Goal: Information Seeking & Learning: Learn about a topic

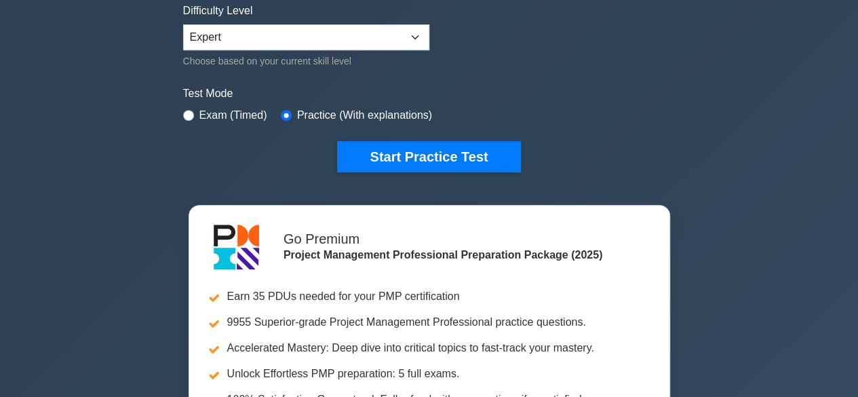
scroll to position [340, 0]
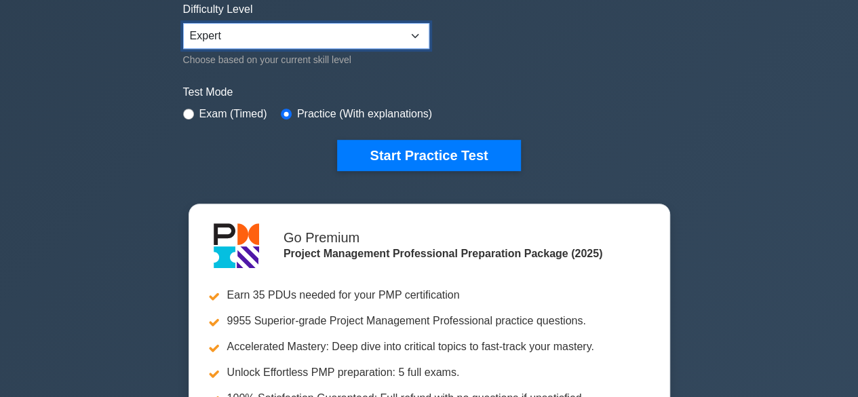
click at [415, 36] on select "Beginner Intermediate Expert" at bounding box center [306, 36] width 246 height 26
select select "intermediate"
click at [183, 23] on select "Beginner Intermediate Expert" at bounding box center [306, 36] width 246 height 26
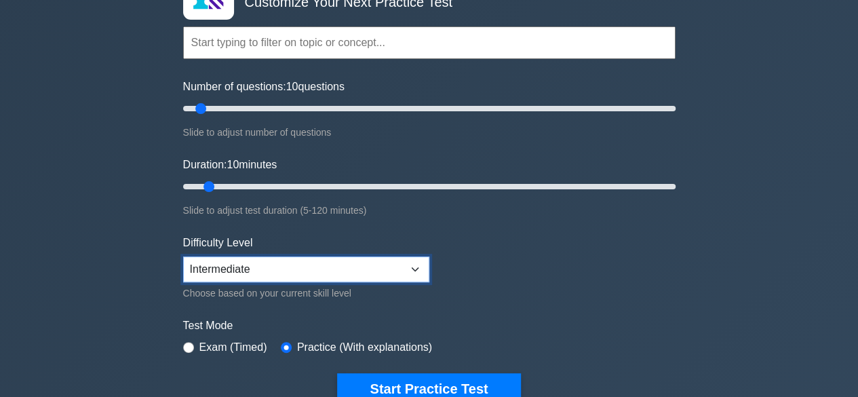
scroll to position [0, 0]
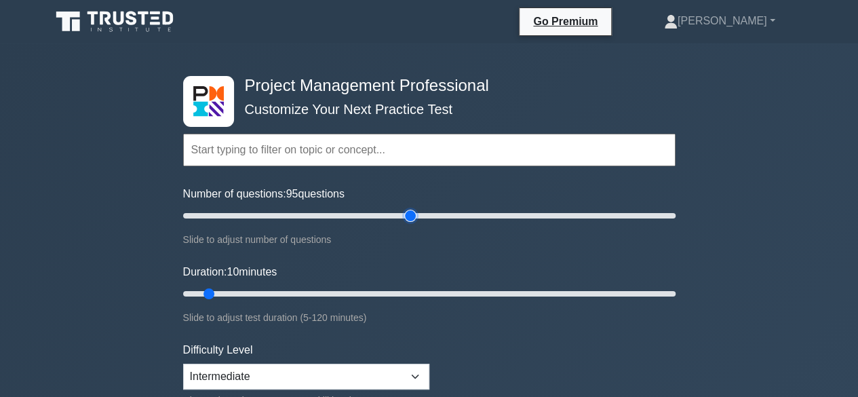
click at [411, 215] on input "Number of questions: 95 questions" at bounding box center [429, 215] width 492 height 16
type input "100"
click at [427, 215] on input "Number of questions: 100 questions" at bounding box center [429, 215] width 492 height 16
click at [412, 290] on input "Duration: 60 minutes" at bounding box center [429, 293] width 492 height 16
click at [449, 292] on input "Duration: 65 minutes" at bounding box center [429, 293] width 492 height 16
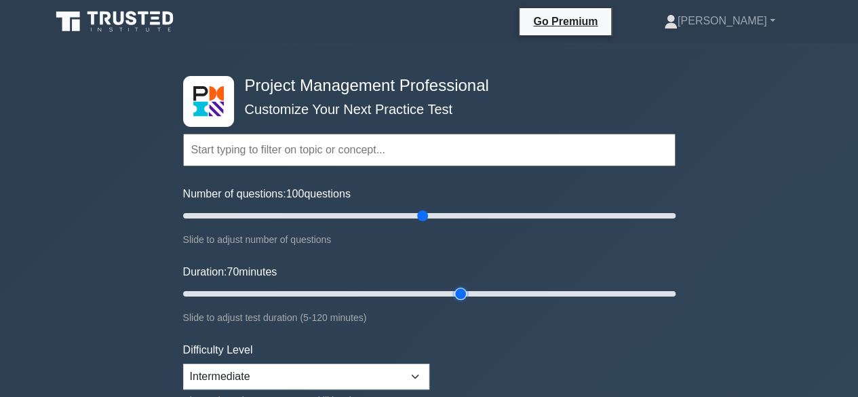
click at [466, 289] on input "Duration: 70 minutes" at bounding box center [429, 293] width 492 height 16
click at [494, 289] on input "Duration: 80 minutes" at bounding box center [429, 293] width 492 height 16
click at [526, 291] on input "Duration: 85 minutes" at bounding box center [429, 293] width 492 height 16
click at [544, 292] on input "Duration: 90 minutes" at bounding box center [429, 293] width 492 height 16
click at [560, 292] on input "Duration: 95 minutes" at bounding box center [429, 293] width 492 height 16
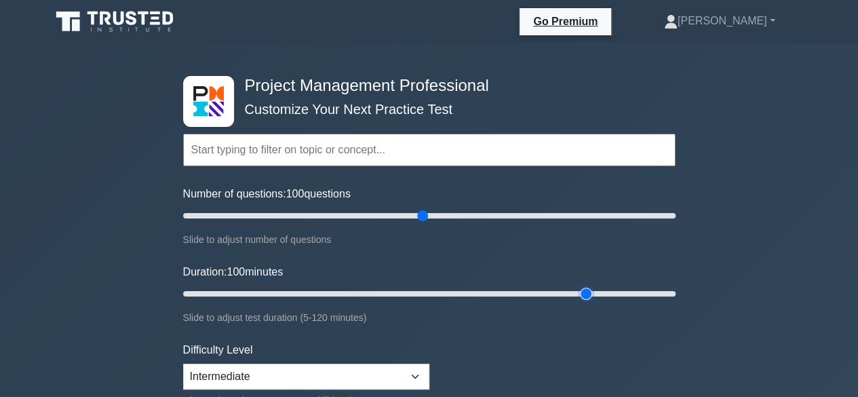
click at [583, 294] on input "Duration: 100 minutes" at bounding box center [429, 293] width 492 height 16
click at [607, 294] on input "Duration: 100 minutes" at bounding box center [429, 293] width 492 height 16
click at [625, 294] on input "Duration: 110 minutes" at bounding box center [429, 293] width 492 height 16
click at [646, 294] on input "Duration: 115 minutes" at bounding box center [429, 293] width 492 height 16
type input "120"
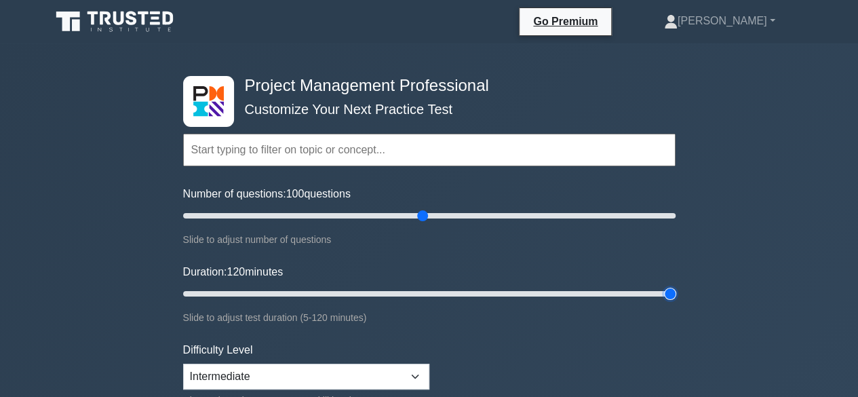
click at [662, 294] on input "Duration: 120 minutes" at bounding box center [429, 293] width 492 height 16
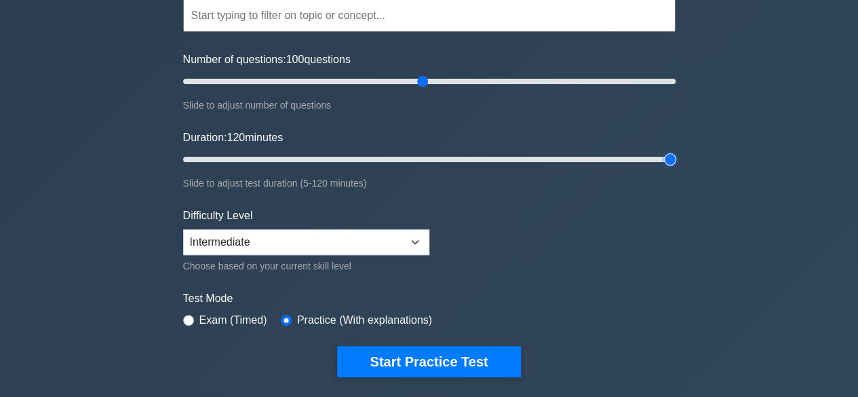
scroll to position [135, 0]
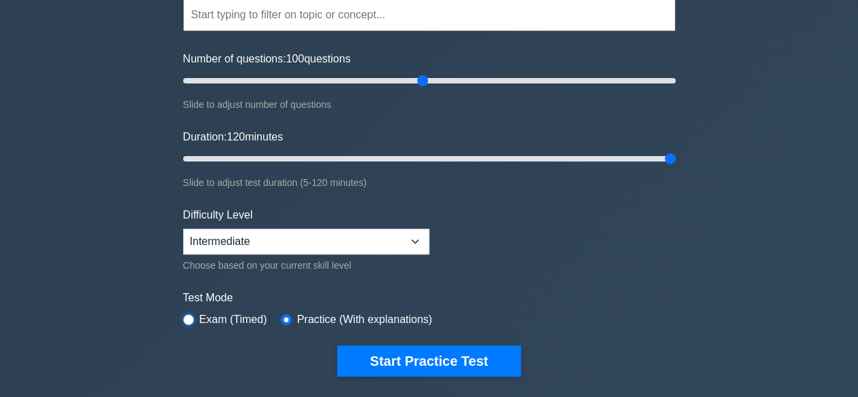
click at [192, 319] on input "radio" at bounding box center [188, 319] width 11 height 11
radio input "true"
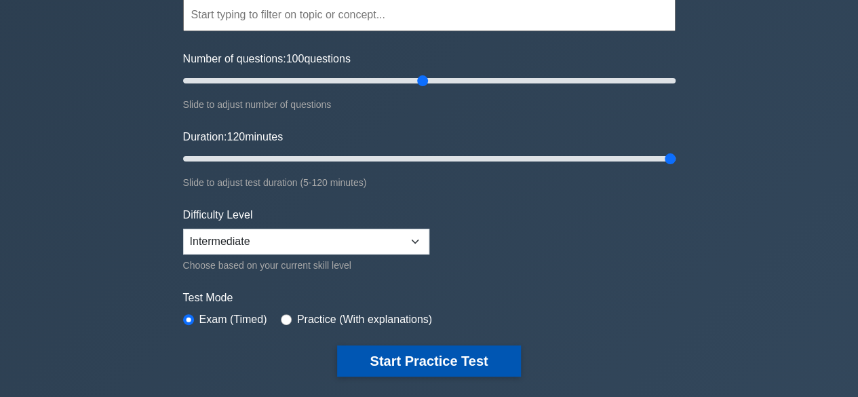
click at [492, 357] on button "Start Practice Test" at bounding box center [428, 360] width 183 height 31
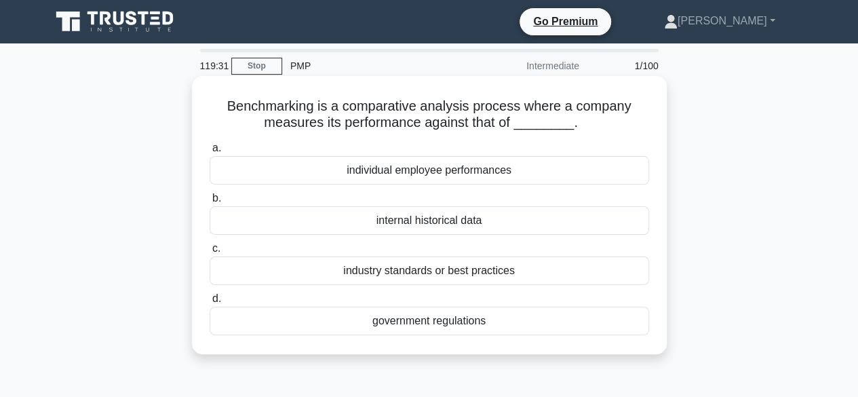
click at [426, 270] on div "industry standards or best practices" at bounding box center [428, 270] width 439 height 28
click at [209, 253] on input "c. industry standards or best practices" at bounding box center [209, 248] width 0 height 9
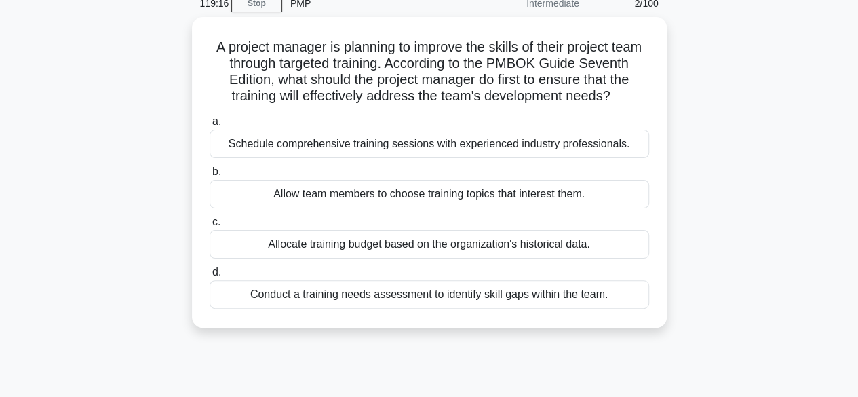
scroll to position [72, 0]
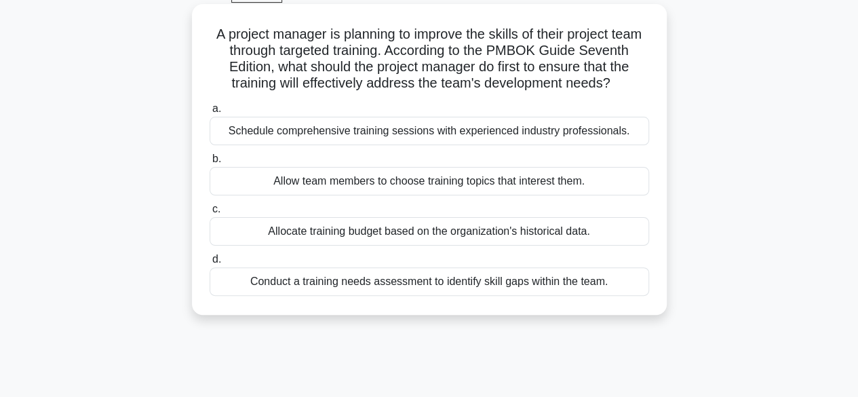
click at [614, 296] on div "Conduct a training needs assessment to identify skill gaps within the team." at bounding box center [428, 281] width 439 height 28
click at [209, 264] on input "d. Conduct a training needs assessment to identify skill gaps within the team." at bounding box center [209, 259] width 0 height 9
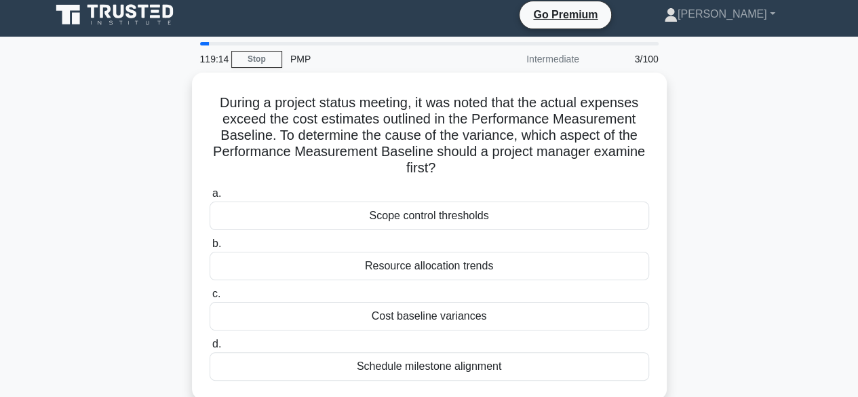
scroll to position [0, 0]
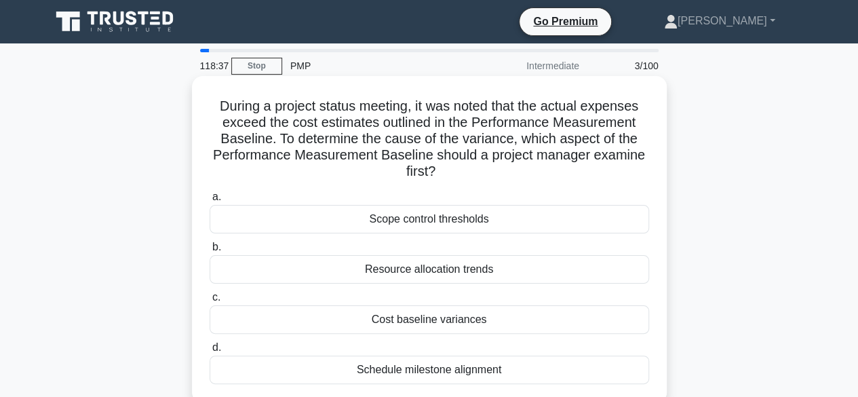
click at [511, 322] on div "Cost baseline variances" at bounding box center [428, 319] width 439 height 28
click at [209, 302] on input "c. Cost baseline variances" at bounding box center [209, 297] width 0 height 9
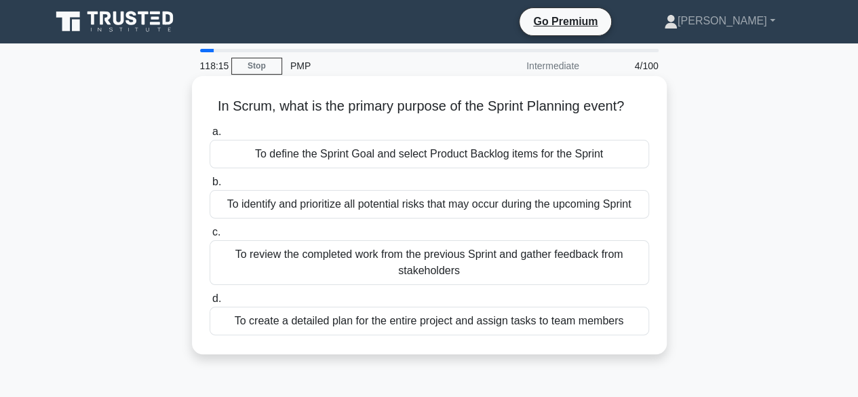
click at [603, 165] on div "To define the Sprint Goal and select Product Backlog items for the Sprint" at bounding box center [428, 154] width 439 height 28
click at [209, 136] on input "a. To define the Sprint Goal and select Product Backlog items for the Sprint" at bounding box center [209, 131] width 0 height 9
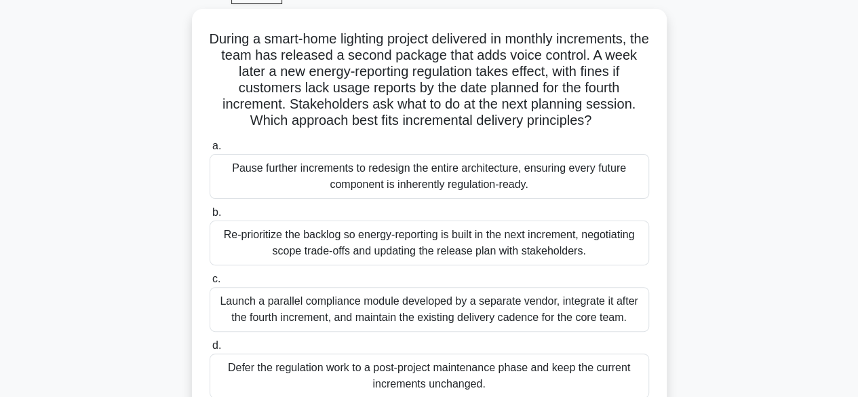
scroll to position [72, 0]
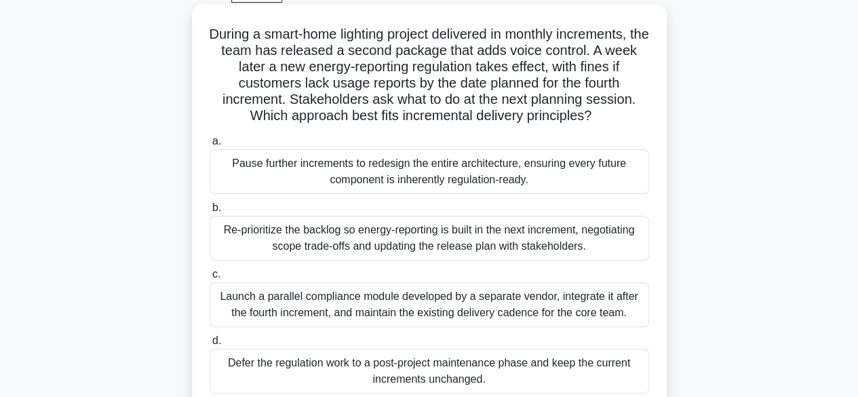
click at [572, 253] on div "Re-prioritize the backlog so energy-reporting is built in the next increment, n…" at bounding box center [428, 238] width 439 height 45
click at [209, 212] on input "b. Re-prioritize the backlog so energy-reporting is built in the next increment…" at bounding box center [209, 207] width 0 height 9
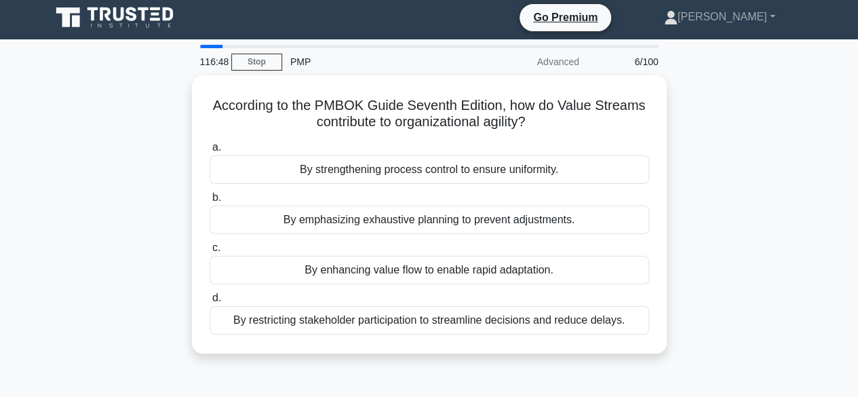
scroll to position [5, 0]
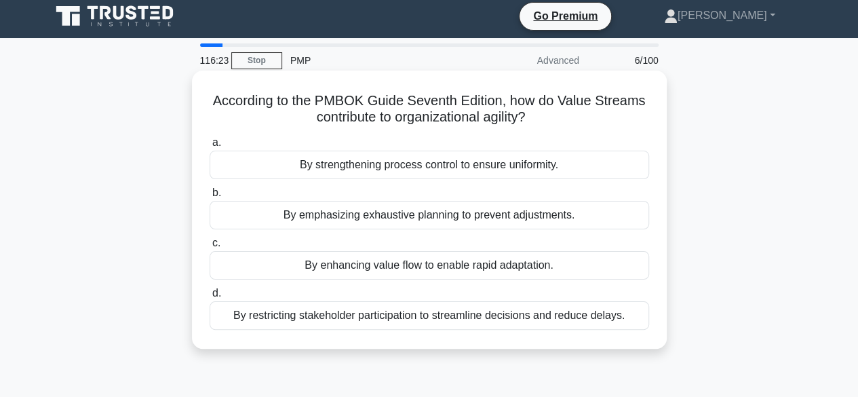
click at [522, 268] on div "By enhancing value flow to enable rapid adaptation." at bounding box center [428, 265] width 439 height 28
click at [209, 247] on input "c. By enhancing value flow to enable rapid adaptation." at bounding box center [209, 243] width 0 height 9
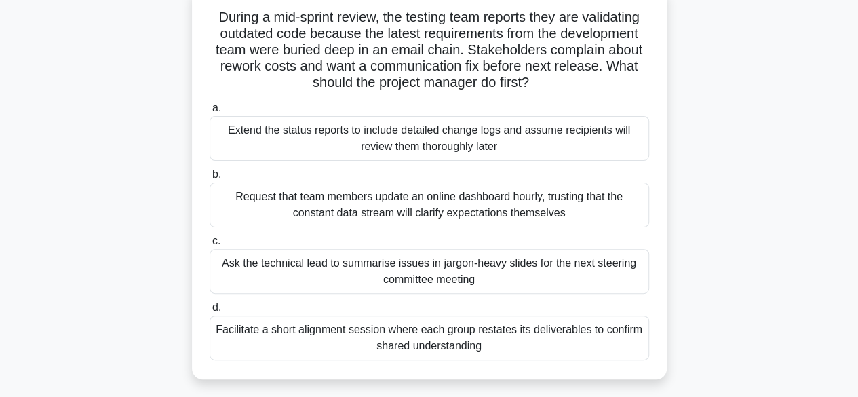
scroll to position [93, 0]
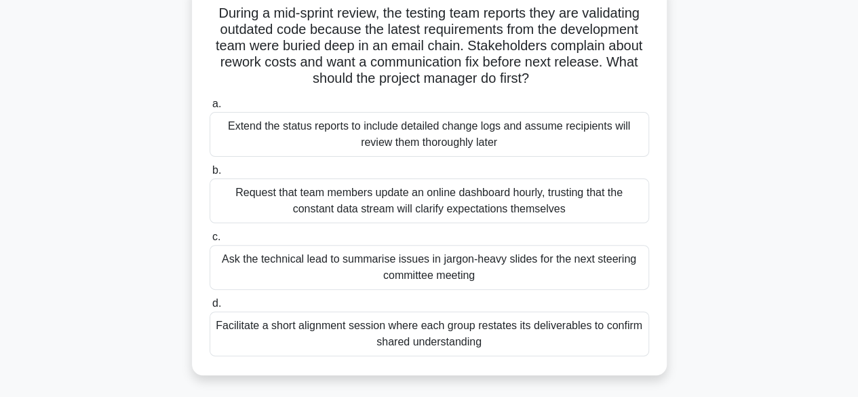
click at [588, 344] on div "Facilitate a short alignment session where each group restates its deliverables…" at bounding box center [428, 333] width 439 height 45
click at [209, 308] on input "d. Facilitate a short alignment session where each group restates its deliverab…" at bounding box center [209, 303] width 0 height 9
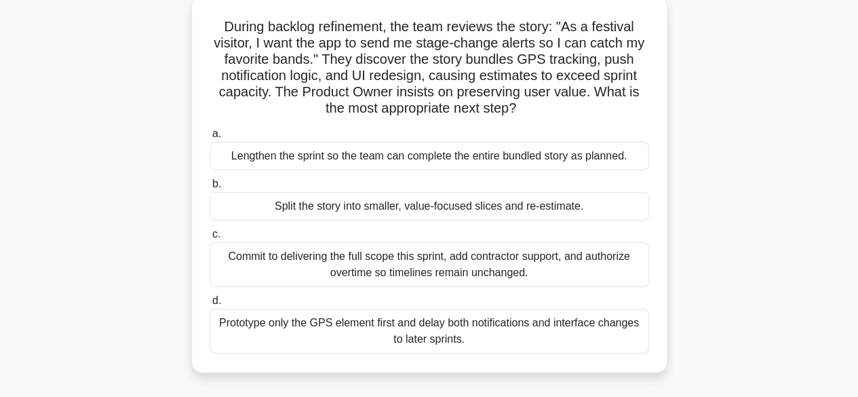
scroll to position [83, 0]
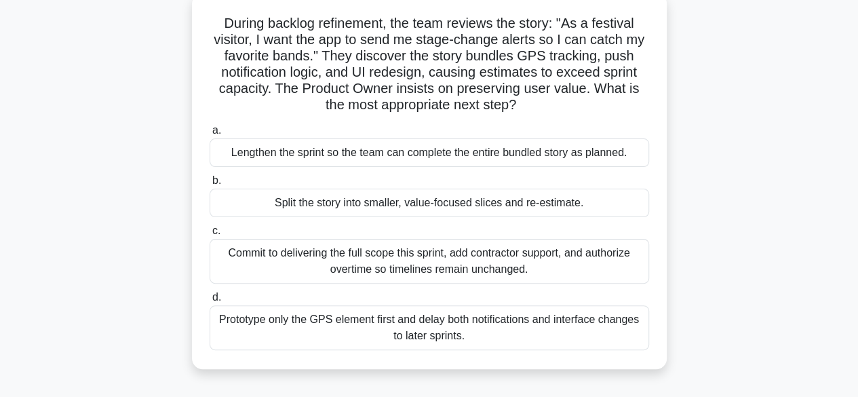
click at [554, 214] on div "Split the story into smaller, value-focused slices and re-estimate." at bounding box center [428, 202] width 439 height 28
click at [209, 185] on input "b. Split the story into smaller, value-focused slices and re-estimate." at bounding box center [209, 180] width 0 height 9
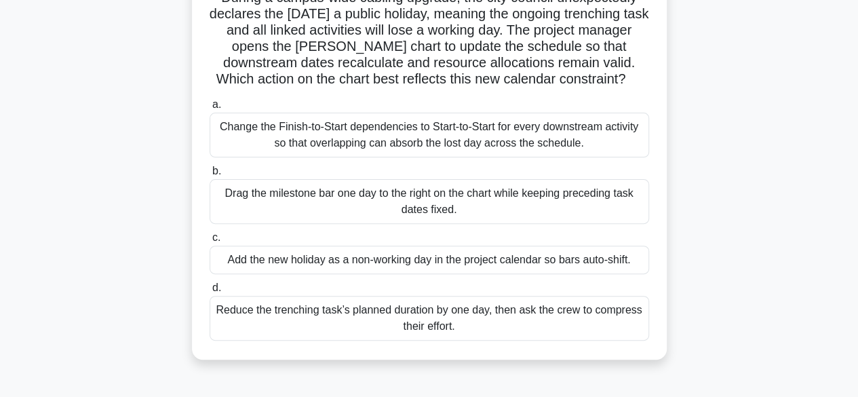
scroll to position [110, 0]
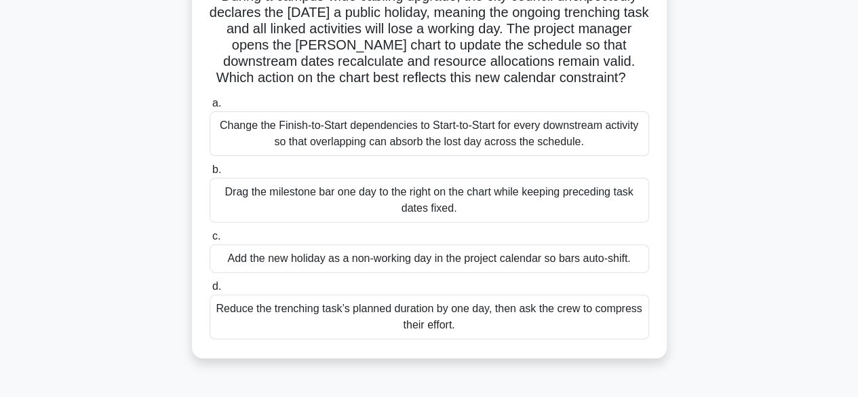
click at [557, 123] on div "Change the Finish-to-Start dependencies to Start-to-Start for every downstream …" at bounding box center [428, 133] width 439 height 45
click at [209, 108] on input "a. Change the Finish-to-Start dependencies to Start-to-Start for every downstre…" at bounding box center [209, 103] width 0 height 9
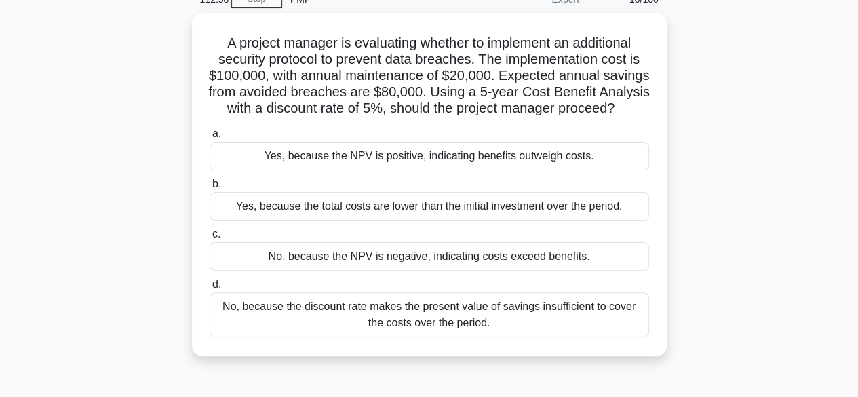
scroll to position [67, 0]
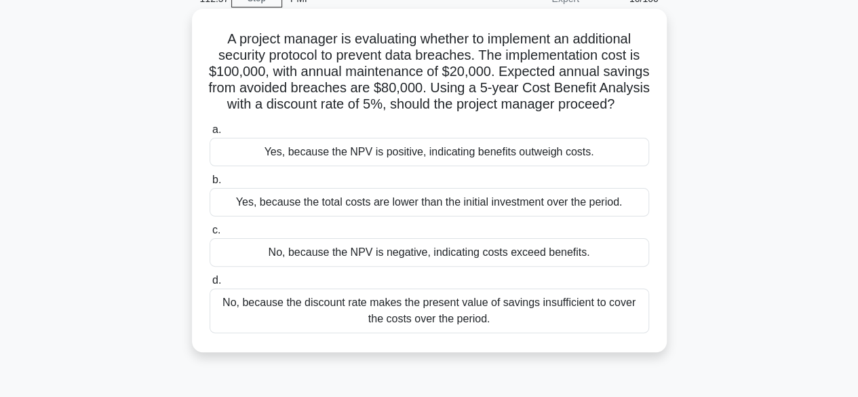
click at [582, 266] on div "No, because the NPV is negative, indicating costs exceed benefits." at bounding box center [428, 252] width 439 height 28
click at [209, 235] on input "c. No, because the NPV is negative, indicating costs exceed benefits." at bounding box center [209, 230] width 0 height 9
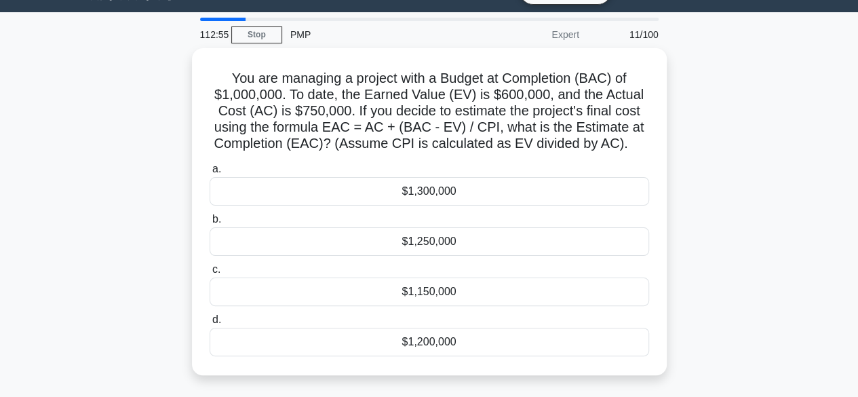
scroll to position [38, 0]
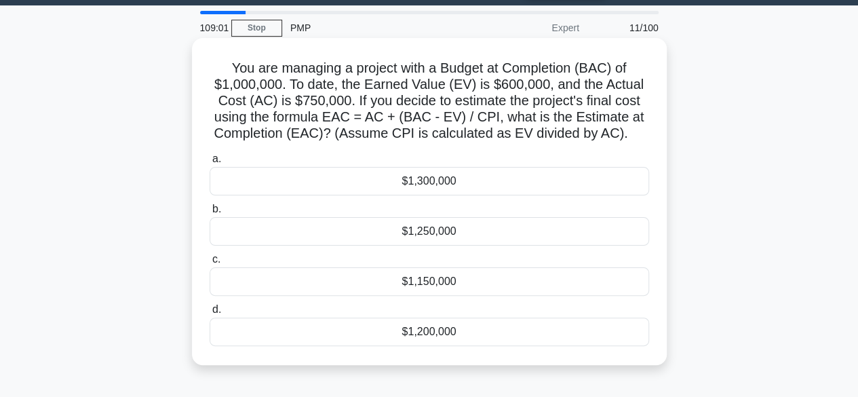
click at [367, 176] on div "$1,300,000" at bounding box center [428, 181] width 439 height 28
click at [209, 163] on input "a. $1,300,000" at bounding box center [209, 159] width 0 height 9
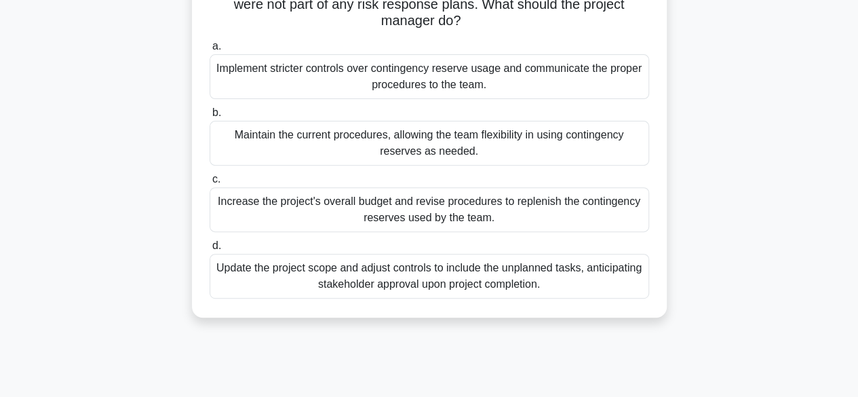
scroll to position [180, 0]
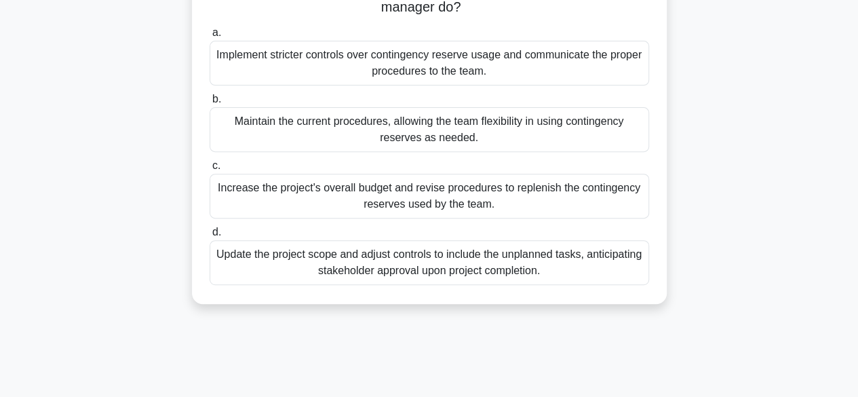
click at [285, 63] on div "Implement stricter controls over contingency reserve usage and communicate the …" at bounding box center [428, 63] width 439 height 45
click at [209, 37] on input "a. Implement stricter controls over contingency reserve usage and communicate t…" at bounding box center [209, 32] width 0 height 9
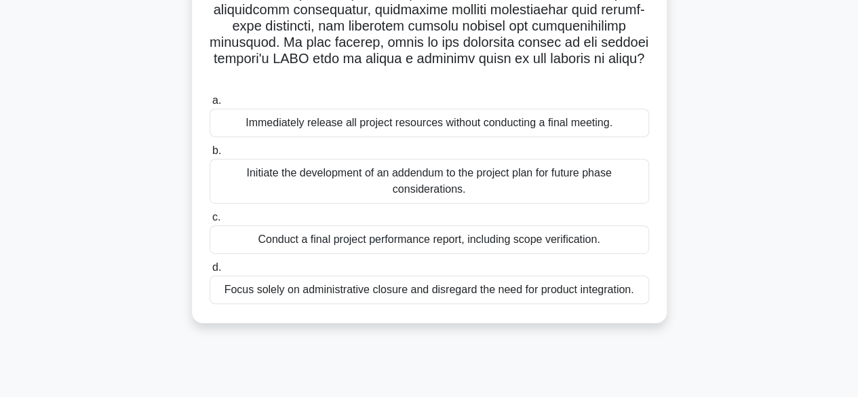
scroll to position [279, 0]
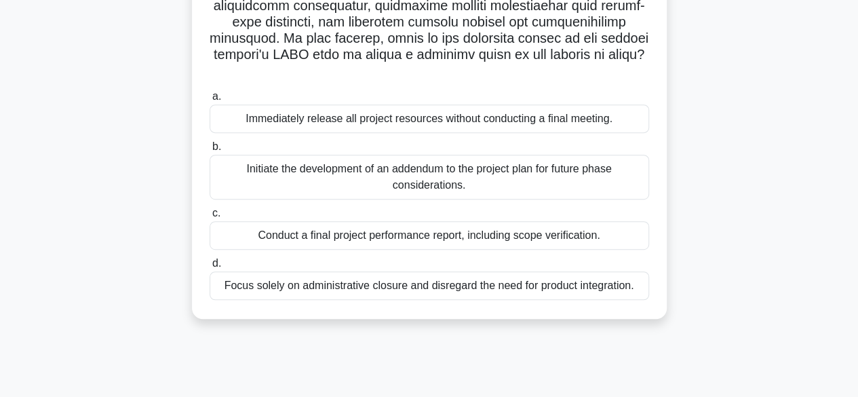
click at [282, 245] on div "Conduct a final project performance report, including scope verification." at bounding box center [428, 235] width 439 height 28
click at [209, 218] on input "c. Conduct a final project performance report, including scope verification." at bounding box center [209, 213] width 0 height 9
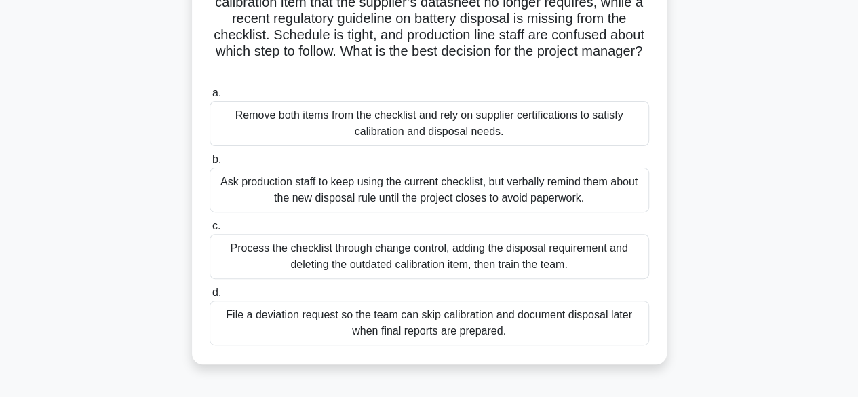
scroll to position [142, 0]
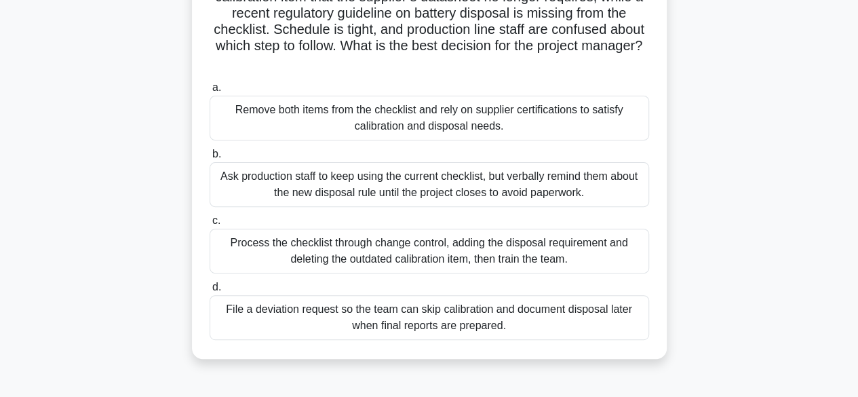
click at [263, 252] on div "Process the checklist through change control, adding the disposal requirement a…" at bounding box center [428, 250] width 439 height 45
click at [209, 225] on input "c. Process the checklist through change control, adding the disposal requiremen…" at bounding box center [209, 220] width 0 height 9
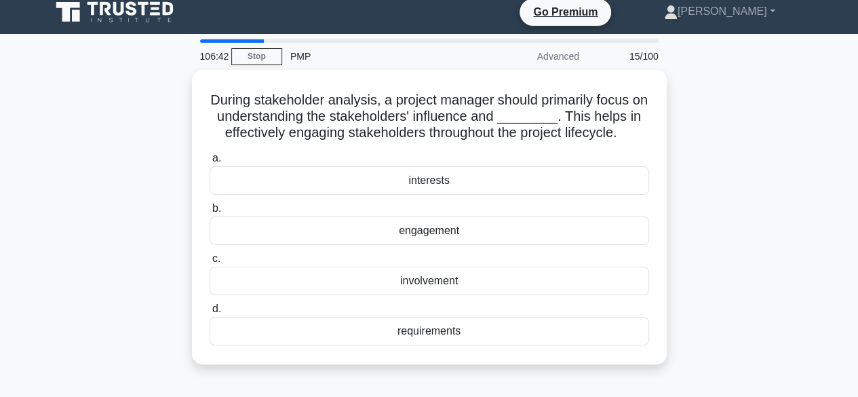
scroll to position [15, 0]
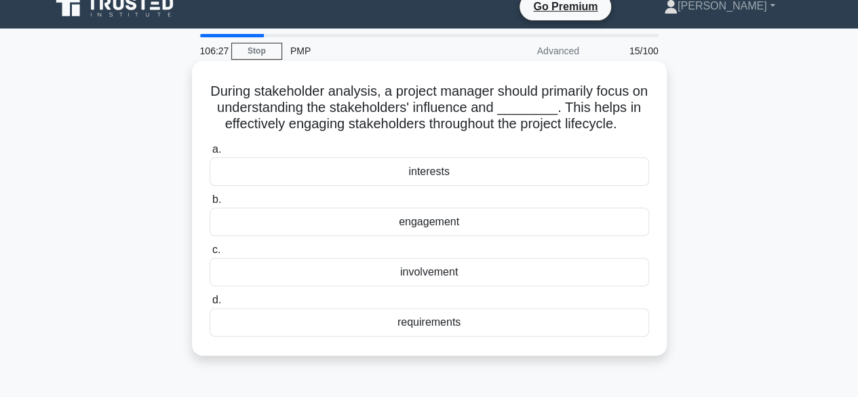
click at [323, 176] on div "interests" at bounding box center [428, 171] width 439 height 28
click at [209, 154] on input "a. interests" at bounding box center [209, 149] width 0 height 9
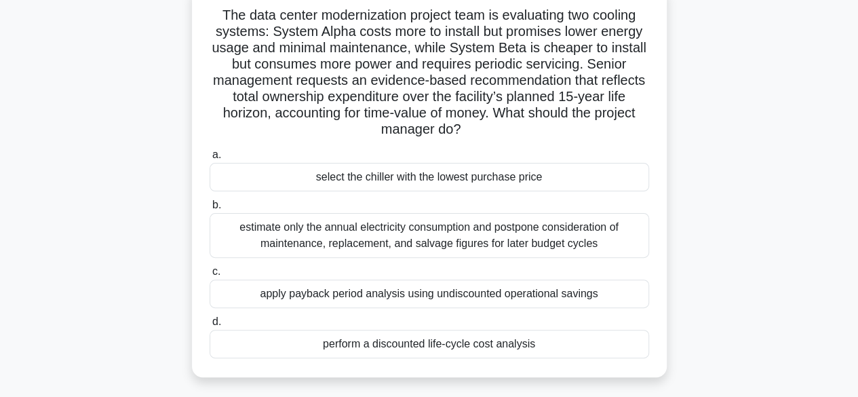
scroll to position [95, 0]
click at [510, 338] on div "perform a discounted life-cycle cost analysis" at bounding box center [428, 343] width 439 height 28
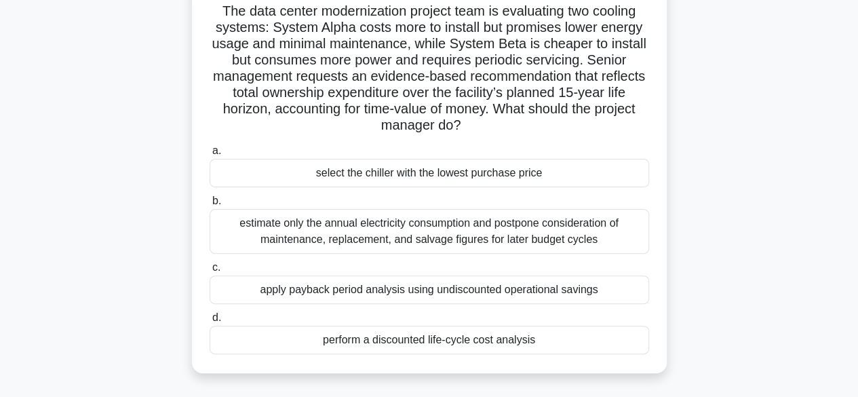
click at [209, 322] on input "d. perform a discounted life-cycle cost analysis" at bounding box center [209, 317] width 0 height 9
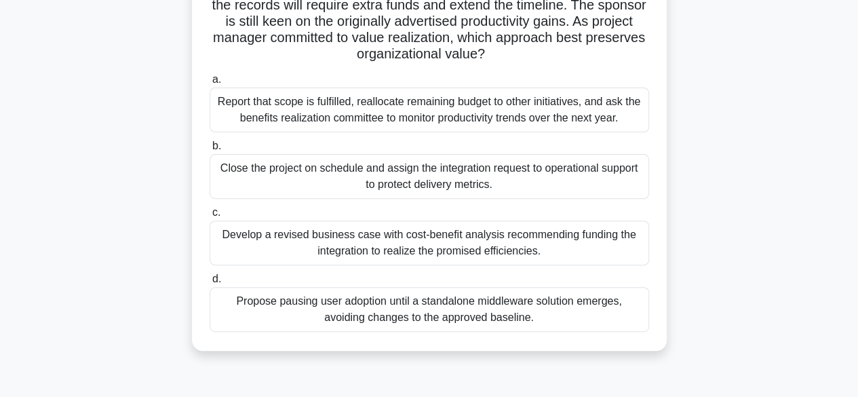
scroll to position [156, 0]
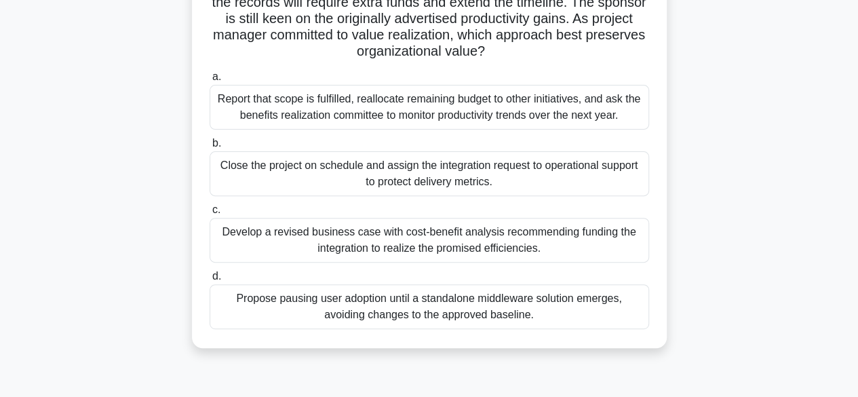
click at [273, 246] on div "Develop a revised business case with cost-benefit analysis recommending funding…" at bounding box center [428, 240] width 439 height 45
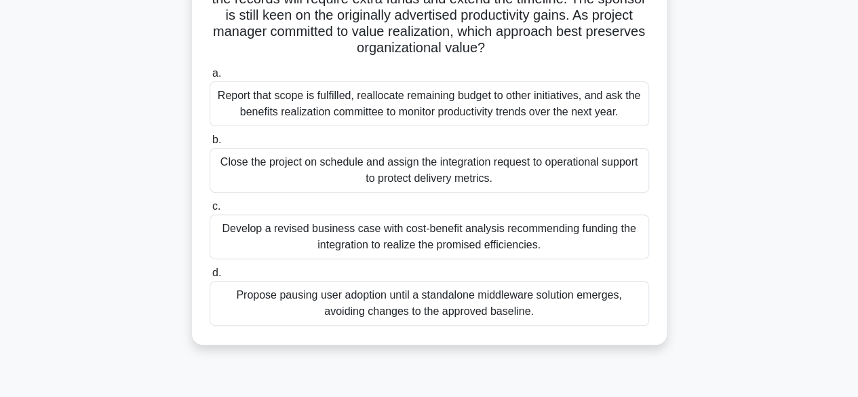
click at [209, 211] on input "c. Develop a revised business case with cost-benefit analysis recommending fund…" at bounding box center [209, 206] width 0 height 9
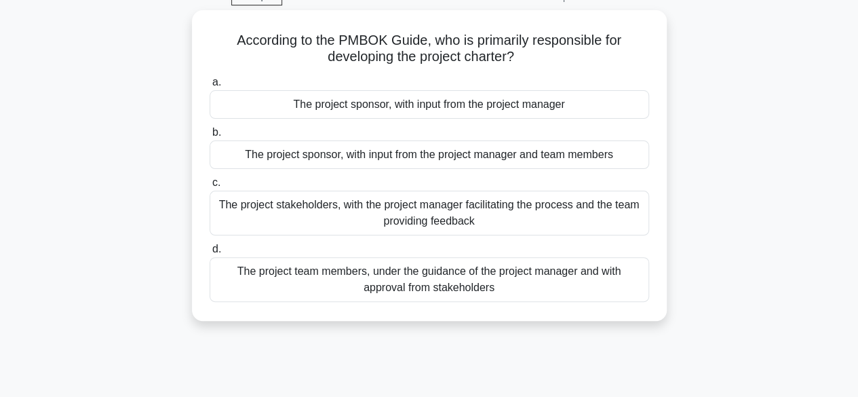
scroll to position [75, 0]
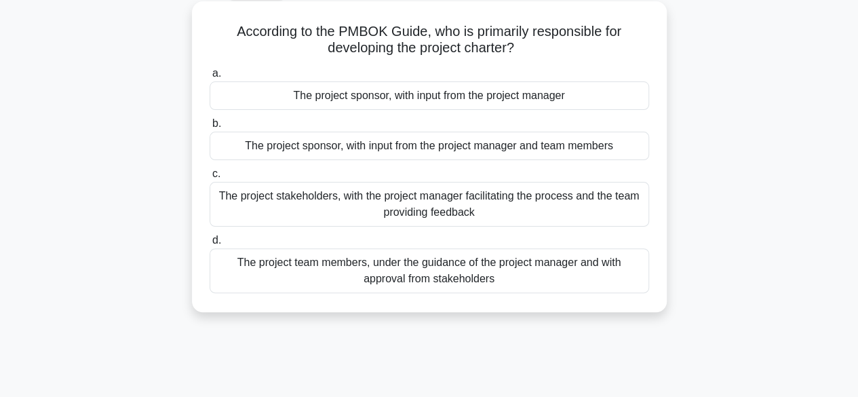
click at [567, 276] on div "The project team members, under the guidance of the project manager and with ap…" at bounding box center [428, 270] width 439 height 45
click at [209, 245] on input "d. The project team members, under the guidance of the project manager and with…" at bounding box center [209, 240] width 0 height 9
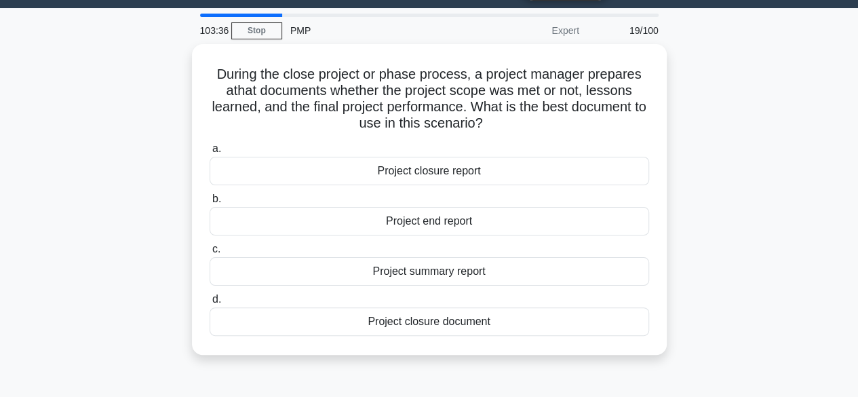
scroll to position [37, 0]
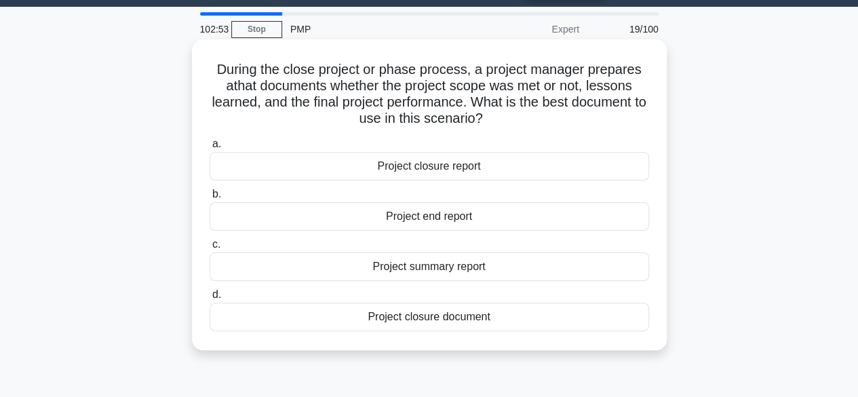
click at [464, 226] on div "Project end report" at bounding box center [428, 216] width 439 height 28
click at [209, 199] on input "b. Project end report" at bounding box center [209, 194] width 0 height 9
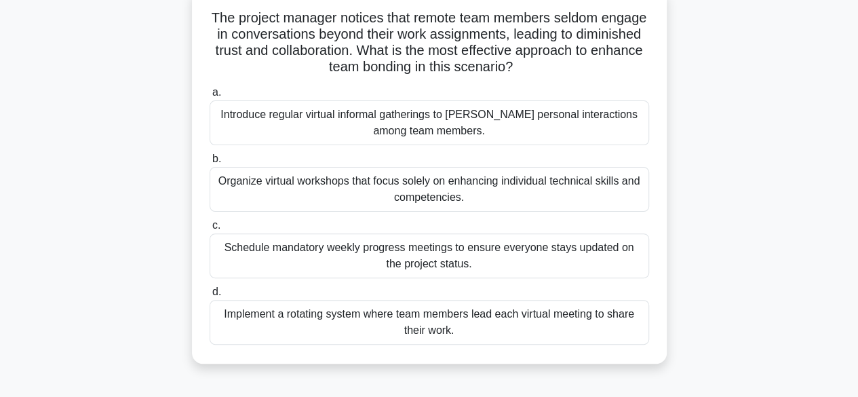
scroll to position [92, 0]
click at [245, 256] on div "Schedule mandatory weekly progress meetings to ensure everyone stays updated on…" at bounding box center [428, 255] width 439 height 45
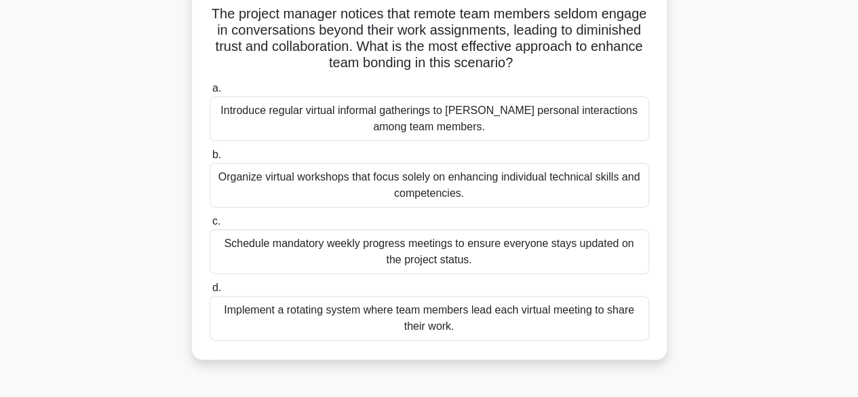
click at [209, 226] on input "c. Schedule mandatory weekly progress meetings to ensure everyone stays updated…" at bounding box center [209, 221] width 0 height 9
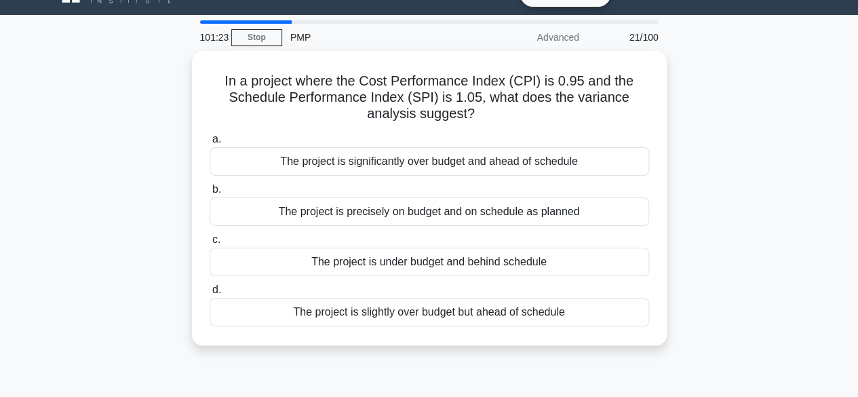
scroll to position [33, 0]
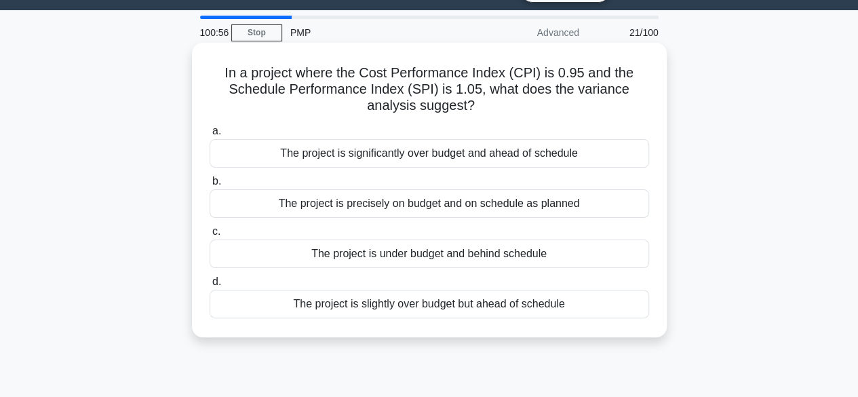
click at [283, 210] on div "The project is precisely on budget and on schedule as planned" at bounding box center [428, 203] width 439 height 28
click at [209, 186] on input "b. The project is precisely on budget and on schedule as planned" at bounding box center [209, 181] width 0 height 9
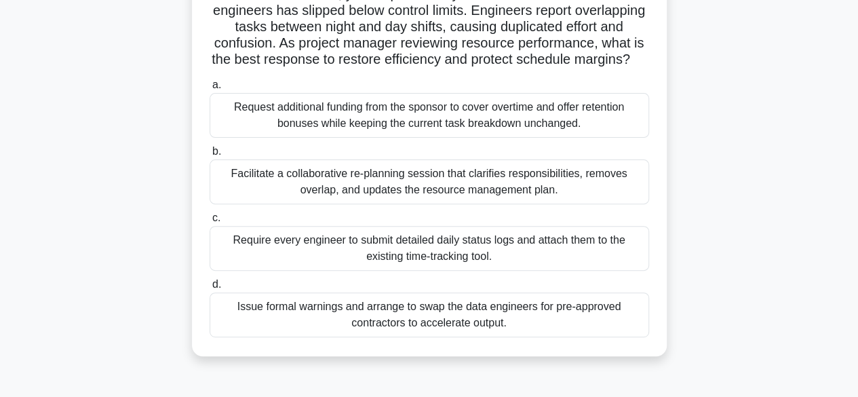
scroll to position [132, 0]
click at [298, 195] on div "Facilitate a collaborative re-planning session that clarifies responsibilities,…" at bounding box center [428, 181] width 439 height 45
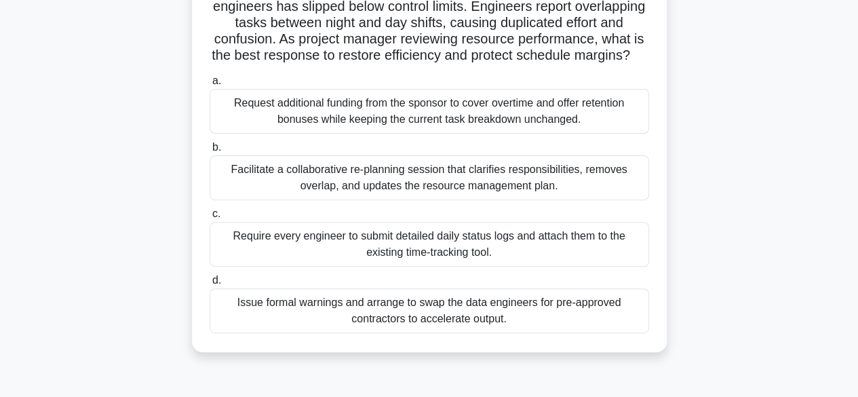
click at [209, 152] on input "b. Facilitate a collaborative re-planning session that clarifies responsibiliti…" at bounding box center [209, 147] width 0 height 9
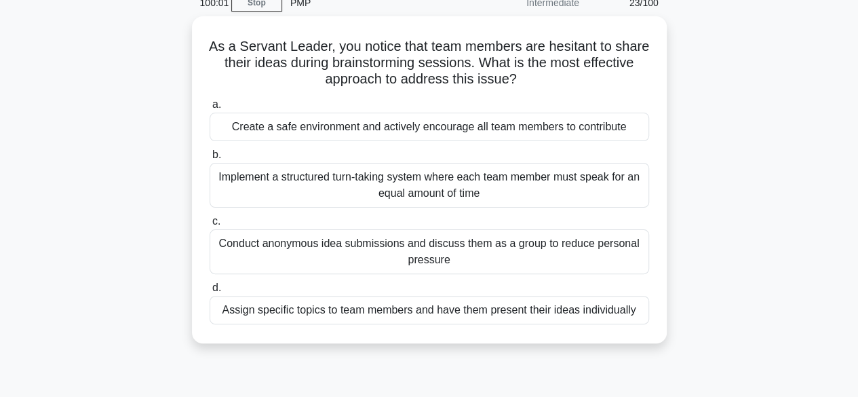
scroll to position [64, 0]
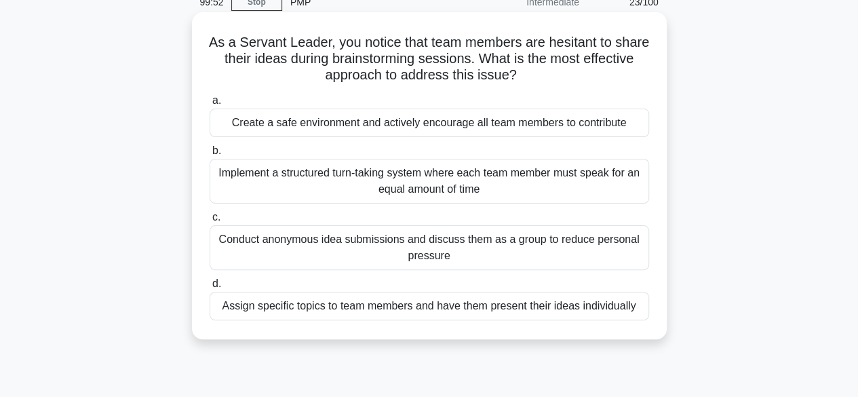
click at [260, 126] on div "Create a safe environment and actively encourage all team members to contribute" at bounding box center [428, 122] width 439 height 28
click at [209, 105] on input "a. Create a safe environment and actively encourage all team members to contrib…" at bounding box center [209, 100] width 0 height 9
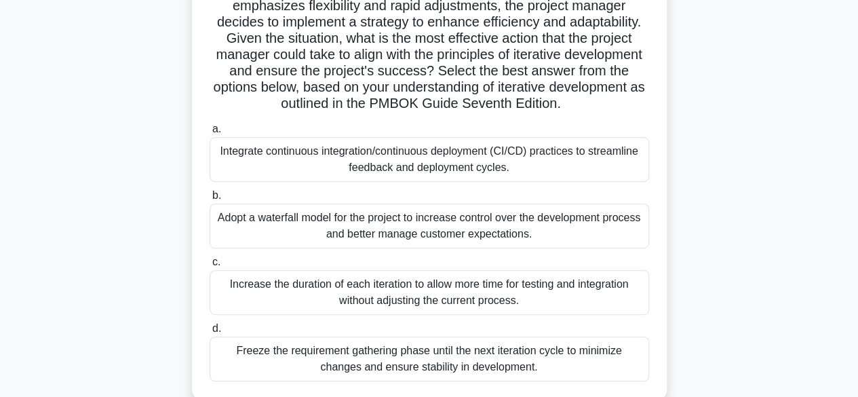
scroll to position [214, 0]
click at [588, 163] on div "Integrate continuous integration/continuous deployment (CI/CD) practices to str…" at bounding box center [428, 159] width 439 height 45
click at [209, 134] on input "a. Integrate continuous integration/continuous deployment (CI/CD) practices to …" at bounding box center [209, 129] width 0 height 9
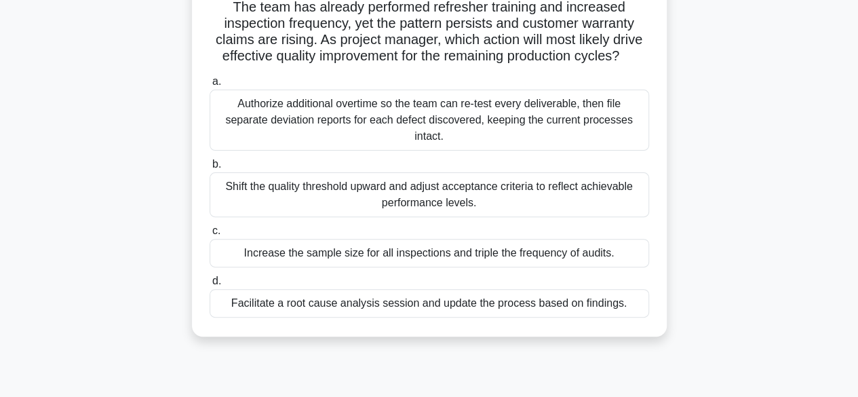
scroll to position [136, 0]
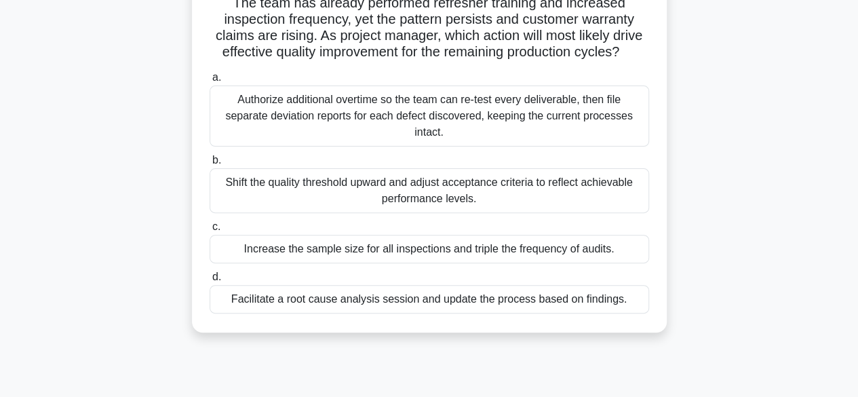
click at [555, 313] on div "Facilitate a root cause analysis session and update the process based on findin…" at bounding box center [428, 299] width 439 height 28
click at [209, 281] on input "d. Facilitate a root cause analysis session and update the process based on fin…" at bounding box center [209, 277] width 0 height 9
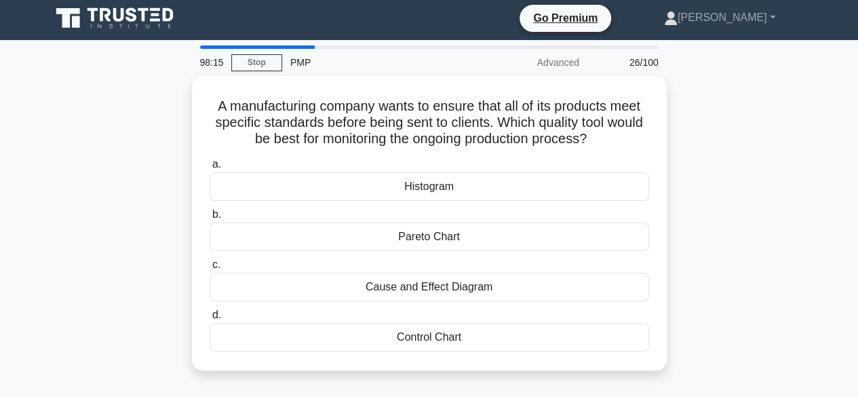
scroll to position [0, 0]
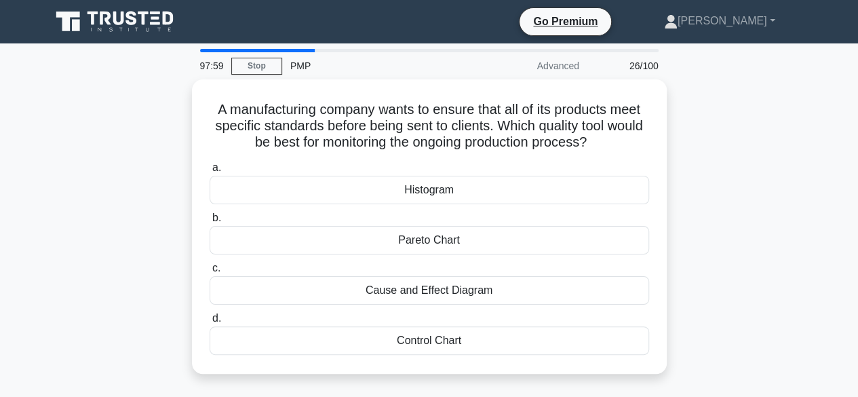
click at [493, 339] on div "Control Chart" at bounding box center [428, 340] width 439 height 28
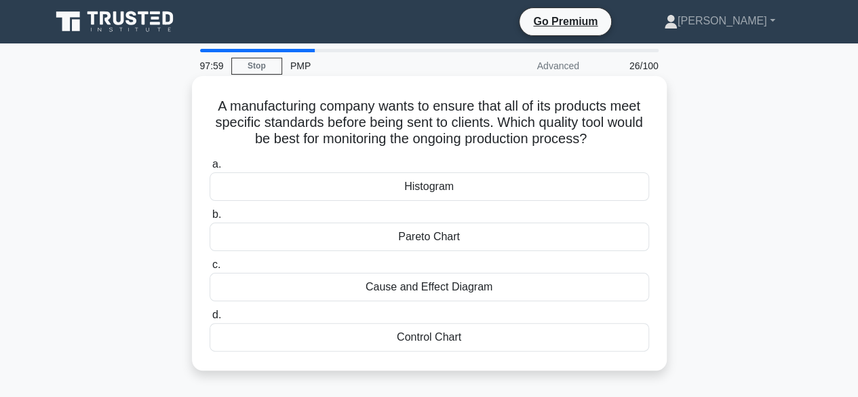
click at [209, 319] on input "d. Control Chart" at bounding box center [209, 315] width 0 height 9
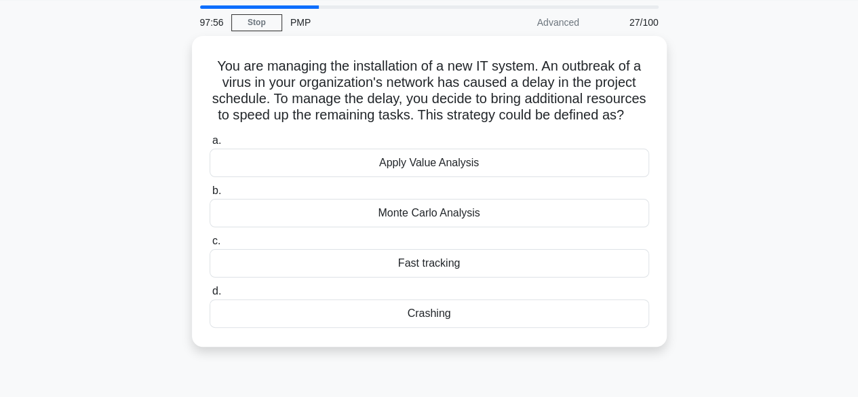
scroll to position [43, 0]
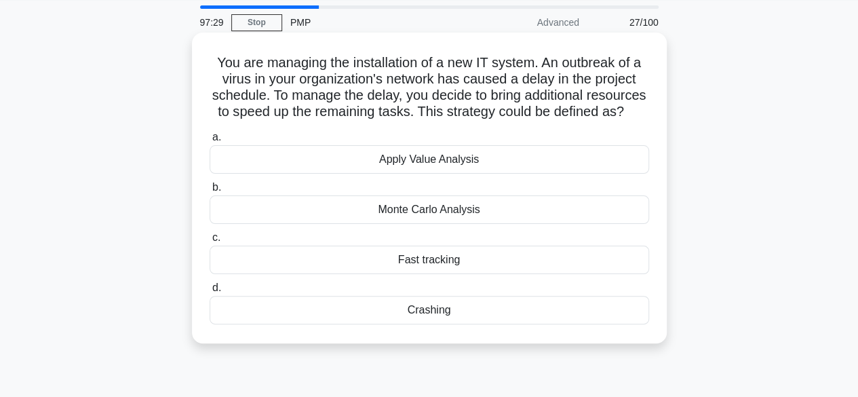
click at [496, 324] on div "Crashing" at bounding box center [428, 310] width 439 height 28
click at [209, 292] on input "d. Crashing" at bounding box center [209, 287] width 0 height 9
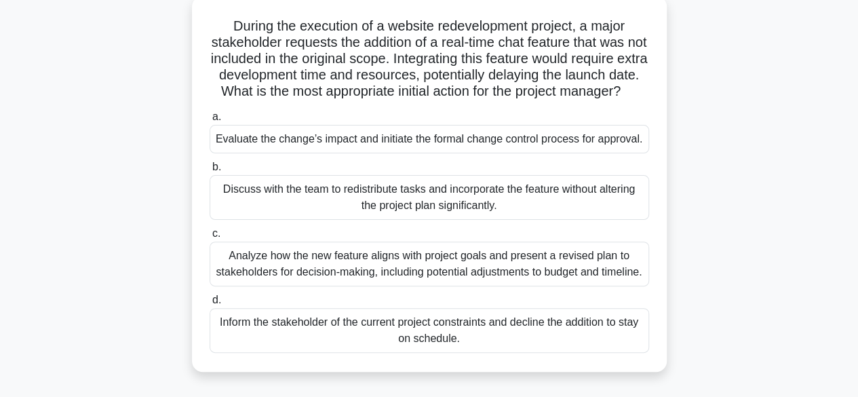
scroll to position [86, 0]
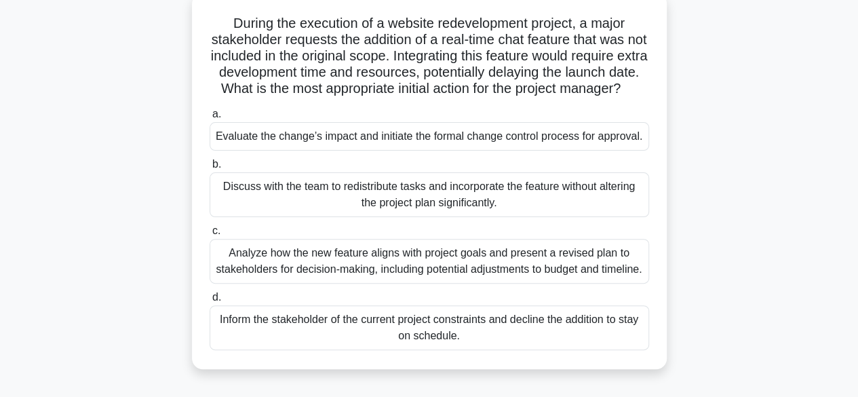
click at [579, 151] on div "Evaluate the change’s impact and initiate the formal change control process for…" at bounding box center [428, 136] width 439 height 28
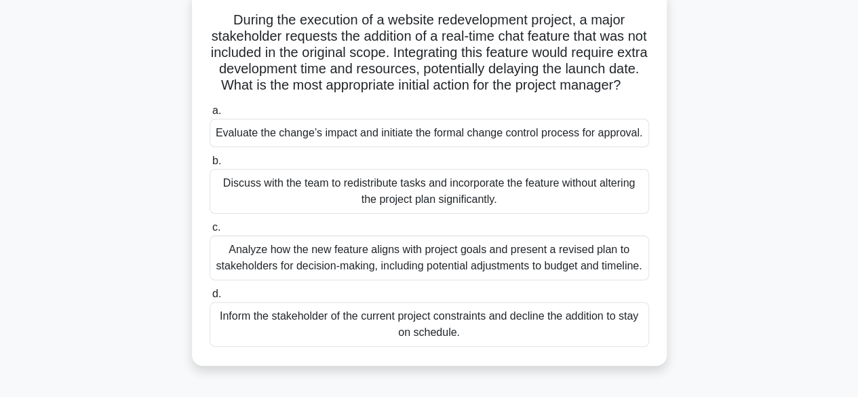
click at [209, 115] on input "a. Evaluate the change’s impact and initiate the formal change control process …" at bounding box center [209, 110] width 0 height 9
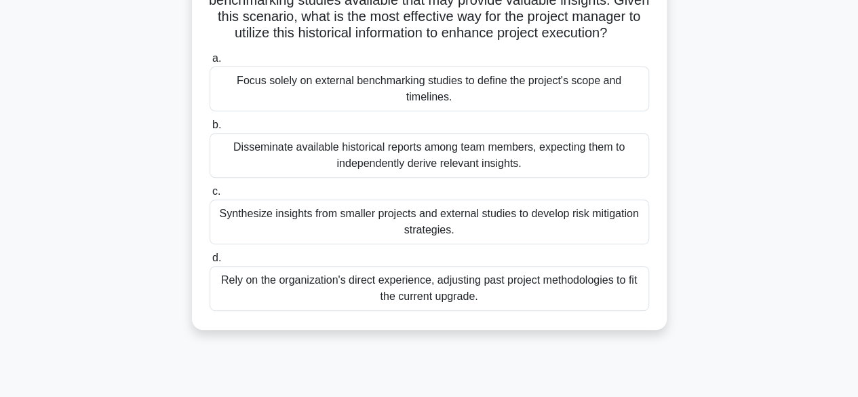
scroll to position [224, 0]
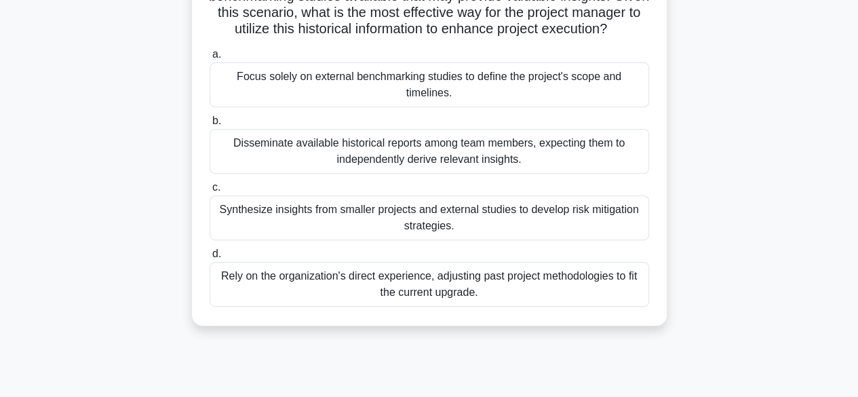
click at [609, 238] on div "Synthesize insights from smaller projects and external studies to develop risk …" at bounding box center [428, 217] width 439 height 45
click at [209, 192] on input "c. Synthesize insights from smaller projects and external studies to develop ri…" at bounding box center [209, 187] width 0 height 9
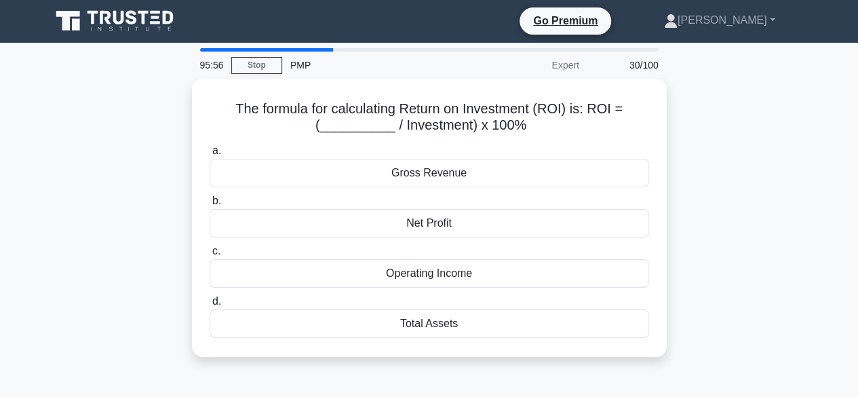
scroll to position [0, 0]
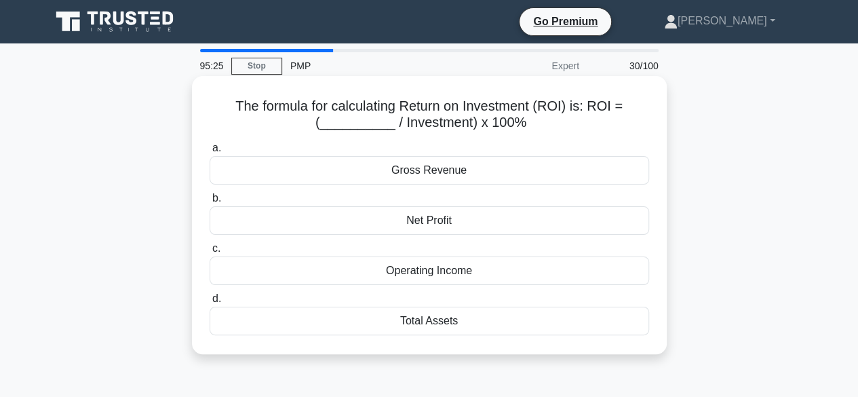
click at [537, 323] on div "Total Assets" at bounding box center [428, 320] width 439 height 28
click at [209, 303] on input "d. Total Assets" at bounding box center [209, 298] width 0 height 9
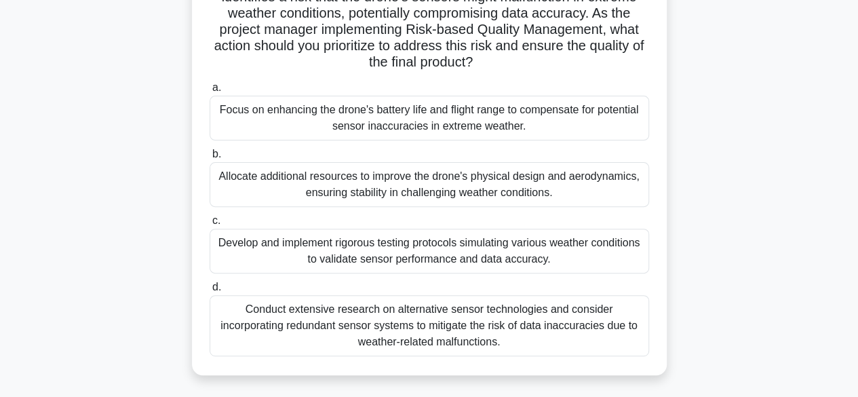
scroll to position [146, 0]
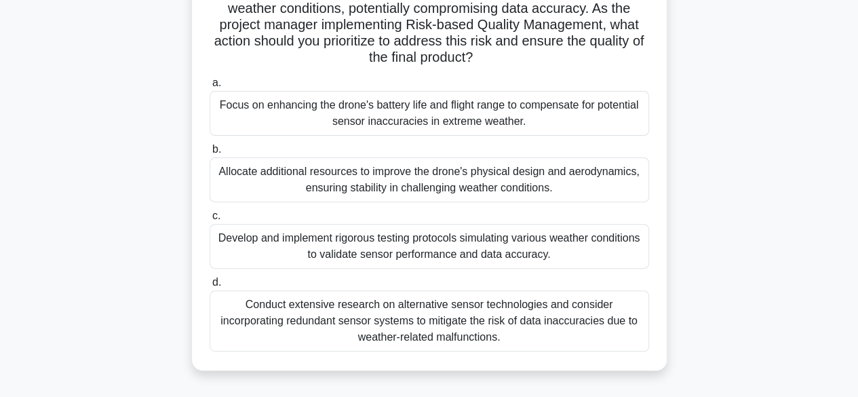
click at [584, 324] on div "Conduct extensive research on alternative sensor technologies and consider inco…" at bounding box center [428, 320] width 439 height 61
click at [209, 287] on input "d. Conduct extensive research on alternative sensor technologies and consider i…" at bounding box center [209, 282] width 0 height 9
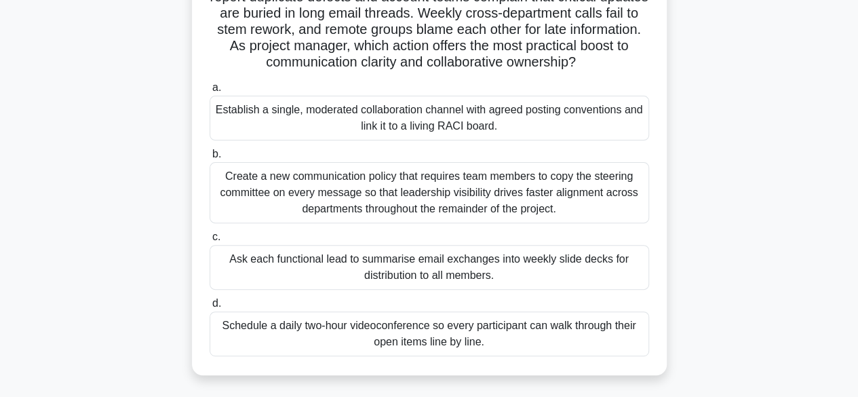
scroll to position [129, 0]
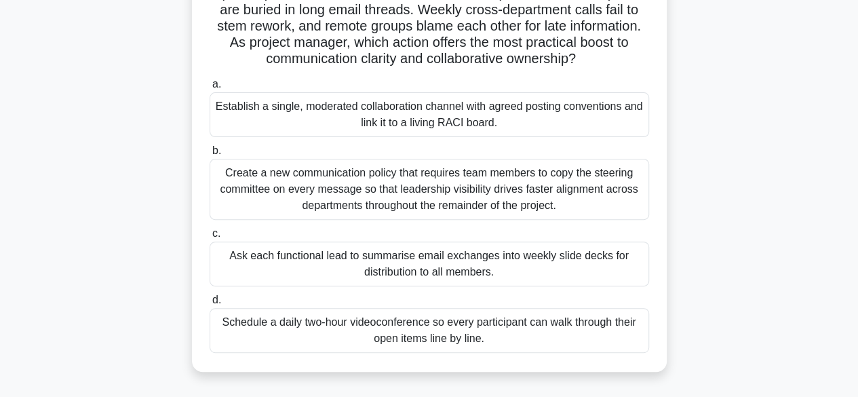
click at [567, 118] on div "Establish a single, moderated collaboration channel with agreed posting convent…" at bounding box center [428, 114] width 439 height 45
click at [209, 89] on input "a. Establish a single, moderated collaboration channel with agreed posting conv…" at bounding box center [209, 84] width 0 height 9
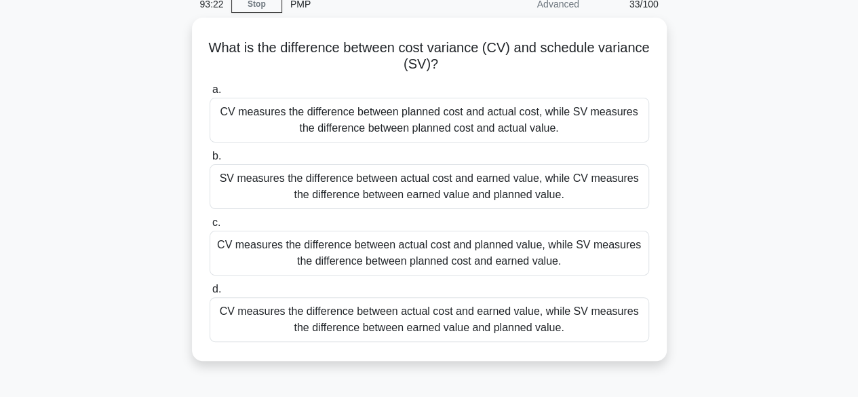
scroll to position [63, 0]
click at [321, 319] on div "CV measures the difference between actual cost and earned value, while SV measu…" at bounding box center [428, 318] width 439 height 45
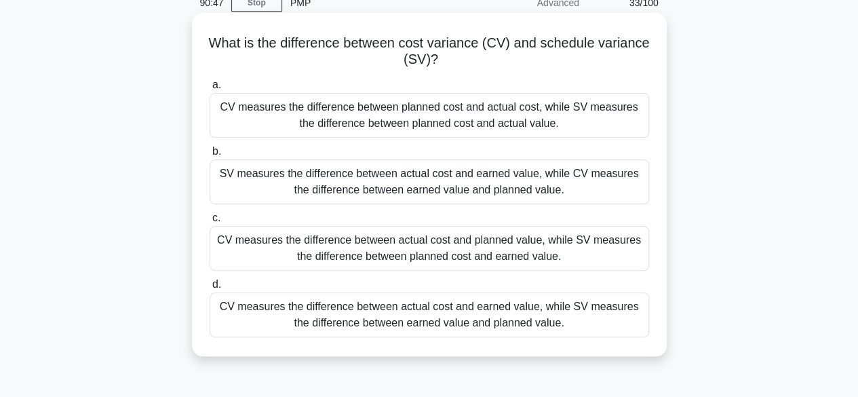
click at [209, 289] on input "d. CV measures the difference between actual cost and earned value, while SV me…" at bounding box center [209, 284] width 0 height 9
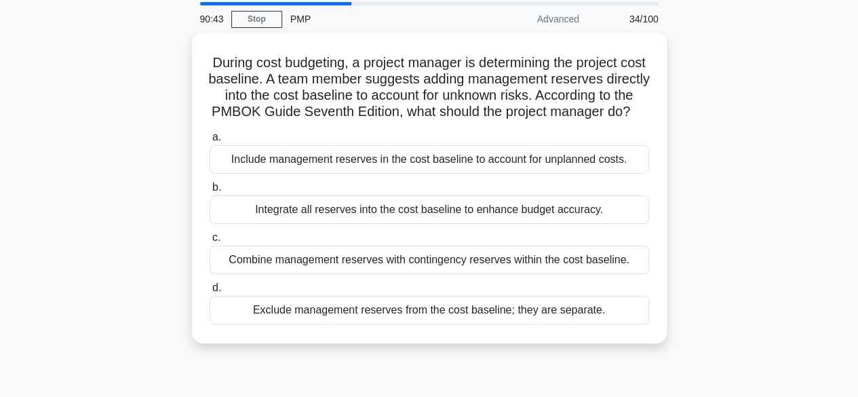
scroll to position [49, 0]
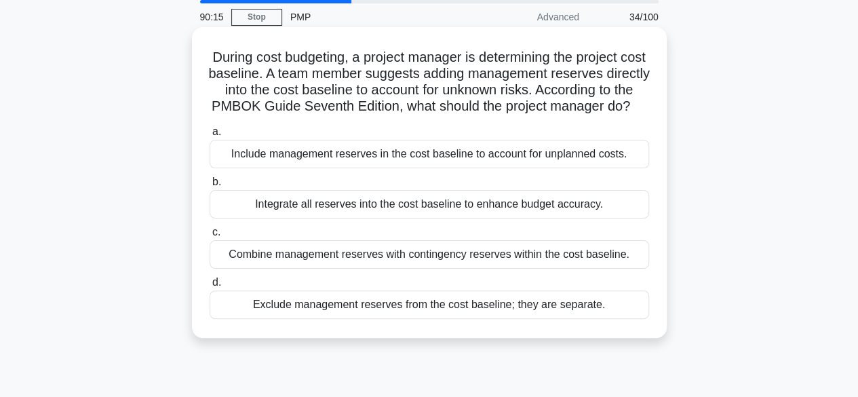
click at [327, 319] on div "Exclude management reserves from the cost baseline; they are separate." at bounding box center [428, 304] width 439 height 28
click at [209, 287] on input "d. Exclude management reserves from the cost baseline; they are separate." at bounding box center [209, 282] width 0 height 9
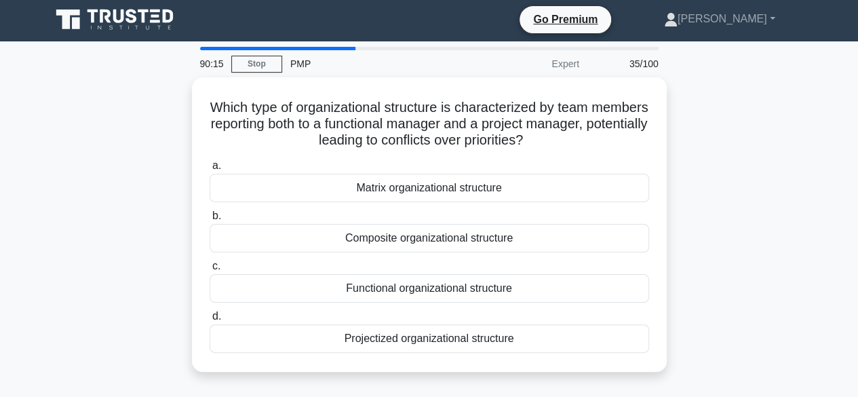
scroll to position [0, 0]
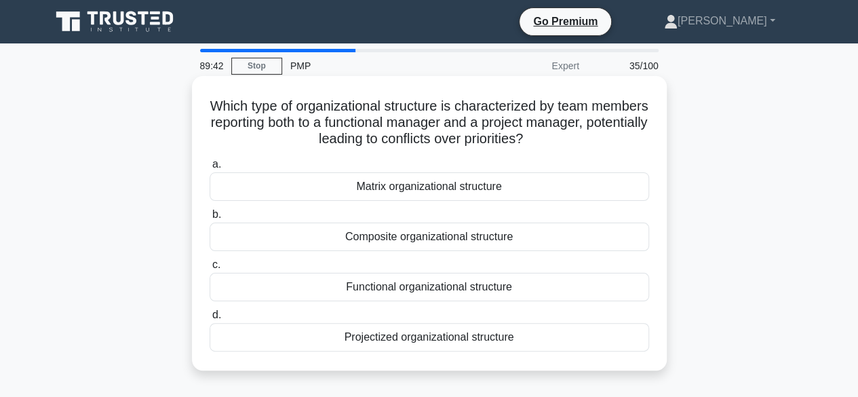
click at [344, 188] on div "Matrix organizational structure" at bounding box center [428, 186] width 439 height 28
click at [209, 169] on input "a. Matrix organizational structure" at bounding box center [209, 164] width 0 height 9
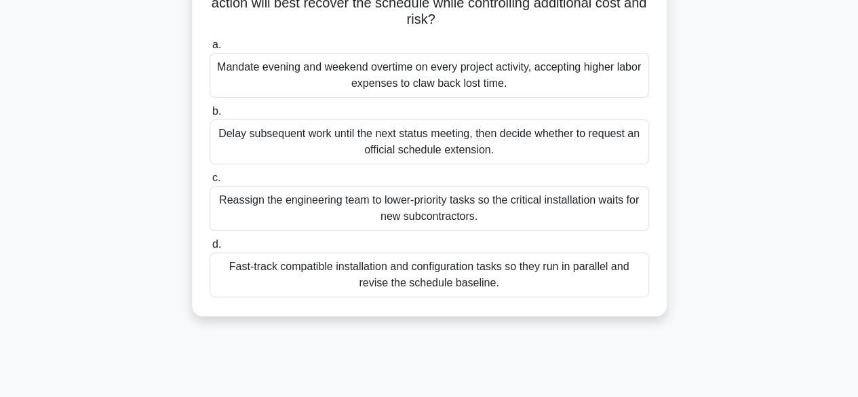
scroll to position [172, 0]
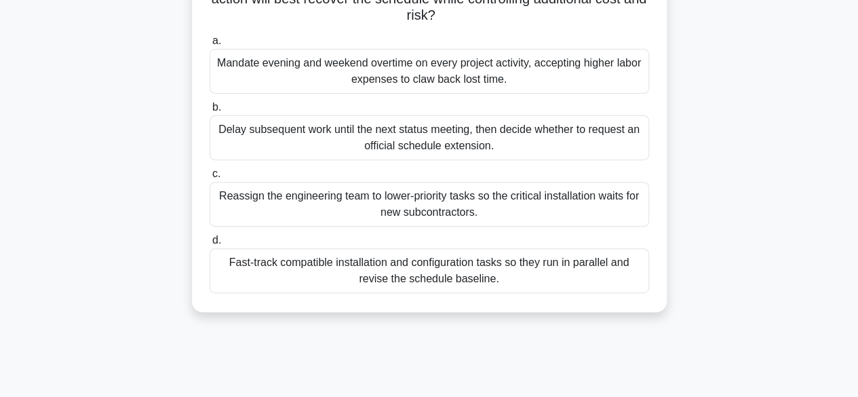
click at [306, 274] on div "Fast-track compatible installation and configuration tasks so they run in paral…" at bounding box center [428, 270] width 439 height 45
click at [209, 245] on input "d. Fast-track compatible installation and configuration tasks so they run in pa…" at bounding box center [209, 240] width 0 height 9
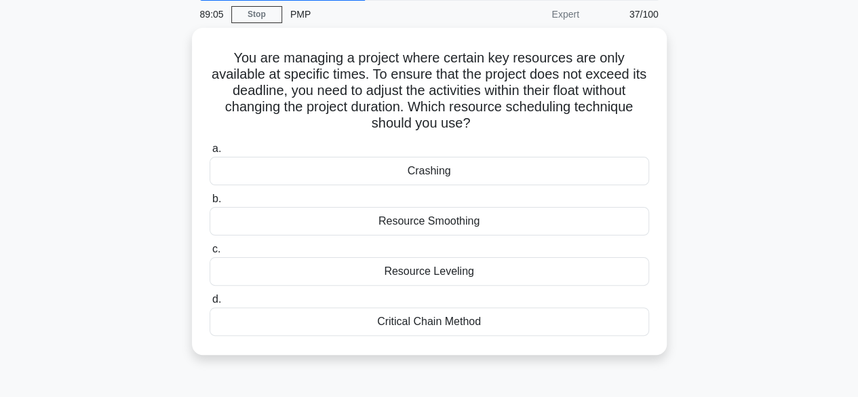
scroll to position [52, 0]
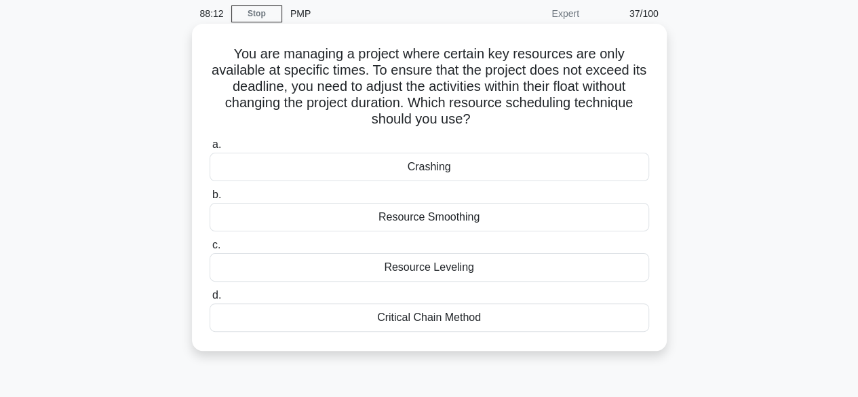
click at [462, 281] on div "Resource Leveling" at bounding box center [428, 267] width 439 height 28
click at [209, 249] on input "c. Resource Leveling" at bounding box center [209, 245] width 0 height 9
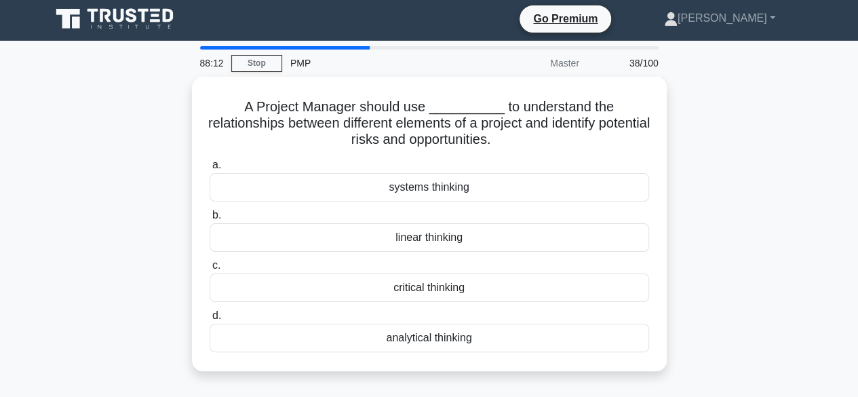
scroll to position [0, 0]
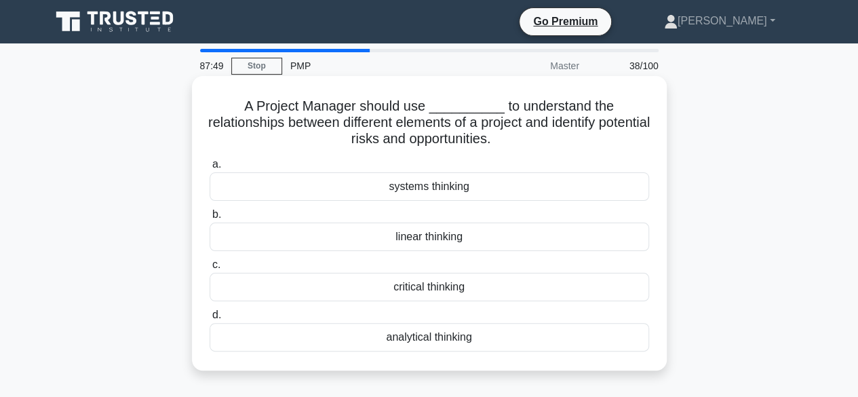
click at [514, 351] on div "analytical thinking" at bounding box center [428, 337] width 439 height 28
click at [209, 319] on input "d. analytical thinking" at bounding box center [209, 315] width 0 height 9
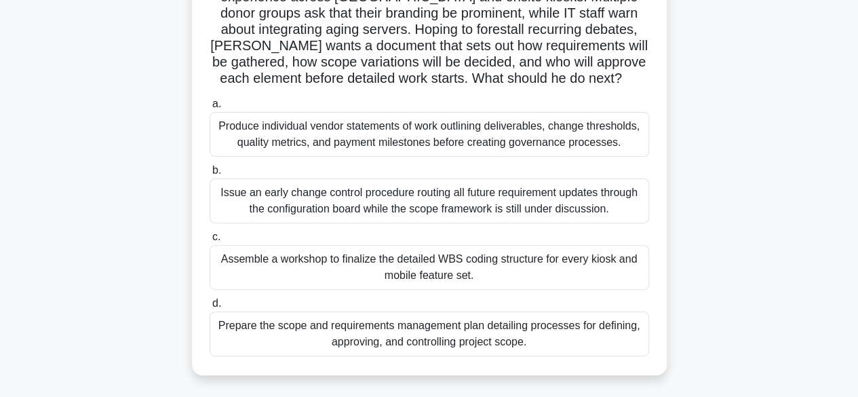
scroll to position [129, 0]
click at [585, 272] on div "Assemble a workshop to finalize the detailed WBS coding structure for every kio…" at bounding box center [428, 266] width 439 height 45
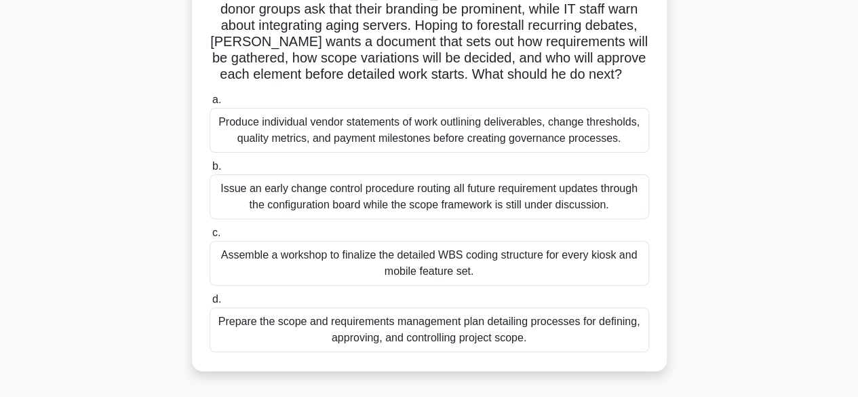
click at [209, 237] on input "c. Assemble a workshop to finalize the detailed WBS coding structure for every …" at bounding box center [209, 232] width 0 height 9
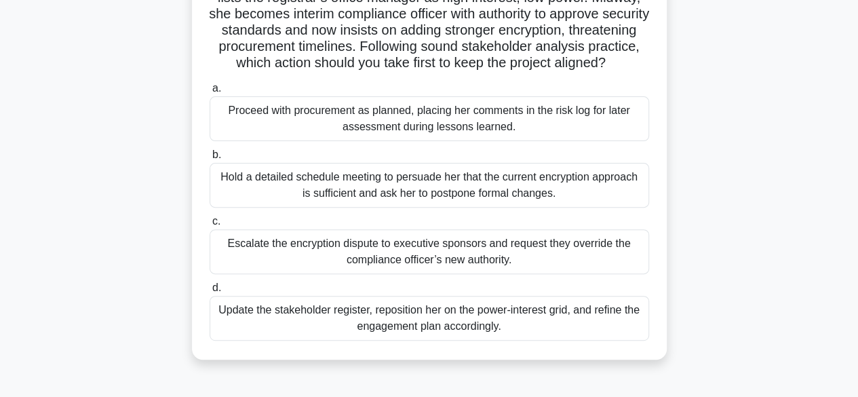
scroll to position [129, 0]
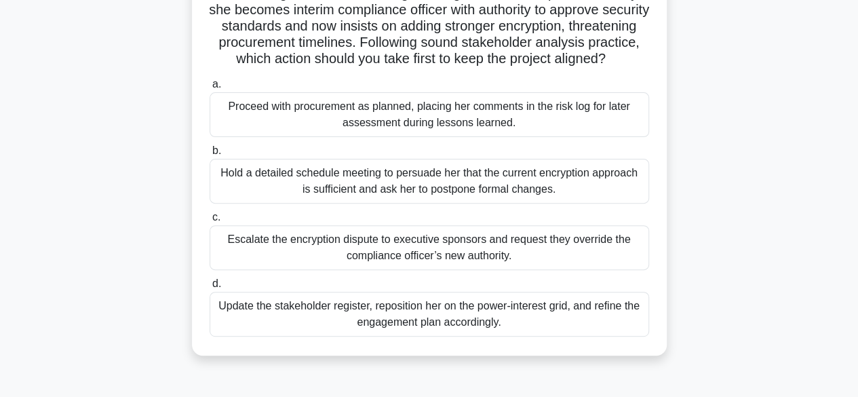
click at [549, 332] on div "Update the stakeholder register, reposition her on the power-interest grid, and…" at bounding box center [428, 314] width 439 height 45
click at [209, 288] on input "d. Update the stakeholder register, reposition her on the power-interest grid, …" at bounding box center [209, 283] width 0 height 9
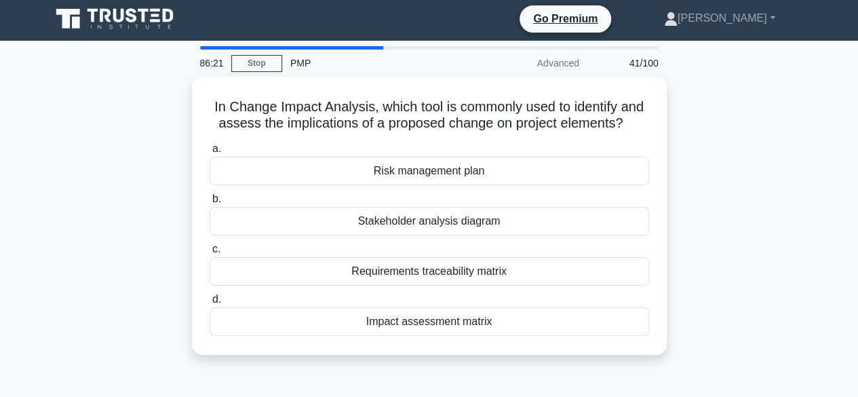
scroll to position [0, 0]
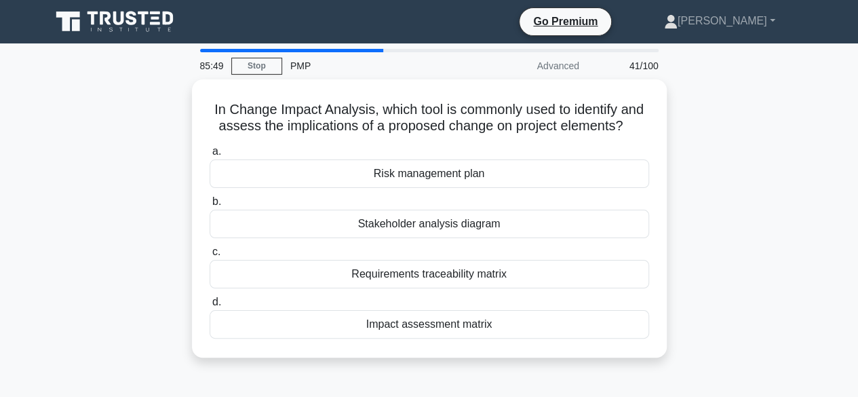
click at [472, 325] on div "Impact assessment matrix" at bounding box center [428, 324] width 439 height 28
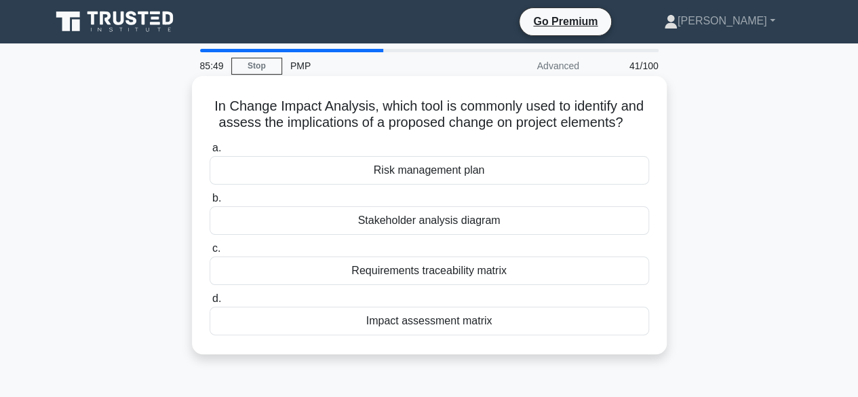
click at [209, 303] on input "d. Impact assessment matrix" at bounding box center [209, 298] width 0 height 9
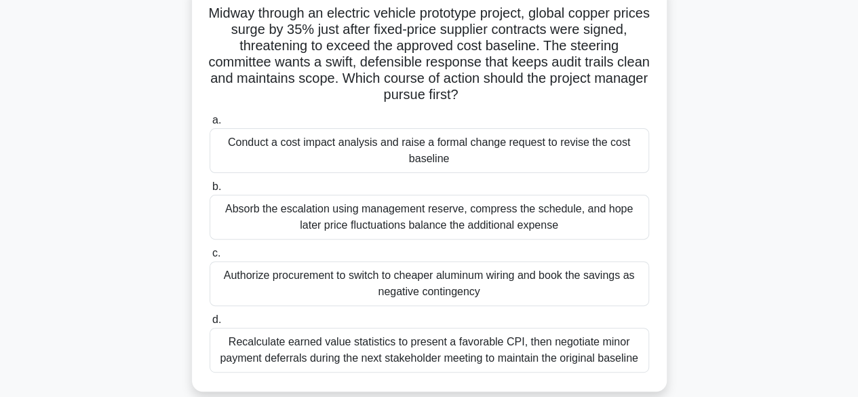
scroll to position [87, 0]
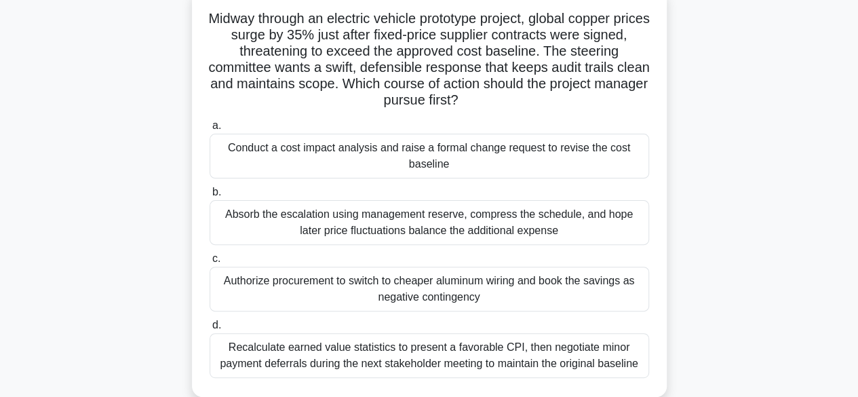
click at [591, 165] on div "Conduct a cost impact analysis and raise a formal change request to revise the …" at bounding box center [428, 156] width 439 height 45
click at [209, 130] on input "a. Conduct a cost impact analysis and raise a formal change request to revise t…" at bounding box center [209, 125] width 0 height 9
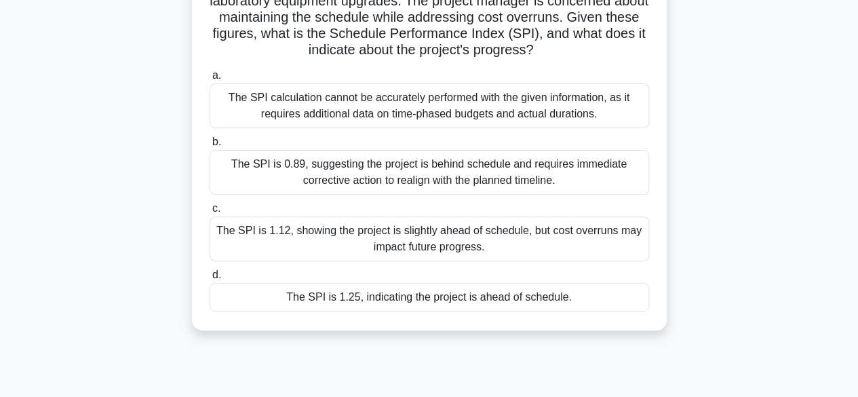
scroll to position [159, 0]
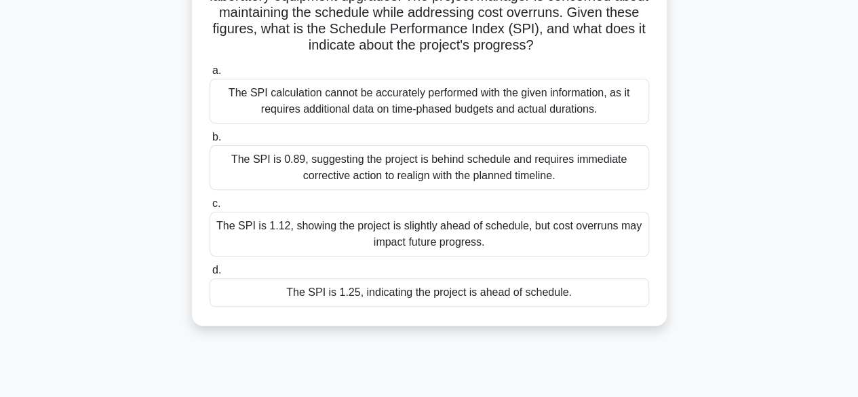
click at [534, 297] on div "The SPI is 1.25, indicating the project is ahead of schedule." at bounding box center [428, 292] width 439 height 28
click at [209, 275] on input "d. The SPI is 1.25, indicating the project is ahead of schedule." at bounding box center [209, 270] width 0 height 9
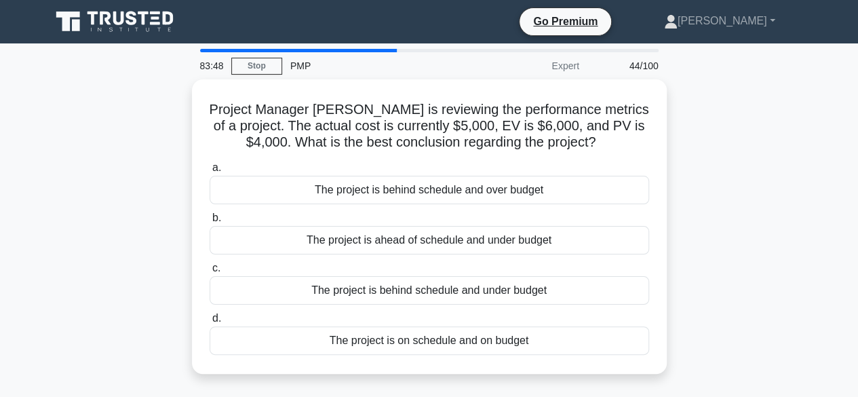
scroll to position [0, 0]
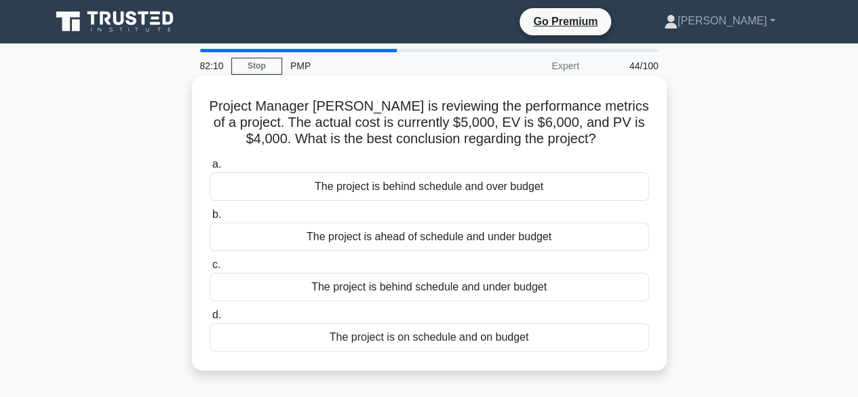
click at [532, 188] on div "The project is behind schedule and over budget" at bounding box center [428, 186] width 439 height 28
click at [209, 169] on input "a. The project is behind schedule and over budget" at bounding box center [209, 164] width 0 height 9
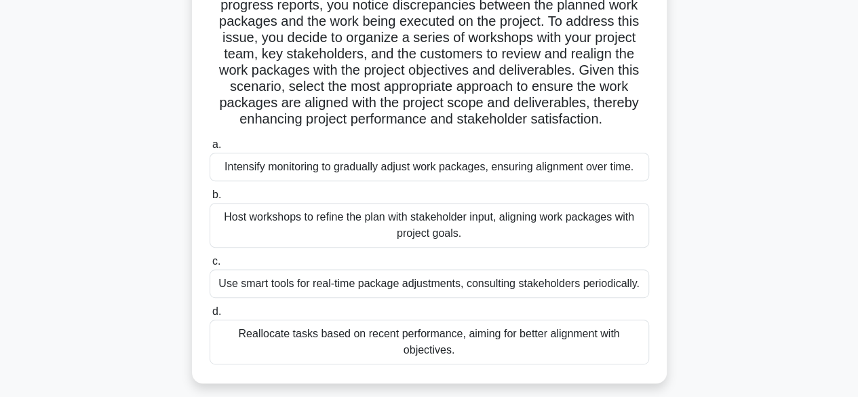
scroll to position [166, 0]
click at [569, 236] on div "Host workshops to refine the plan with stakeholder input, aligning work package…" at bounding box center [428, 225] width 439 height 45
click at [209, 199] on input "b. Host workshops to refine the plan with stakeholder input, aligning work pack…" at bounding box center [209, 195] width 0 height 9
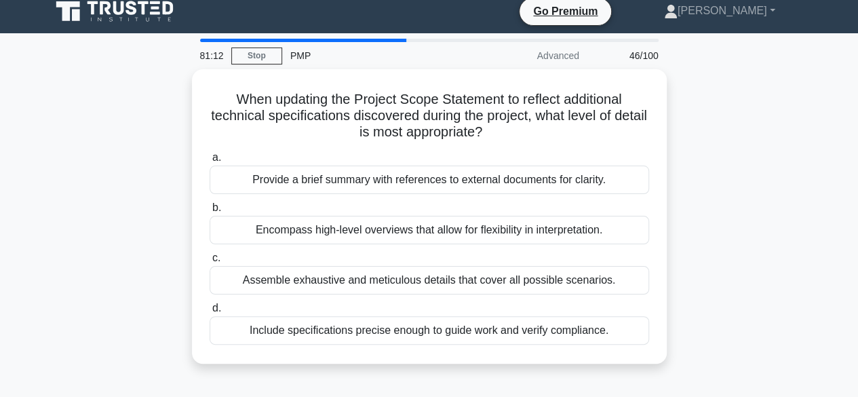
scroll to position [12, 0]
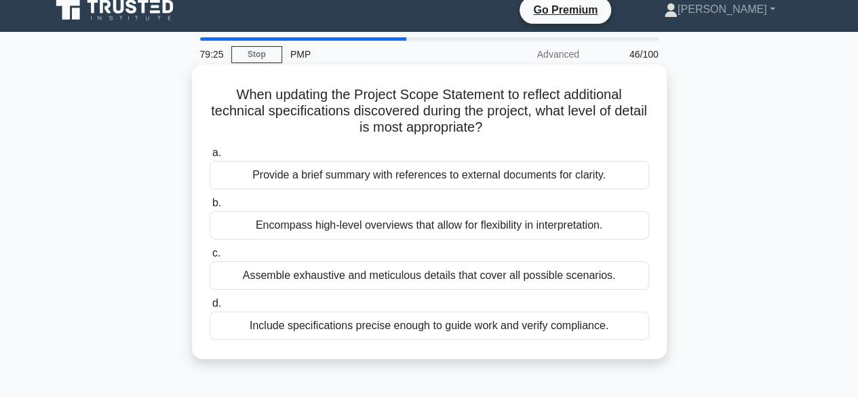
click at [544, 280] on div "Assemble exhaustive and meticulous details that cover all possible scenarios." at bounding box center [428, 275] width 439 height 28
click at [209, 258] on input "c. Assemble exhaustive and meticulous details that cover all possible scenarios." at bounding box center [209, 253] width 0 height 9
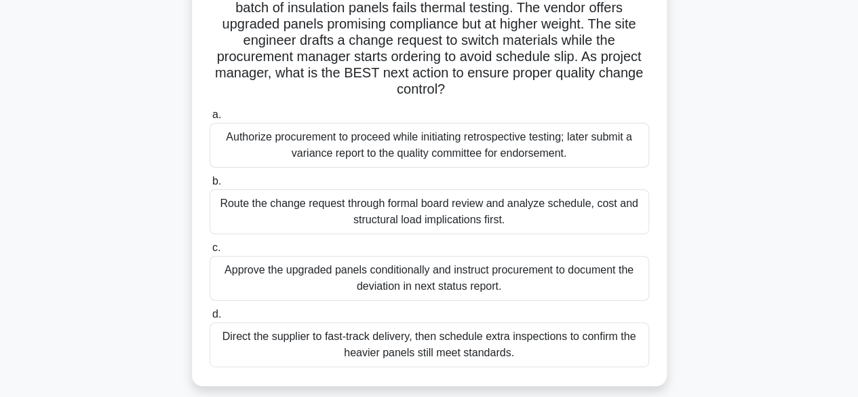
scroll to position [117, 0]
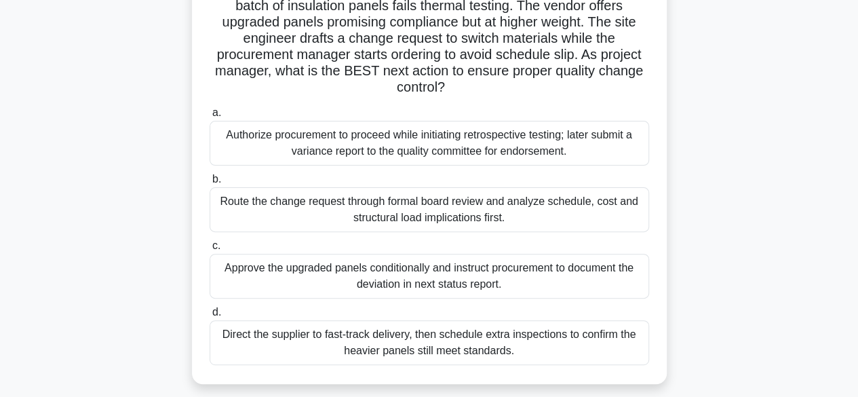
click at [612, 218] on div "Route the change request through formal board review and analyze schedule, cost…" at bounding box center [428, 209] width 439 height 45
click at [209, 184] on input "b. Route the change request through formal board review and analyze schedule, c…" at bounding box center [209, 179] width 0 height 9
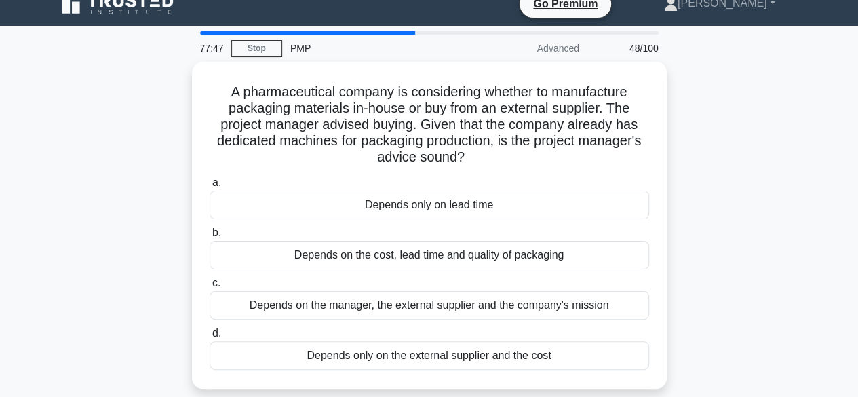
scroll to position [24, 0]
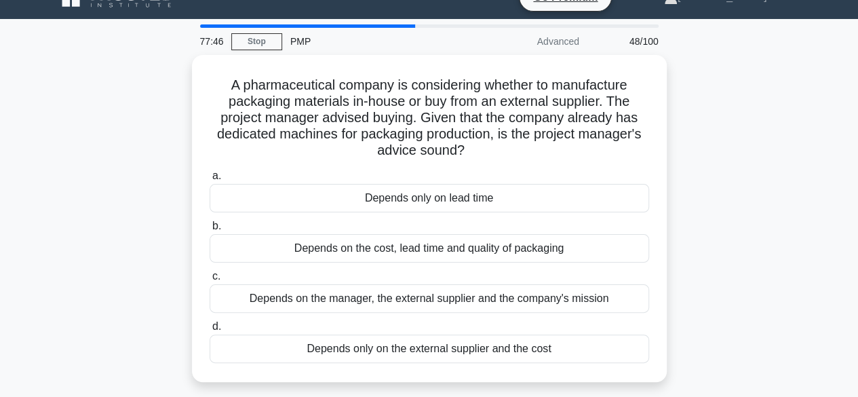
click at [574, 254] on div "Depends on the cost, lead time and quality of packaging" at bounding box center [428, 248] width 439 height 28
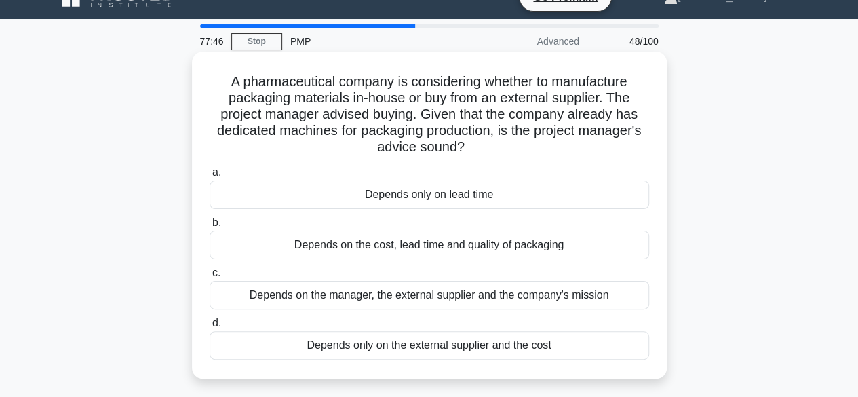
click at [209, 227] on input "b. Depends on the cost, lead time and quality of packaging" at bounding box center [209, 222] width 0 height 9
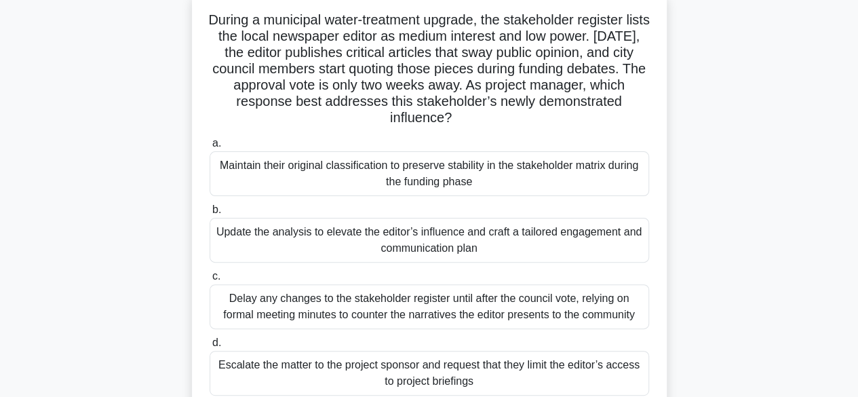
scroll to position [91, 0]
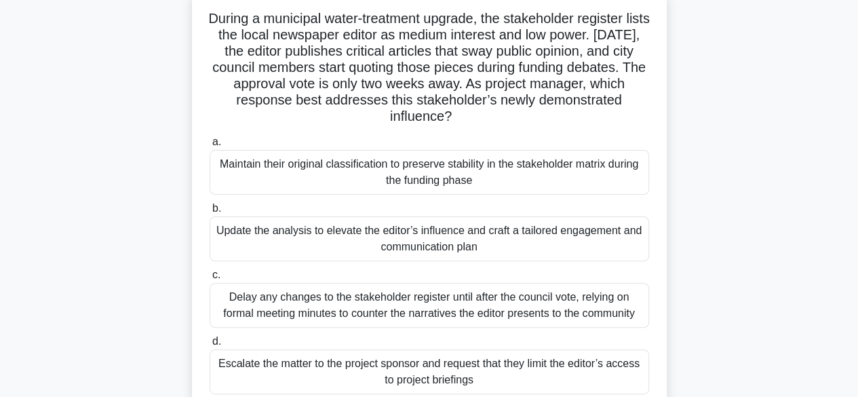
click at [550, 243] on div "Update the analysis to elevate the editor’s influence and craft a tailored enga…" at bounding box center [428, 238] width 439 height 45
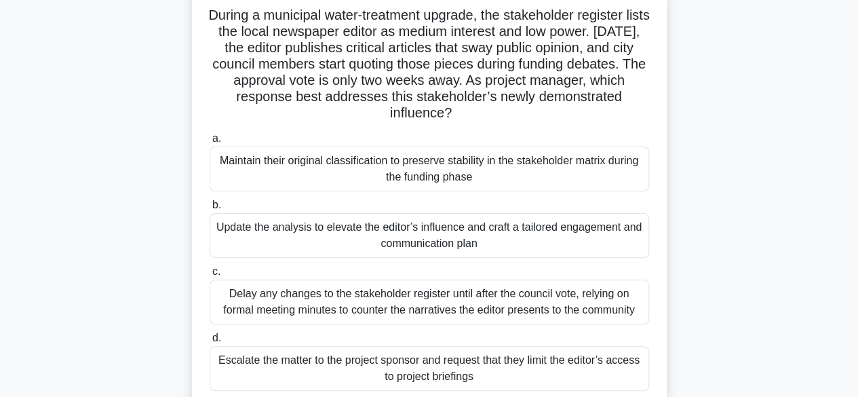
click at [209, 209] on input "b. Update the analysis to elevate the editor’s influence and craft a tailored e…" at bounding box center [209, 205] width 0 height 9
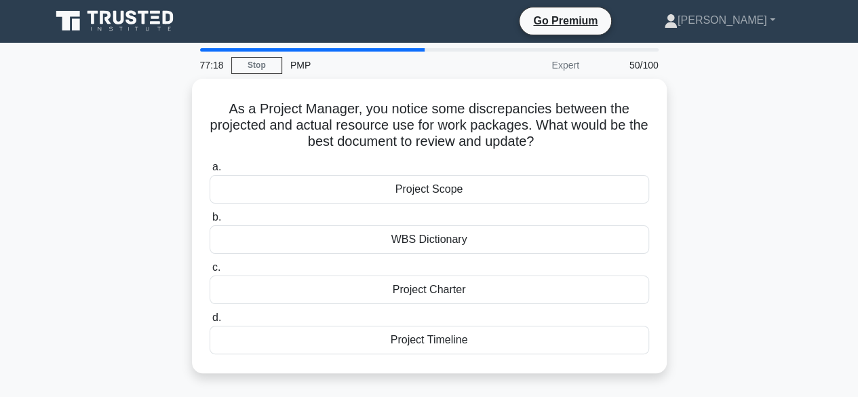
scroll to position [0, 0]
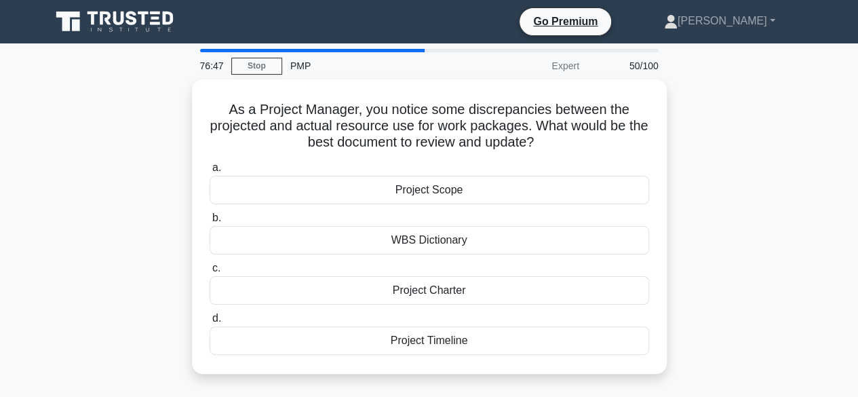
click at [479, 247] on div "WBS Dictionary" at bounding box center [428, 240] width 439 height 28
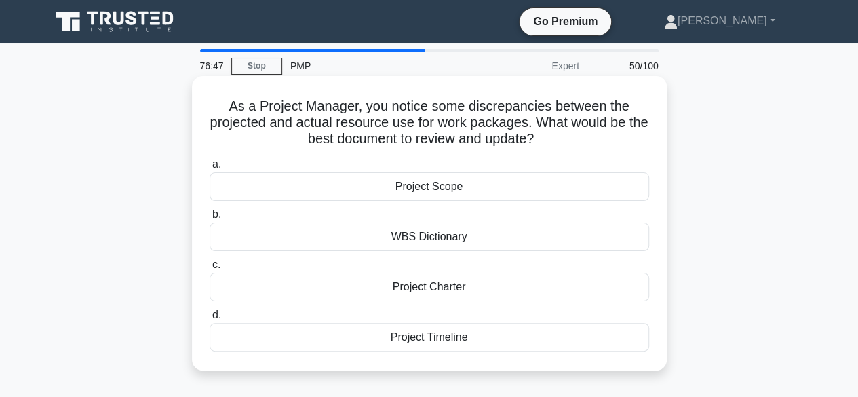
click at [209, 219] on input "b. WBS Dictionary" at bounding box center [209, 214] width 0 height 9
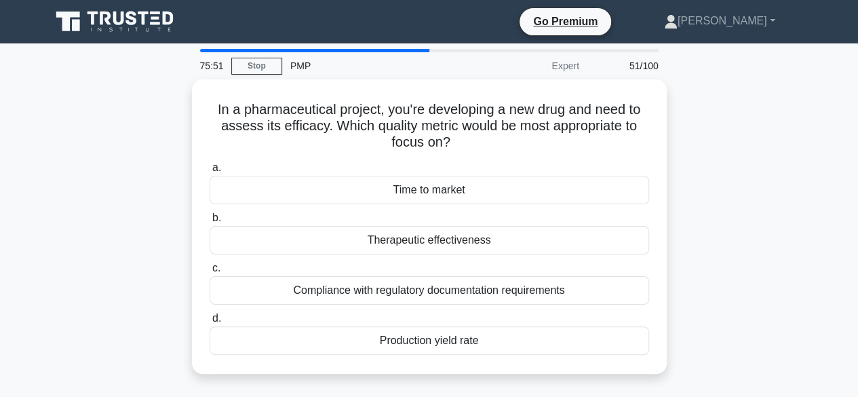
click at [468, 243] on div "Therapeutic effectiveness" at bounding box center [428, 240] width 439 height 28
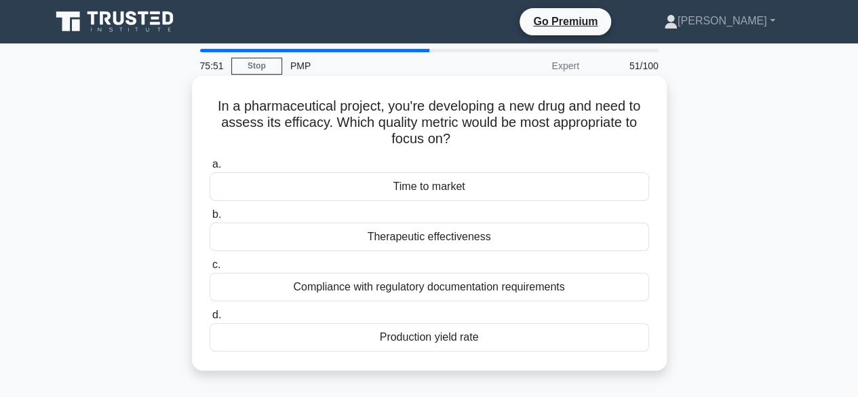
click at [209, 219] on input "b. Therapeutic effectiveness" at bounding box center [209, 214] width 0 height 9
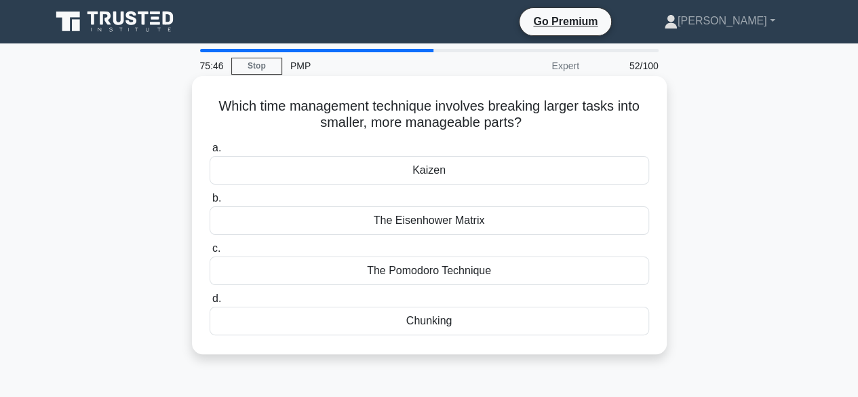
click at [474, 174] on div "Kaizen" at bounding box center [428, 170] width 439 height 28
click at [209, 153] on input "a. Kaizen" at bounding box center [209, 148] width 0 height 9
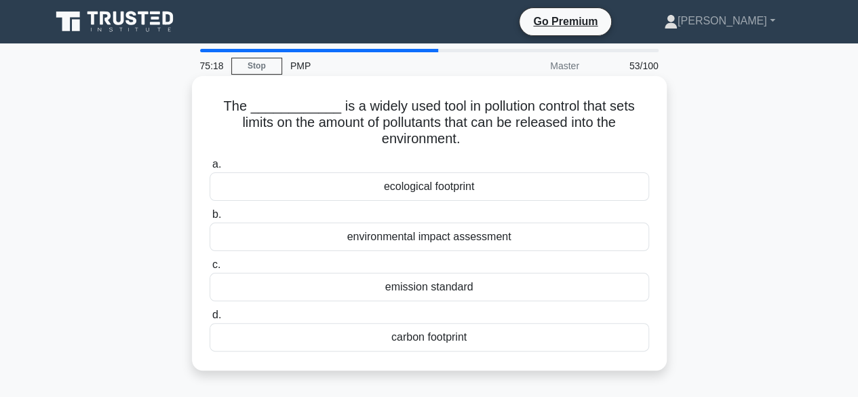
click at [498, 287] on div "emission standard" at bounding box center [428, 287] width 439 height 28
click at [209, 269] on input "c. emission standard" at bounding box center [209, 264] width 0 height 9
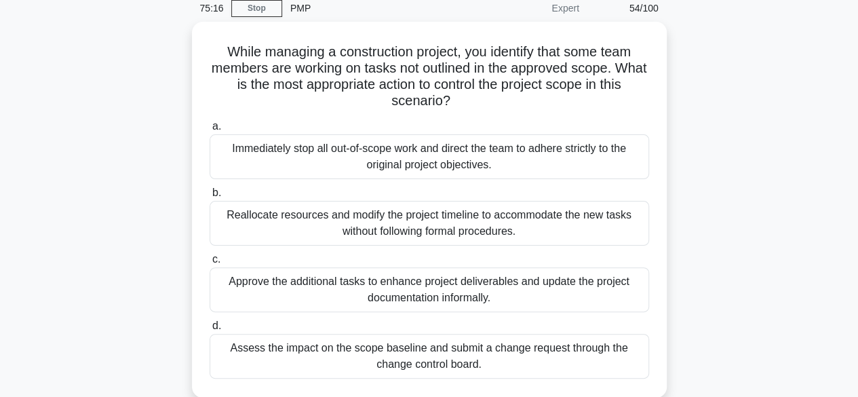
scroll to position [58, 0]
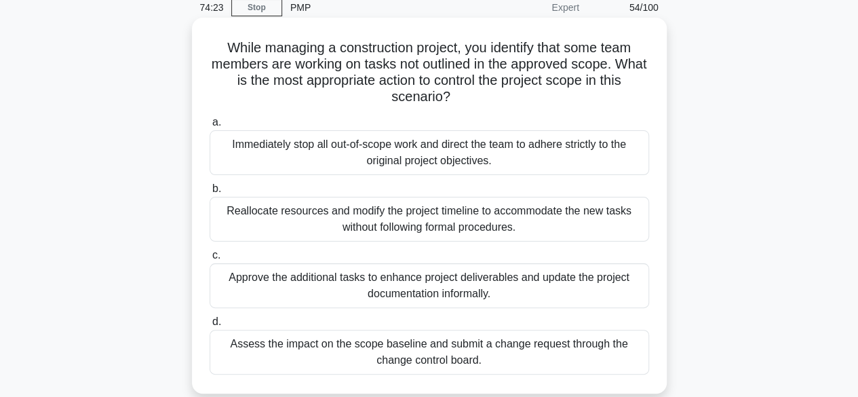
click at [485, 358] on div "Assess the impact on the scope baseline and submit a change request through the…" at bounding box center [428, 351] width 439 height 45
click at [209, 326] on input "d. Assess the impact on the scope baseline and submit a change request through …" at bounding box center [209, 321] width 0 height 9
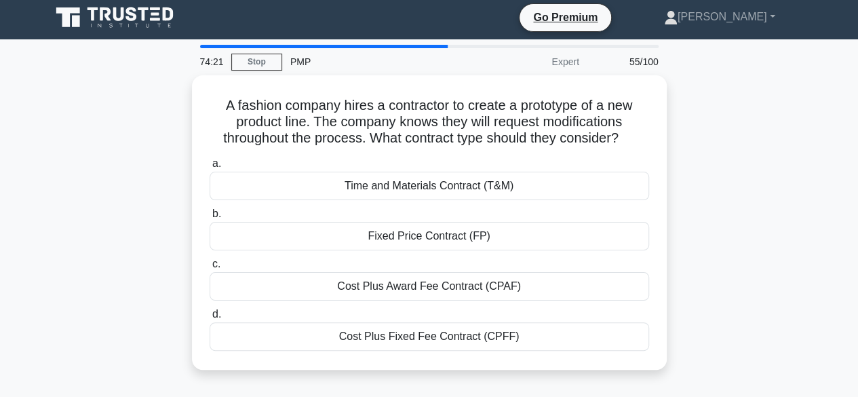
scroll to position [0, 0]
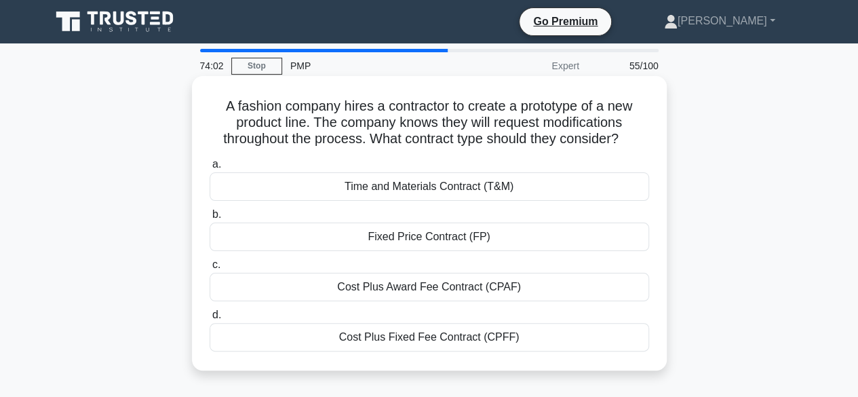
click at [514, 194] on div "Time and Materials Contract (T&M)" at bounding box center [428, 186] width 439 height 28
click at [209, 169] on input "a. Time and Materials Contract (T&M)" at bounding box center [209, 164] width 0 height 9
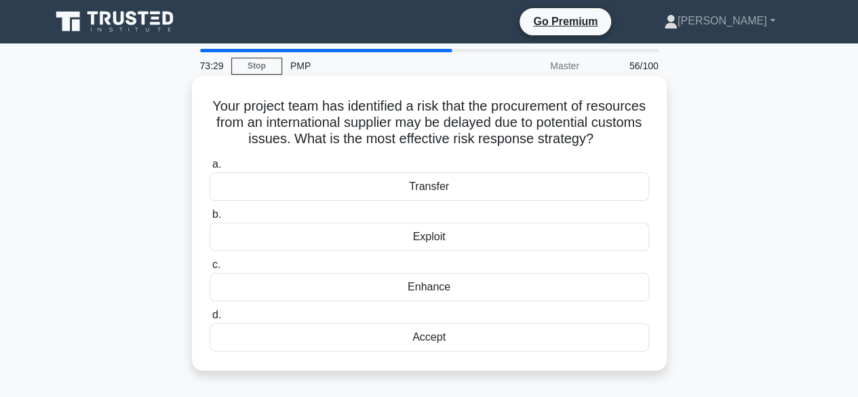
click at [464, 201] on div "Transfer" at bounding box center [428, 186] width 439 height 28
click at [209, 169] on input "a. Transfer" at bounding box center [209, 164] width 0 height 9
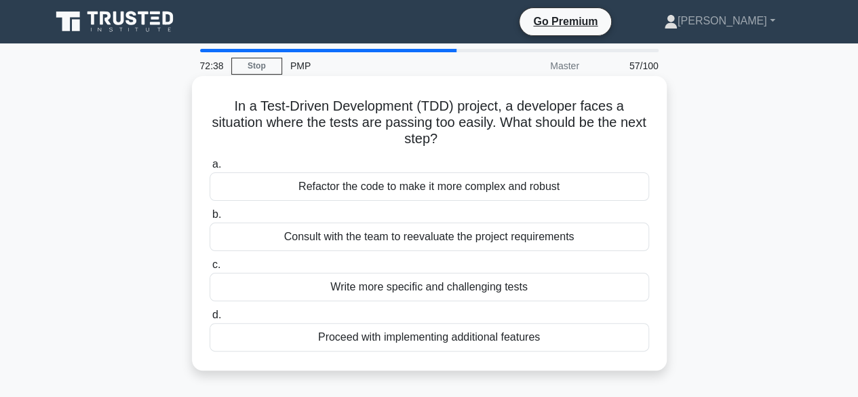
click at [489, 248] on div "Consult with the team to reevaluate the project requirements" at bounding box center [428, 236] width 439 height 28
click at [209, 219] on input "b. Consult with the team to reevaluate the project requirements" at bounding box center [209, 214] width 0 height 9
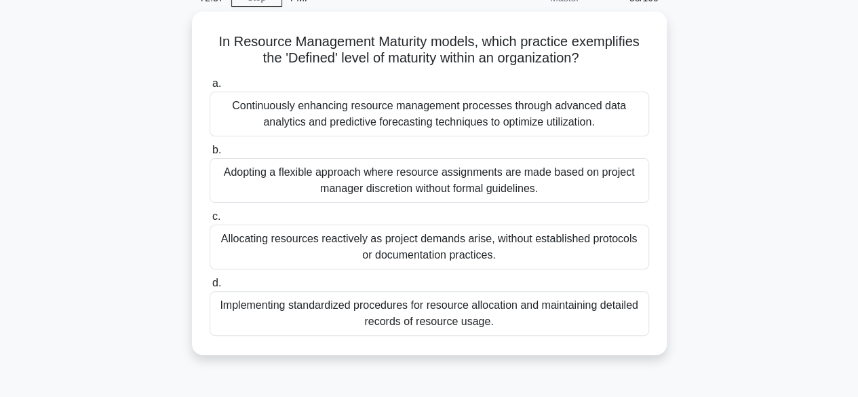
scroll to position [69, 0]
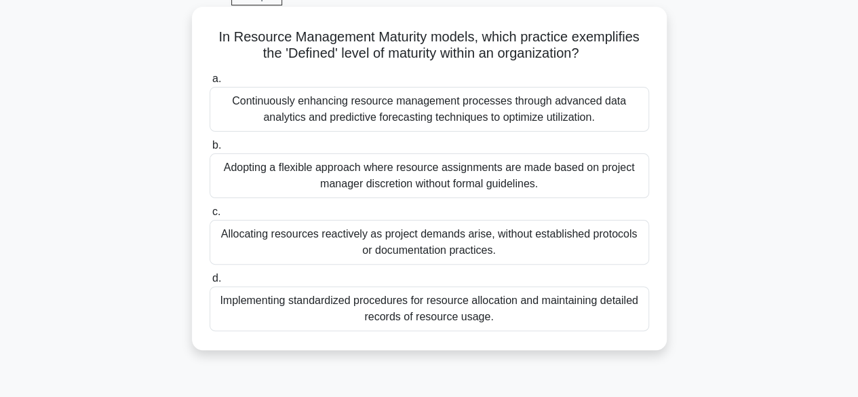
click at [472, 315] on div "Implementing standardized procedures for resource allocation and maintaining de…" at bounding box center [428, 308] width 439 height 45
click at [209, 283] on input "d. Implementing standardized procedures for resource allocation and maintaining…" at bounding box center [209, 278] width 0 height 9
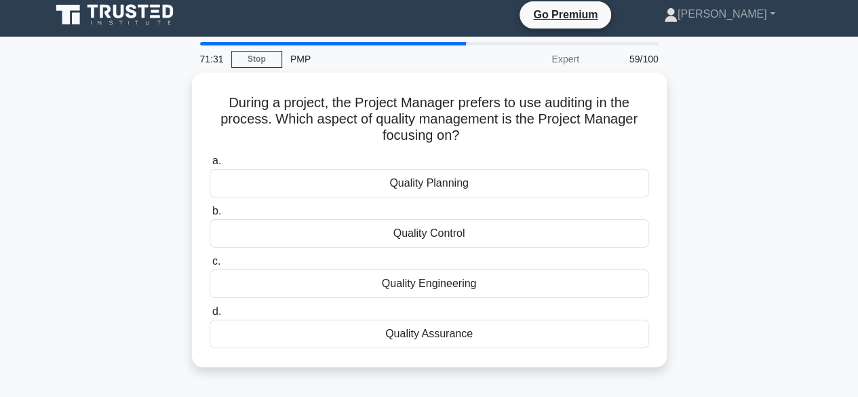
scroll to position [0, 0]
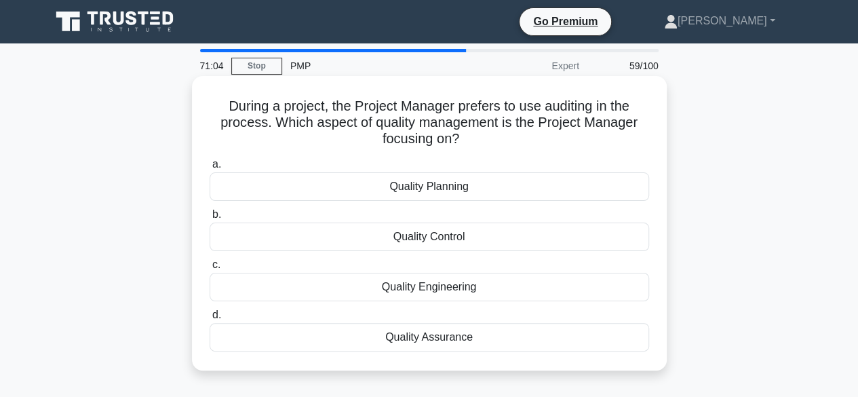
click at [477, 343] on div "Quality Assurance" at bounding box center [428, 337] width 439 height 28
click at [209, 319] on input "d. Quality Assurance" at bounding box center [209, 315] width 0 height 9
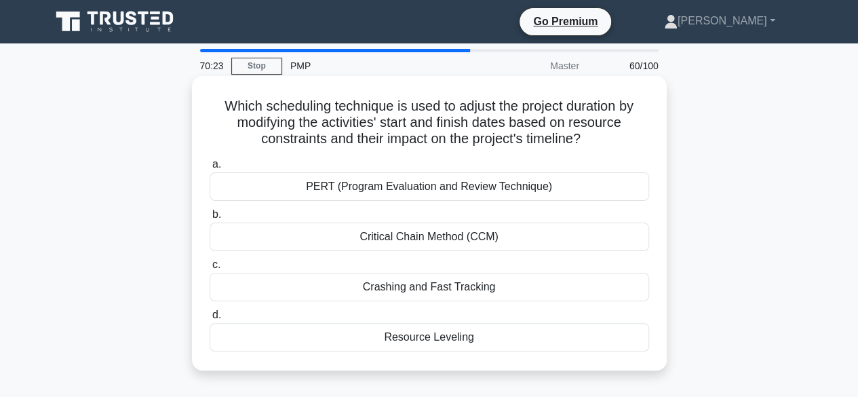
click at [452, 342] on div "Resource Leveling" at bounding box center [428, 337] width 439 height 28
click at [209, 319] on input "d. Resource Leveling" at bounding box center [209, 315] width 0 height 9
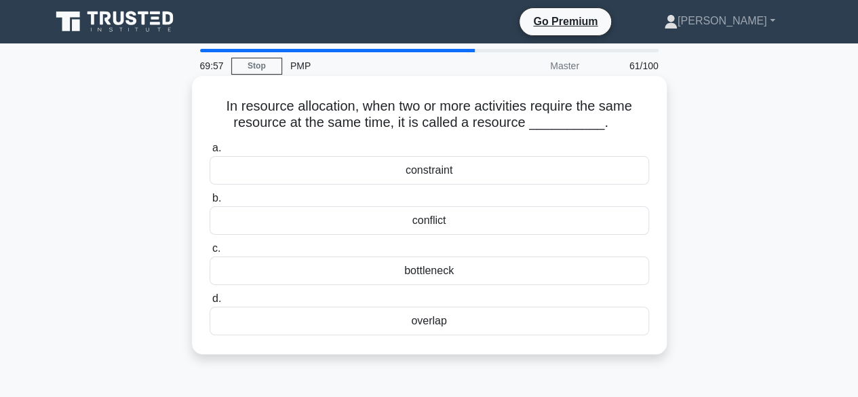
click at [477, 175] on div "constraint" at bounding box center [428, 170] width 439 height 28
click at [209, 153] on input "a. constraint" at bounding box center [209, 148] width 0 height 9
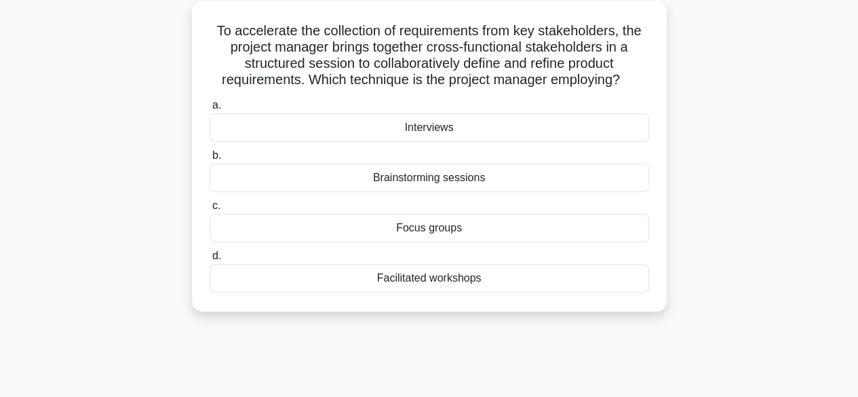
scroll to position [81, 0]
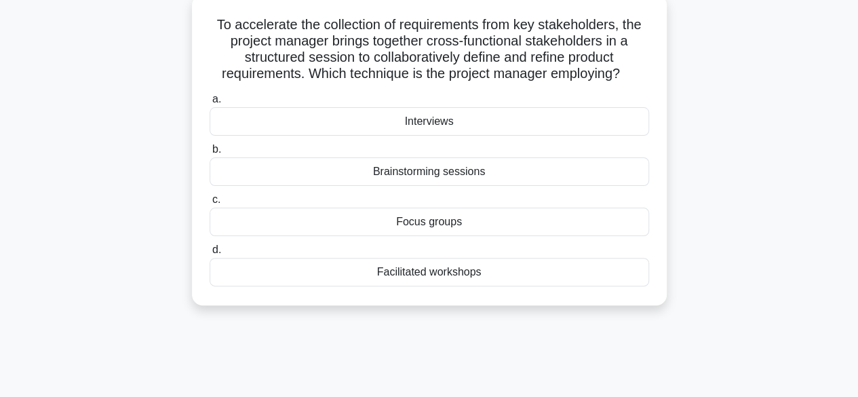
click at [489, 286] on div "Facilitated workshops" at bounding box center [428, 272] width 439 height 28
click at [209, 254] on input "d. Facilitated workshops" at bounding box center [209, 249] width 0 height 9
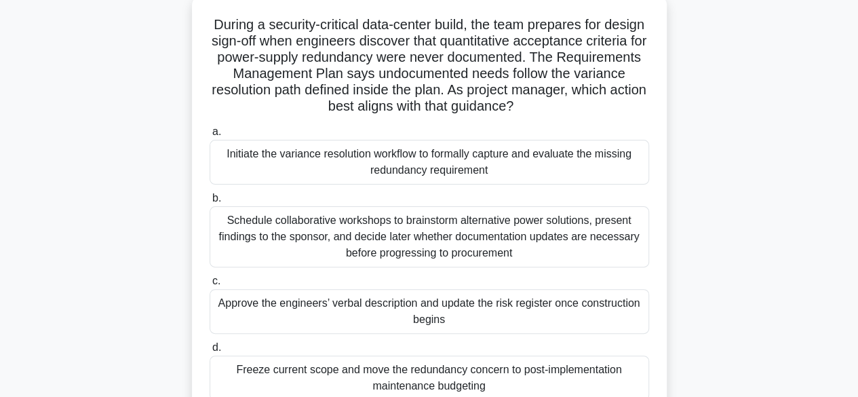
click at [510, 164] on div "Initiate the variance resolution workflow to formally capture and evaluate the …" at bounding box center [428, 162] width 439 height 45
click at [209, 136] on input "a. Initiate the variance resolution workflow to formally capture and evaluate t…" at bounding box center [209, 131] width 0 height 9
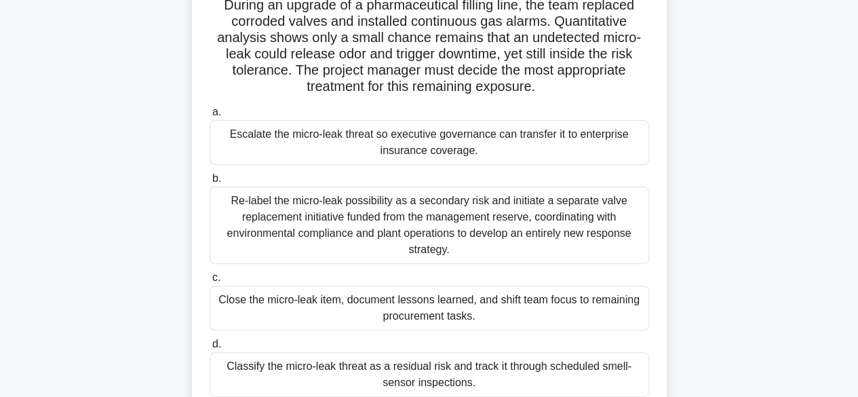
scroll to position [103, 0]
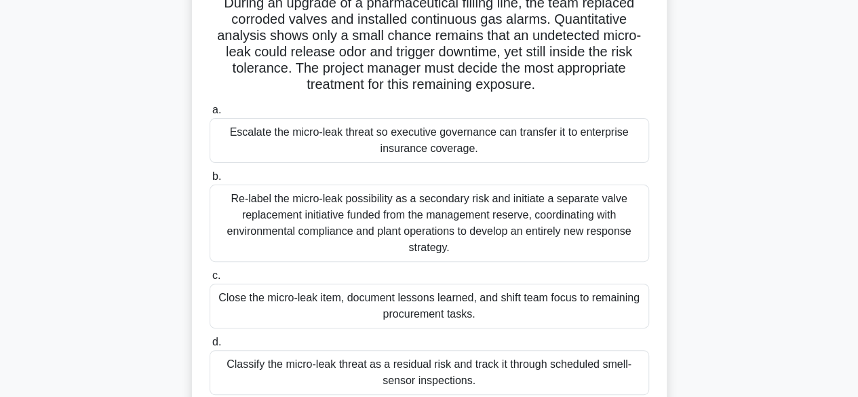
click at [609, 231] on div "Re-label the micro-leak possibility as a secondary risk and initiate a separate…" at bounding box center [428, 222] width 439 height 77
click at [209, 181] on input "b. Re-label the micro-leak possibility as a secondary risk and initiate a separ…" at bounding box center [209, 176] width 0 height 9
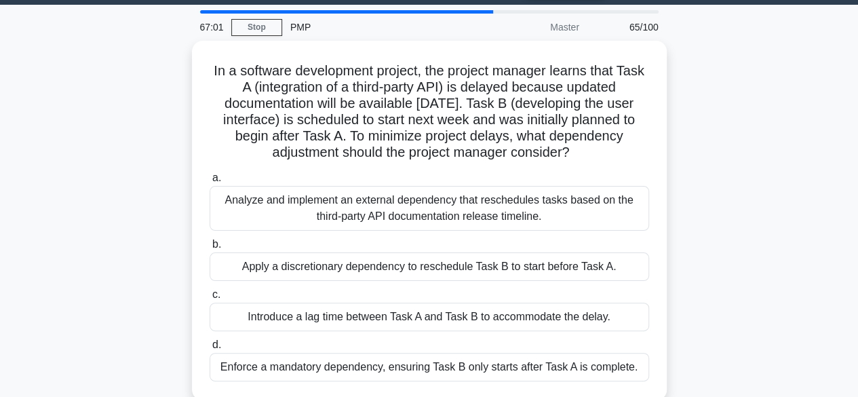
scroll to position [38, 0]
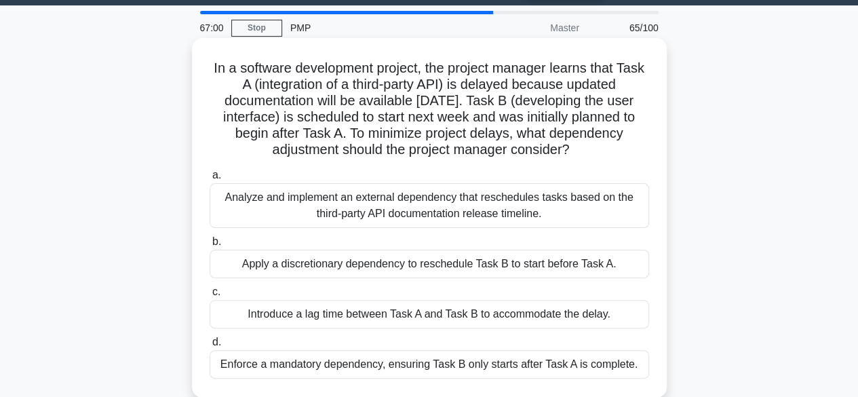
click at [564, 216] on div "Analyze and implement an external dependency that reschedules tasks based on th…" at bounding box center [428, 205] width 439 height 45
click at [209, 180] on input "a. Analyze and implement an external dependency that reschedules tasks based on…" at bounding box center [209, 175] width 0 height 9
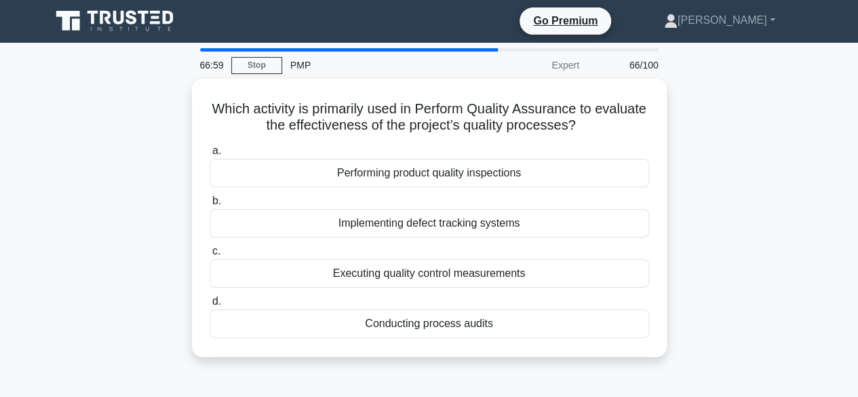
scroll to position [0, 0]
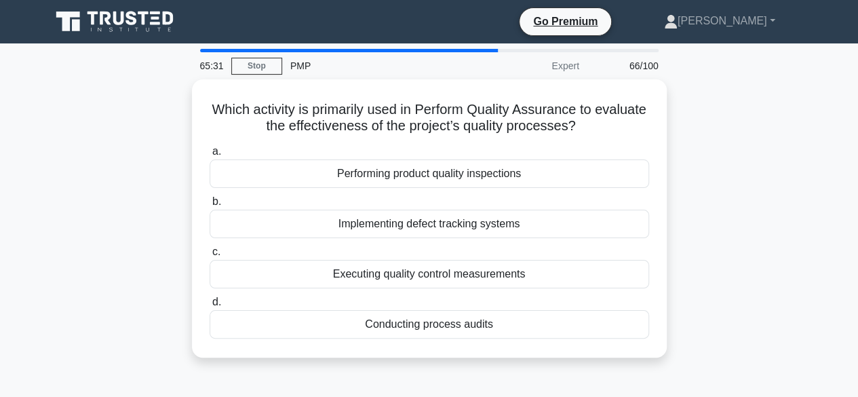
click at [531, 180] on div "Performing product quality inspections" at bounding box center [428, 173] width 439 height 28
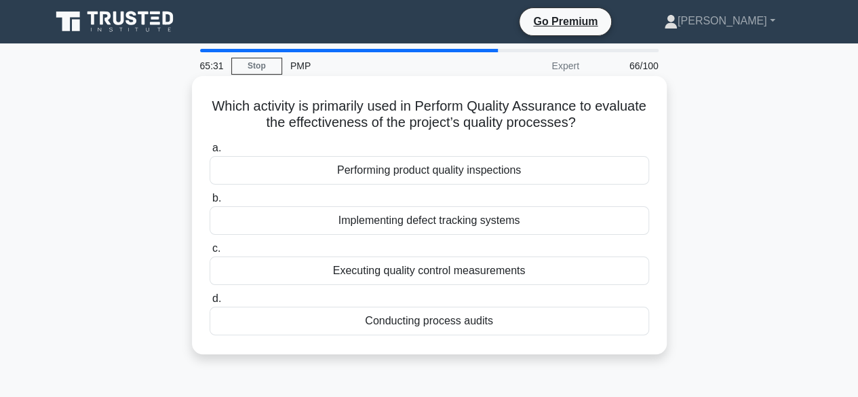
click at [209, 153] on input "a. Performing product quality inspections" at bounding box center [209, 148] width 0 height 9
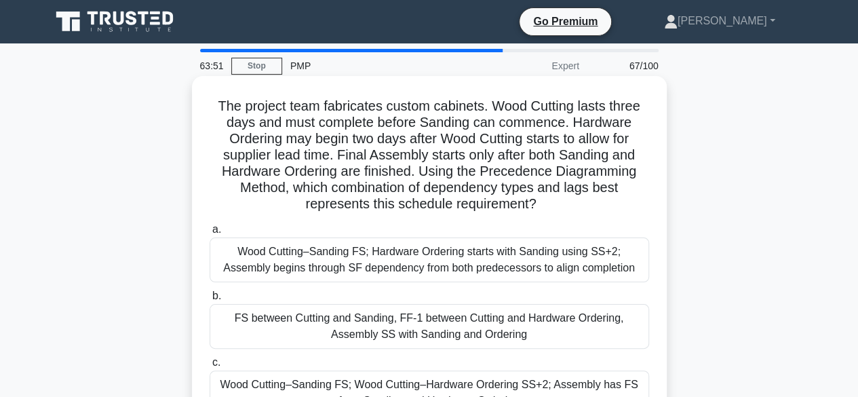
click at [545, 240] on label "a. Wood Cutting–Sanding FS; Hardware Ordering starts with Sanding using SS+2; A…" at bounding box center [428, 251] width 439 height 61
click at [209, 234] on input "a. Wood Cutting–Sanding FS; Hardware Ordering starts with Sanding using SS+2; A…" at bounding box center [209, 229] width 0 height 9
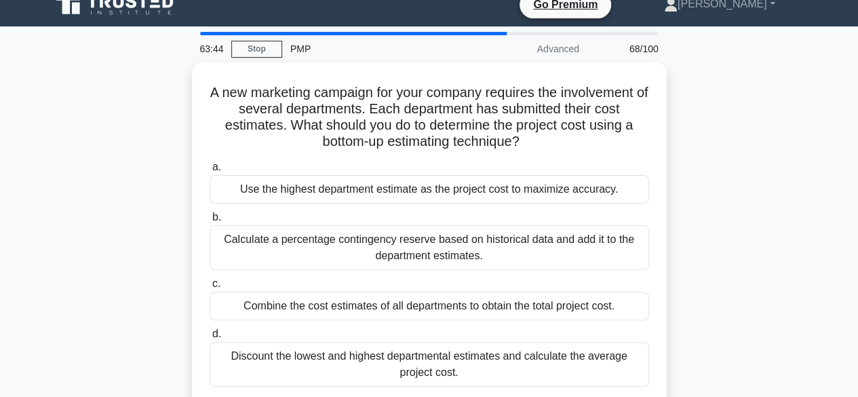
scroll to position [20, 0]
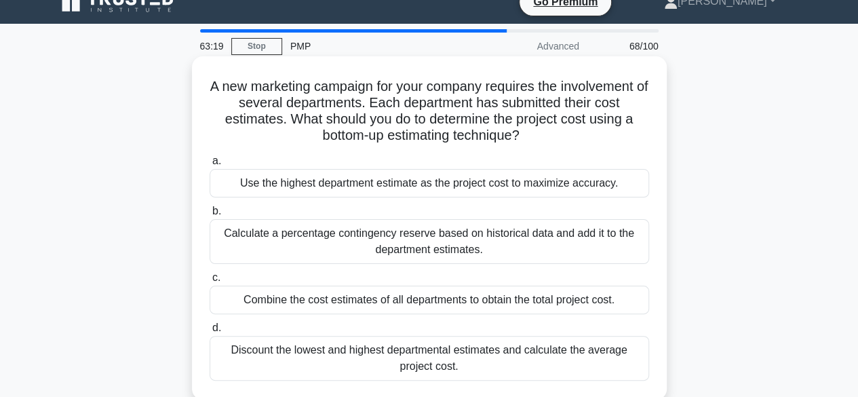
click at [548, 191] on div "Use the highest department estimate as the project cost to maximize accuracy." at bounding box center [428, 183] width 439 height 28
click at [209, 165] on input "a. Use the highest department estimate as the project cost to maximize accuracy." at bounding box center [209, 161] width 0 height 9
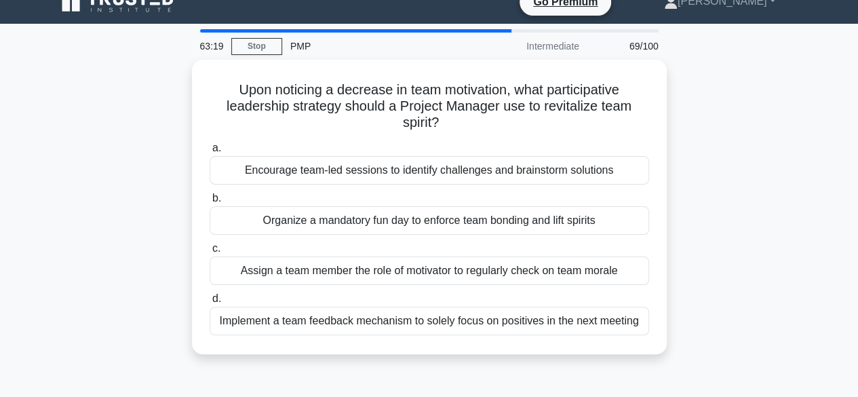
scroll to position [0, 0]
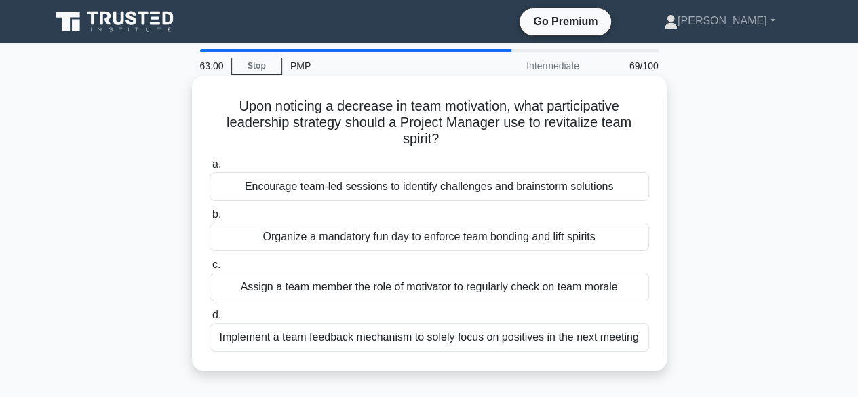
click at [515, 199] on div "Encourage team-led sessions to identify challenges and brainstorm solutions" at bounding box center [428, 186] width 439 height 28
click at [209, 169] on input "a. Encourage team-led sessions to identify challenges and brainstorm solutions" at bounding box center [209, 164] width 0 height 9
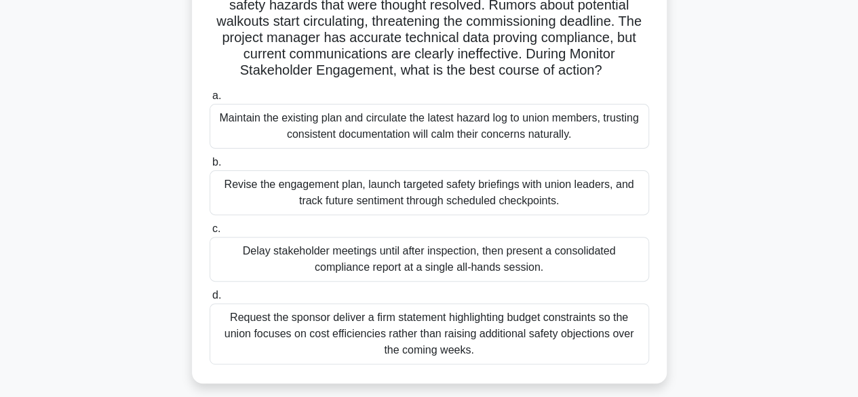
scroll to position [138, 0]
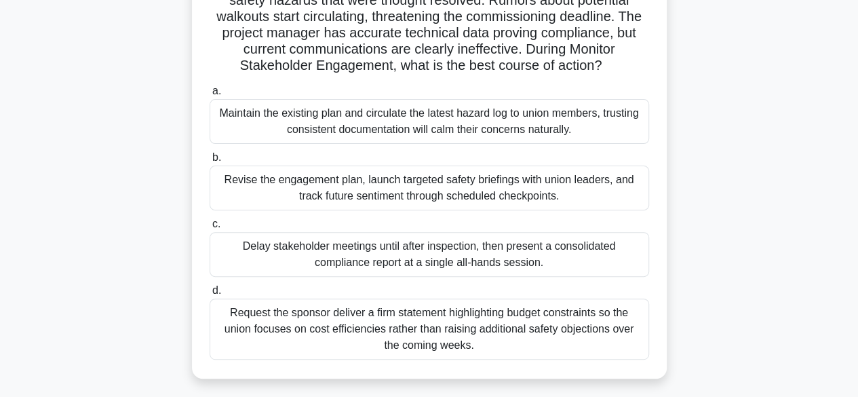
click at [268, 184] on div "Revise the engagement plan, launch targeted safety briefings with union leaders…" at bounding box center [428, 187] width 439 height 45
click at [209, 162] on input "b. Revise the engagement plan, launch targeted safety briefings with union lead…" at bounding box center [209, 157] width 0 height 9
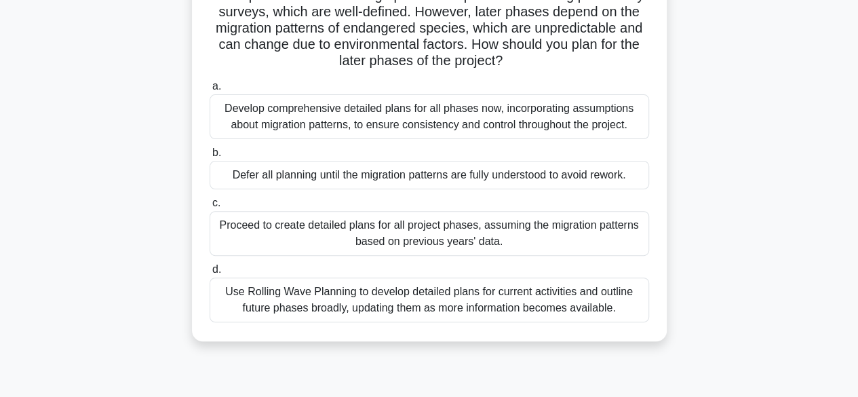
scroll to position [131, 0]
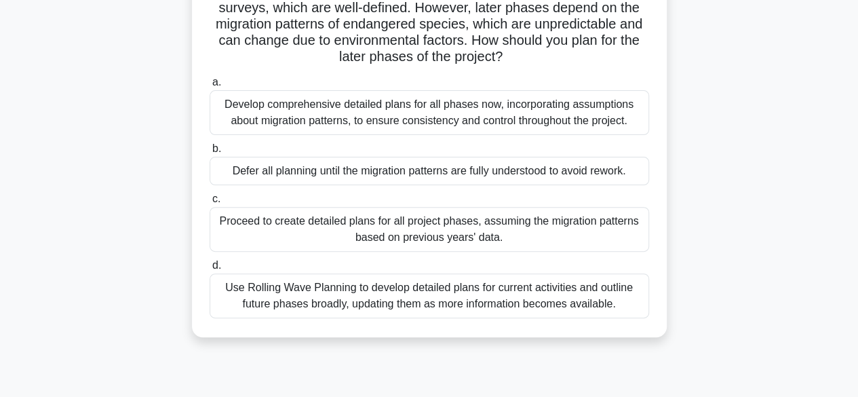
click at [576, 296] on div "Use Rolling Wave Planning to develop detailed plans for current activities and …" at bounding box center [428, 295] width 439 height 45
click at [209, 270] on input "d. Use Rolling Wave Planning to develop detailed plans for current activities a…" at bounding box center [209, 265] width 0 height 9
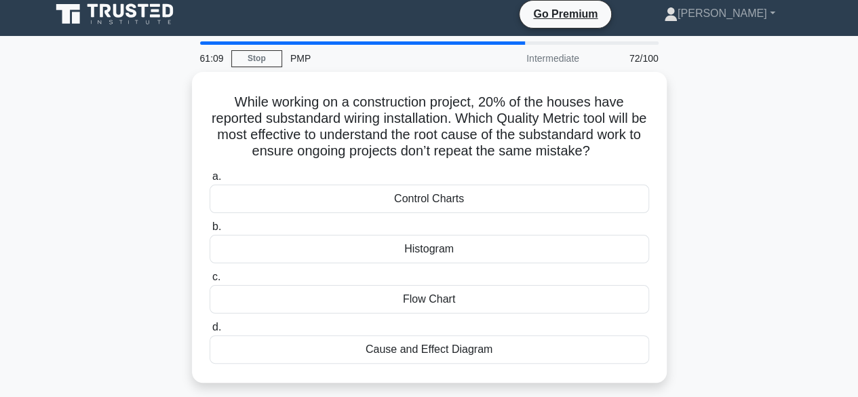
scroll to position [0, 0]
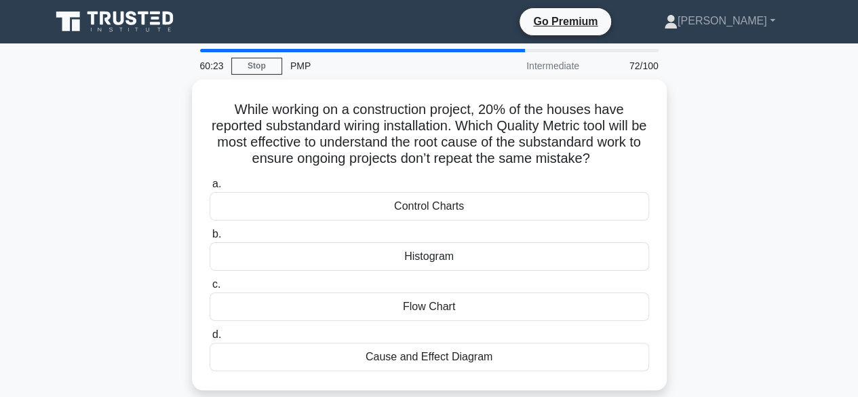
click at [497, 256] on div "Histogram" at bounding box center [428, 256] width 439 height 28
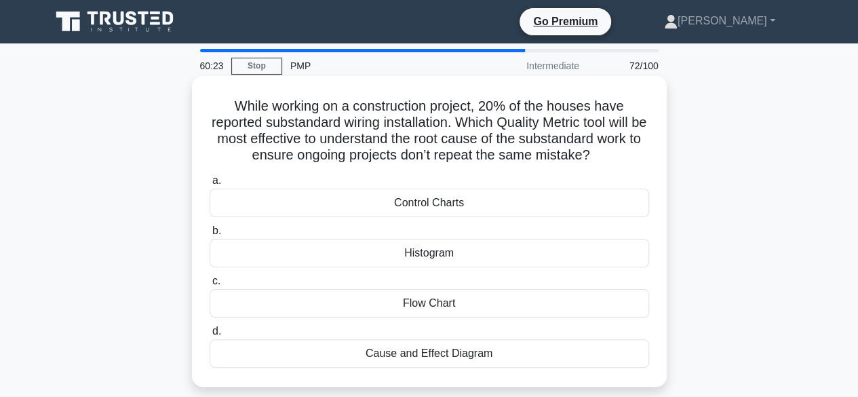
click at [209, 235] on input "b. Histogram" at bounding box center [209, 230] width 0 height 9
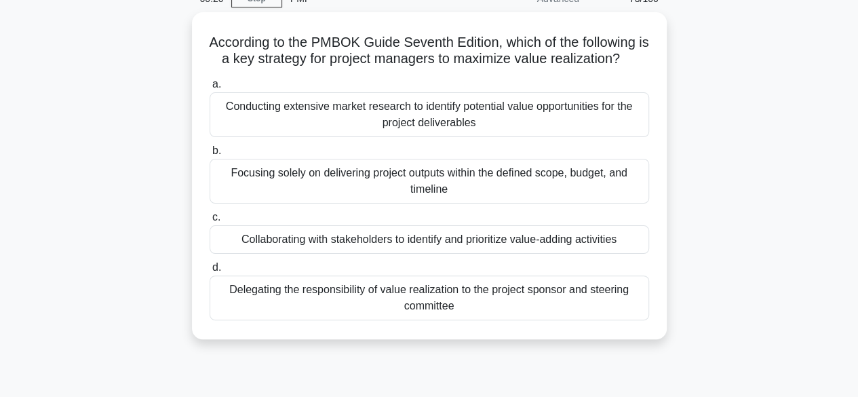
scroll to position [68, 0]
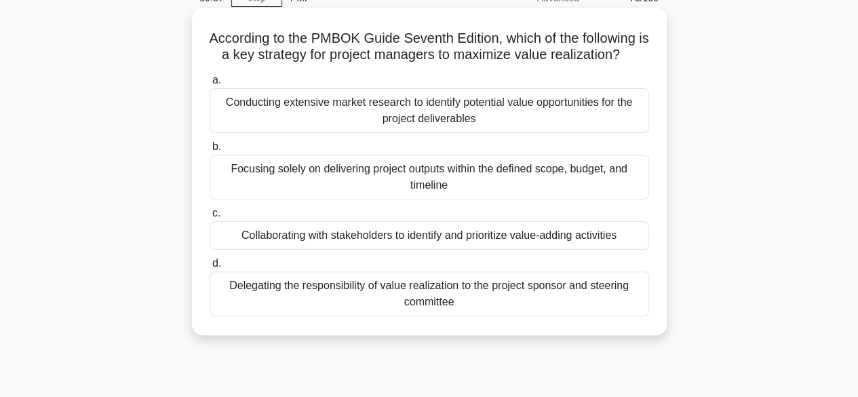
click at [527, 241] on div "Collaborating with stakeholders to identify and prioritize value-adding activit…" at bounding box center [428, 235] width 439 height 28
click at [209, 218] on input "c. Collaborating with stakeholders to identify and prioritize value-adding acti…" at bounding box center [209, 213] width 0 height 9
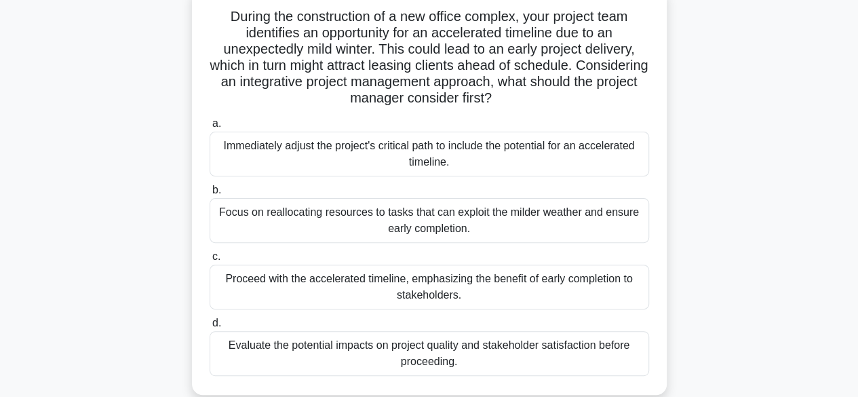
scroll to position [96, 0]
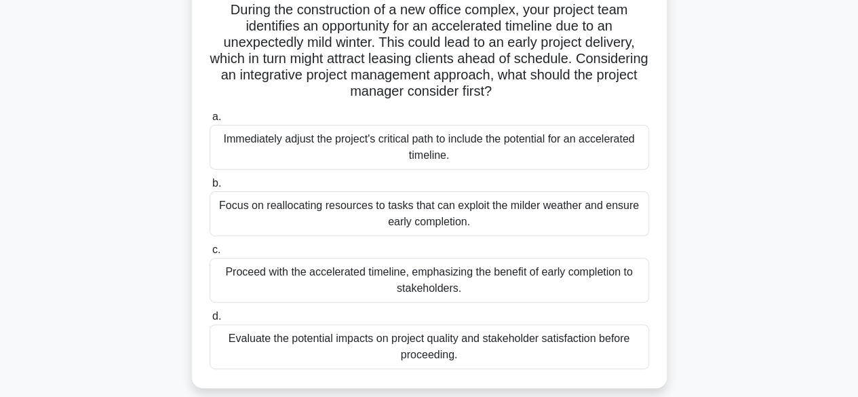
click at [492, 351] on div "Evaluate the potential impacts on project quality and stakeholder satisfaction …" at bounding box center [428, 346] width 439 height 45
click at [209, 321] on input "d. Evaluate the potential impacts on project quality and stakeholder satisfacti…" at bounding box center [209, 316] width 0 height 9
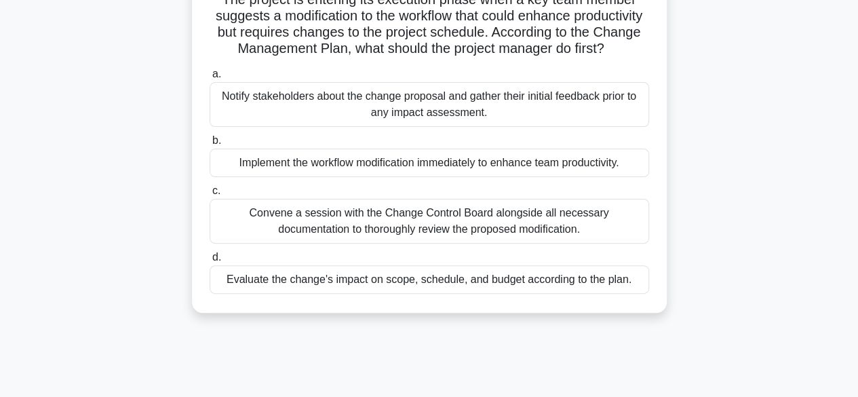
scroll to position [110, 0]
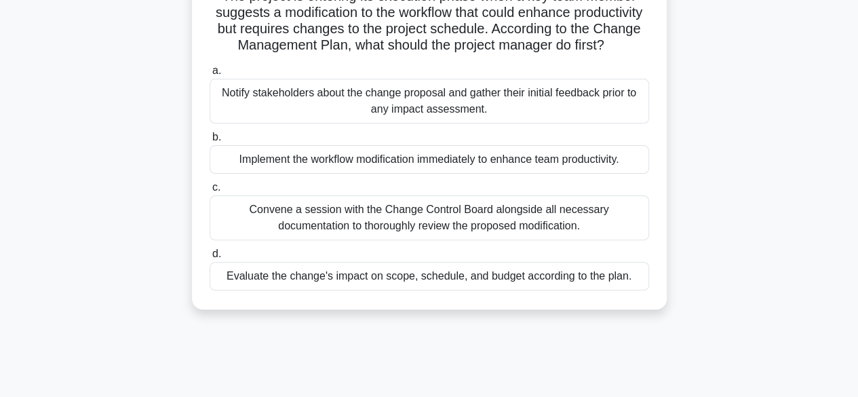
click at [575, 239] on div "Convene a session with the Change Control Board alongside all necessary documen…" at bounding box center [428, 217] width 439 height 45
click at [209, 192] on input "c. Convene a session with the Change Control Board alongside all necessary docu…" at bounding box center [209, 187] width 0 height 9
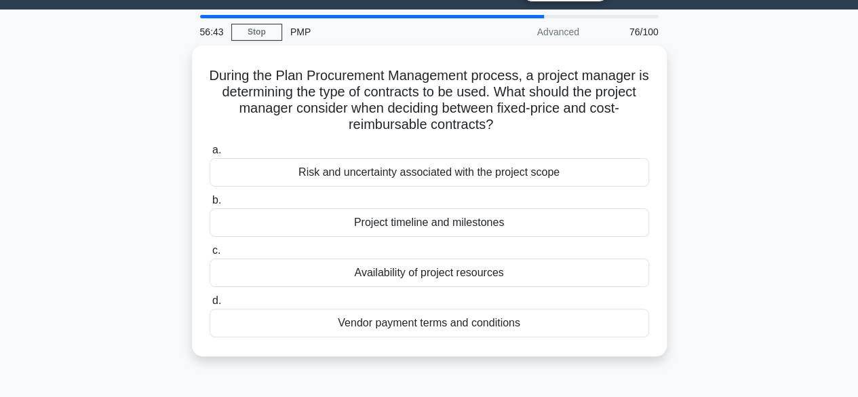
scroll to position [41, 0]
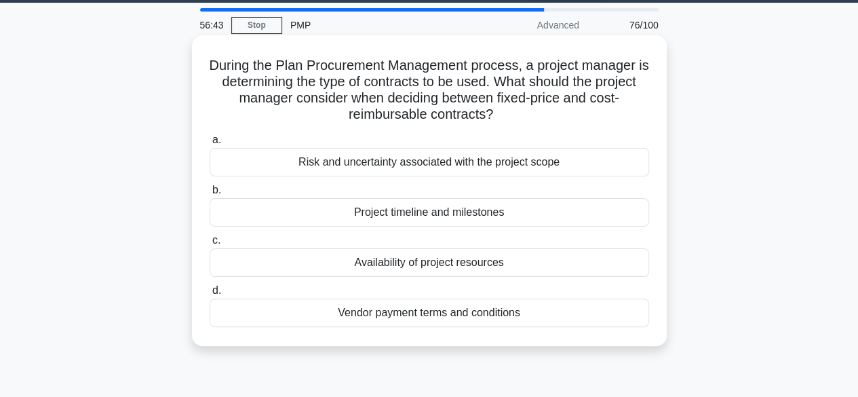
click at [504, 317] on div "Vendor payment terms and conditions" at bounding box center [428, 312] width 439 height 28
click at [209, 295] on input "d. Vendor payment terms and conditions" at bounding box center [209, 290] width 0 height 9
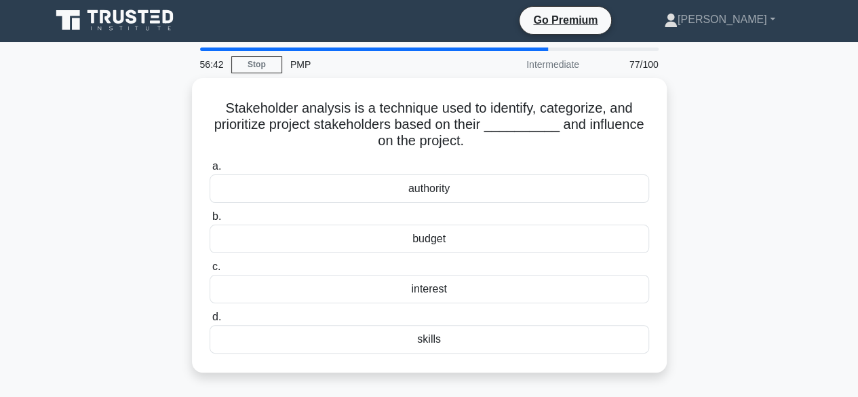
scroll to position [0, 0]
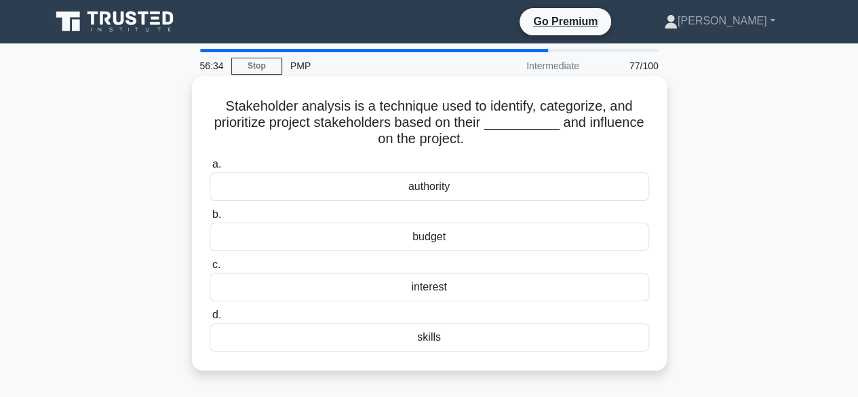
click at [519, 292] on div "interest" at bounding box center [428, 287] width 439 height 28
click at [209, 269] on input "c. interest" at bounding box center [209, 264] width 0 height 9
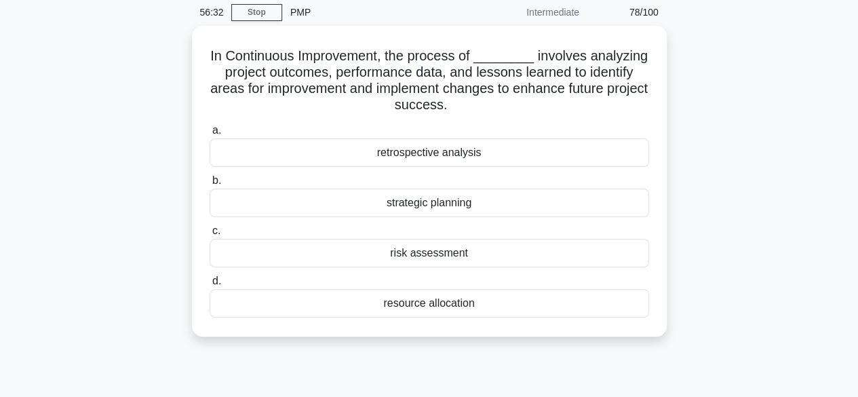
scroll to position [56, 0]
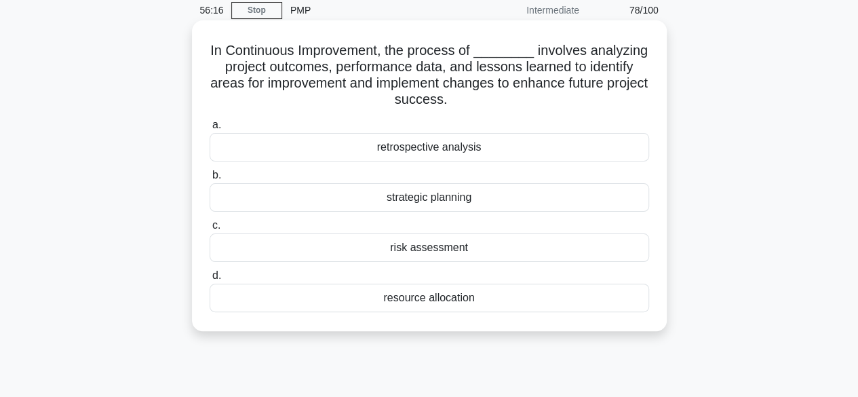
click at [501, 157] on div "retrospective analysis" at bounding box center [428, 147] width 439 height 28
click at [209, 129] on input "a. retrospective analysis" at bounding box center [209, 125] width 0 height 9
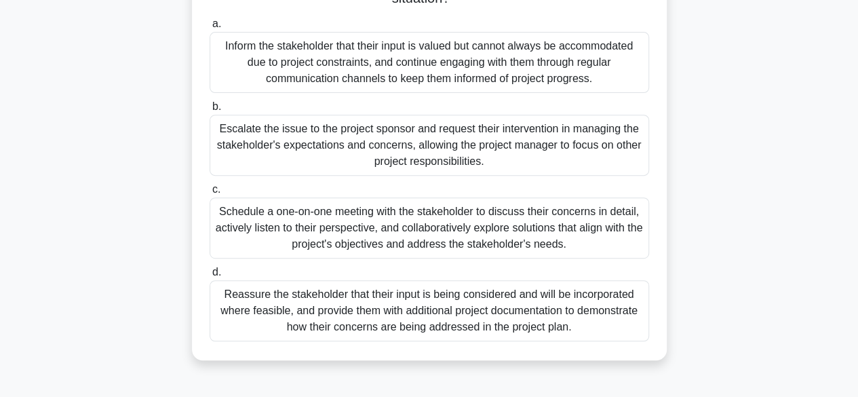
scroll to position [226, 0]
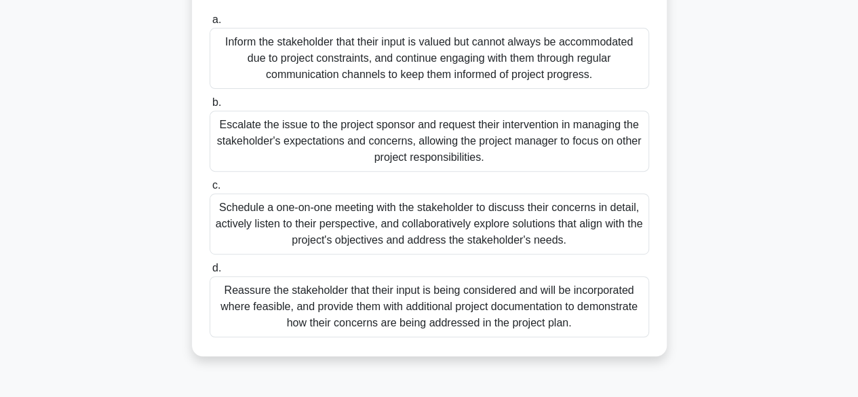
click at [599, 228] on div "Schedule a one-on-one meeting with the stakeholder to discuss their concerns in…" at bounding box center [428, 223] width 439 height 61
click at [209, 190] on input "c. Schedule a one-on-one meeting with the stakeholder to discuss their concerns…" at bounding box center [209, 185] width 0 height 9
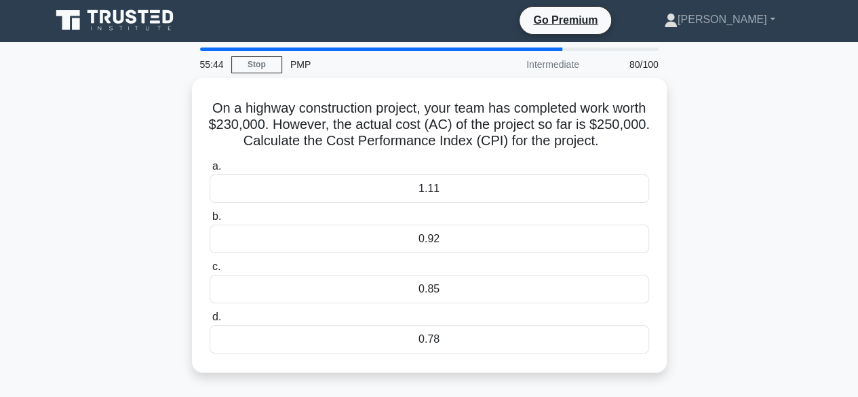
scroll to position [0, 0]
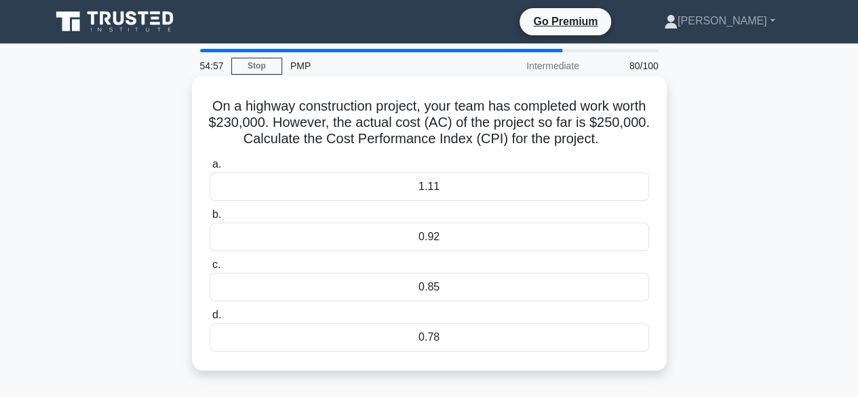
click at [437, 243] on div "0.92" at bounding box center [428, 236] width 439 height 28
click at [209, 219] on input "b. 0.92" at bounding box center [209, 214] width 0 height 9
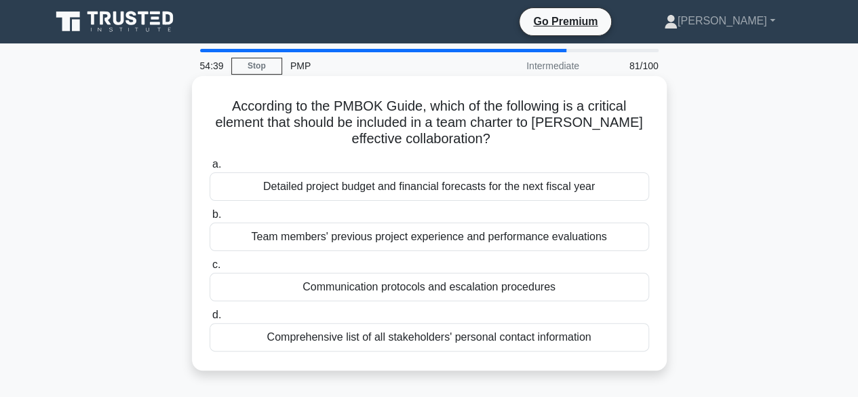
click at [548, 292] on div "Communication protocols and escalation procedures" at bounding box center [428, 287] width 439 height 28
click at [209, 269] on input "c. Communication protocols and escalation procedures" at bounding box center [209, 264] width 0 height 9
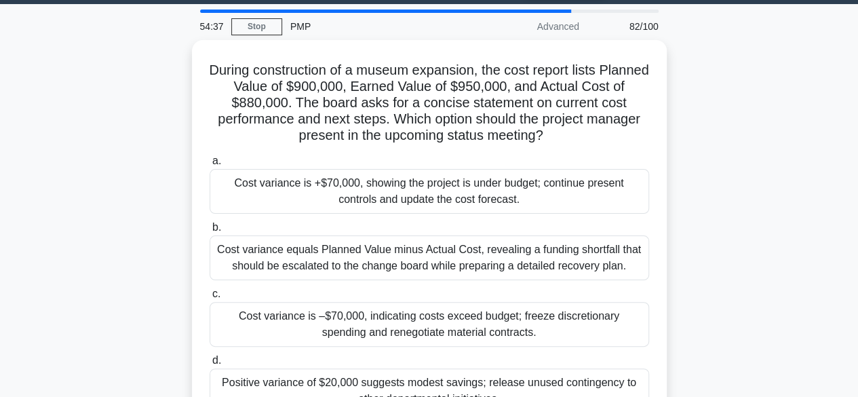
scroll to position [42, 0]
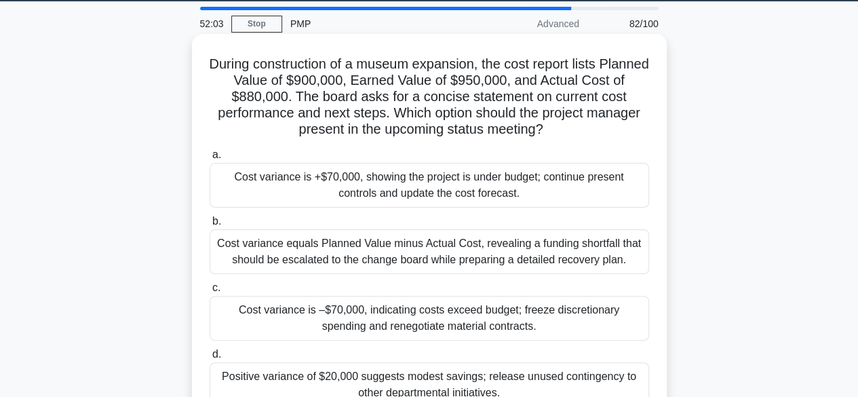
click at [557, 193] on div "Cost variance is +$70,000, showing the project is under budget; continue presen…" at bounding box center [428, 185] width 439 height 45
click at [209, 159] on input "a. Cost variance is +$70,000, showing the project is under budget; continue pre…" at bounding box center [209, 155] width 0 height 9
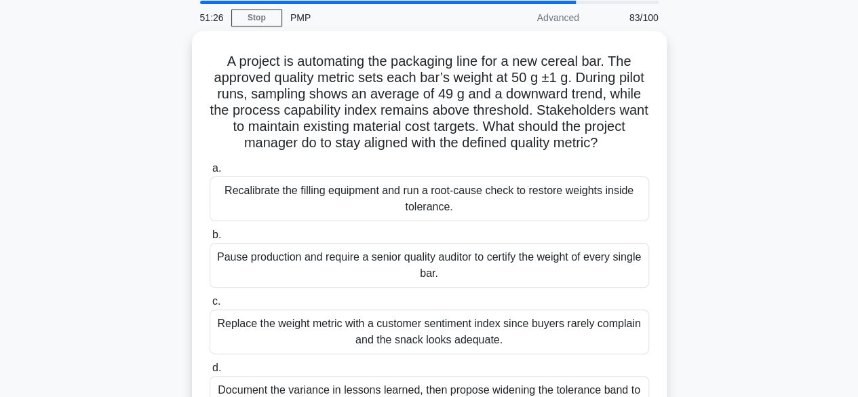
scroll to position [47, 0]
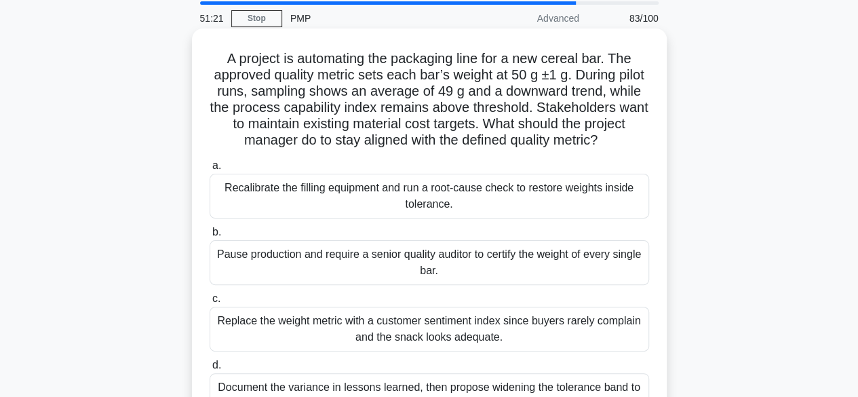
click at [578, 216] on div "Recalibrate the filling equipment and run a root-cause check to restore weights…" at bounding box center [428, 196] width 439 height 45
click at [209, 170] on input "a. Recalibrate the filling equipment and run a root-cause check to restore weig…" at bounding box center [209, 165] width 0 height 9
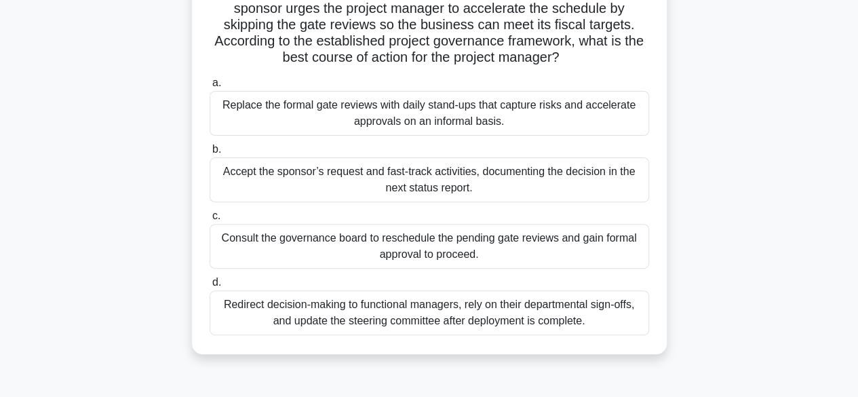
scroll to position [151, 0]
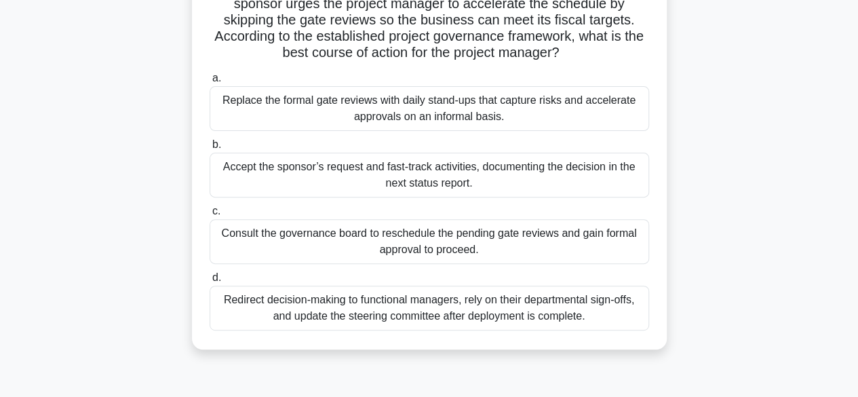
click at [599, 123] on div "Replace the formal gate reviews with daily stand-ups that capture risks and acc…" at bounding box center [428, 108] width 439 height 45
click at [209, 83] on input "a. Replace the formal gate reviews with daily stand-ups that capture risks and …" at bounding box center [209, 78] width 0 height 9
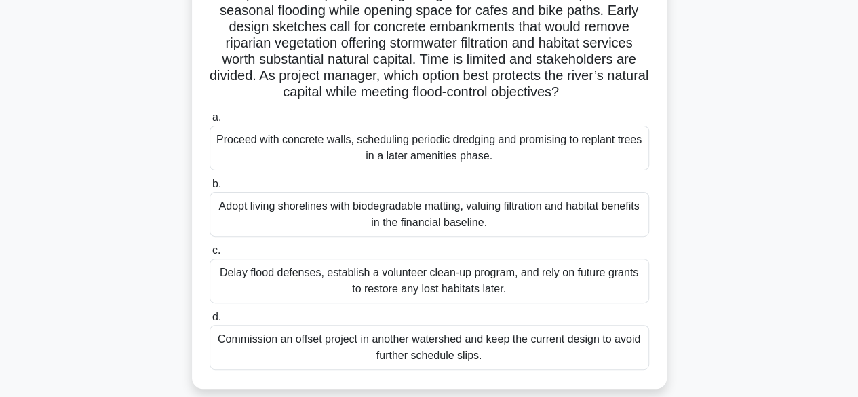
scroll to position [115, 0]
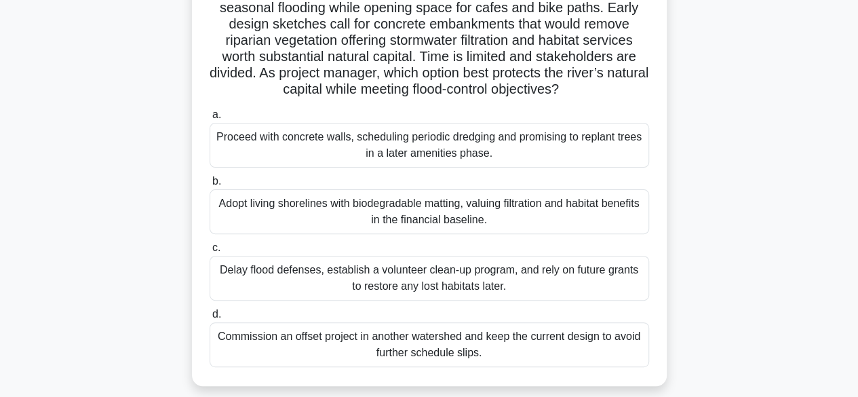
click at [602, 221] on div "Adopt living shorelines with biodegradable matting, valuing filtration and habi…" at bounding box center [428, 211] width 439 height 45
click at [209, 186] on input "b. Adopt living shorelines with biodegradable matting, valuing filtration and h…" at bounding box center [209, 181] width 0 height 9
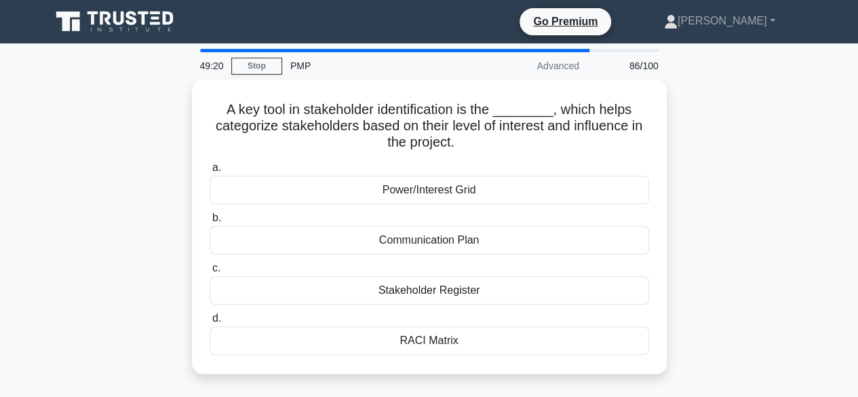
scroll to position [0, 0]
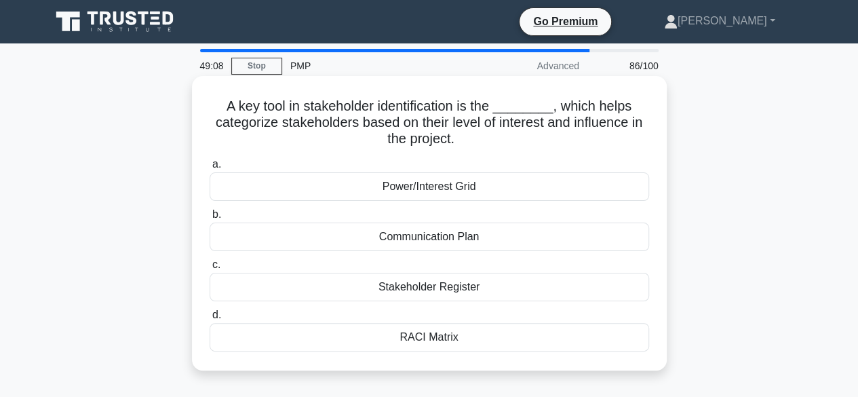
click at [499, 194] on div "Power/Interest Grid" at bounding box center [428, 186] width 439 height 28
click at [209, 169] on input "a. Power/Interest Grid" at bounding box center [209, 164] width 0 height 9
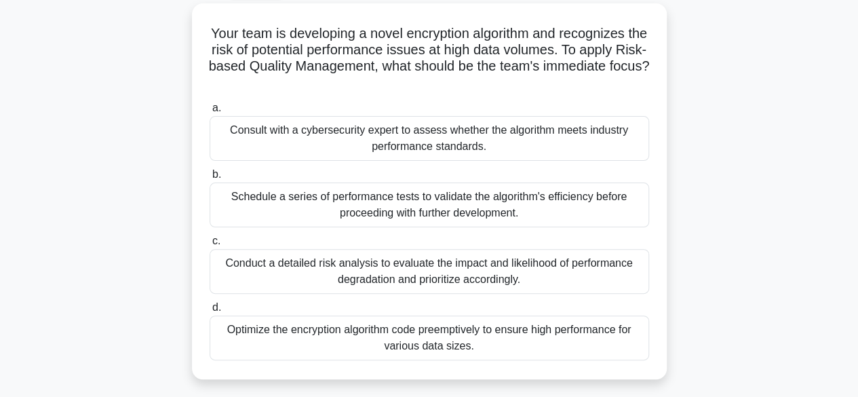
scroll to position [85, 0]
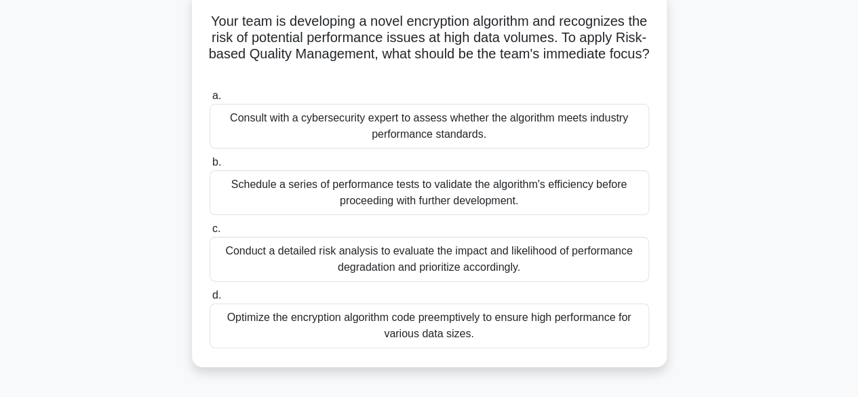
click at [513, 257] on div "Conduct a detailed risk analysis to evaluate the impact and likelihood of perfo…" at bounding box center [428, 259] width 439 height 45
click at [209, 233] on input "c. Conduct a detailed risk analysis to evaluate the impact and likelihood of pe…" at bounding box center [209, 228] width 0 height 9
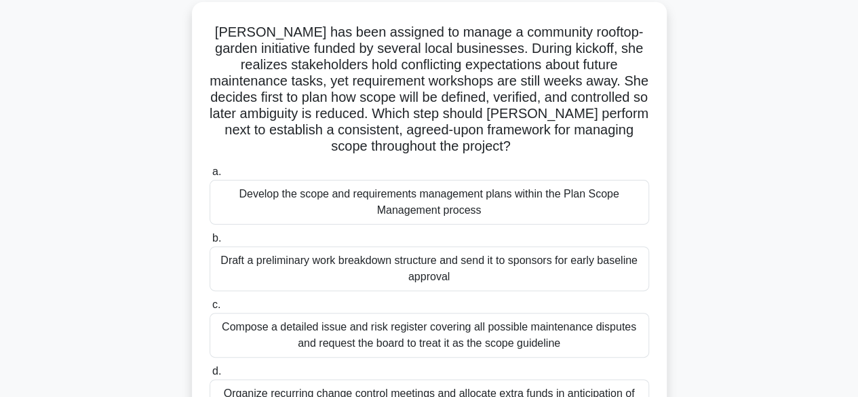
scroll to position [88, 0]
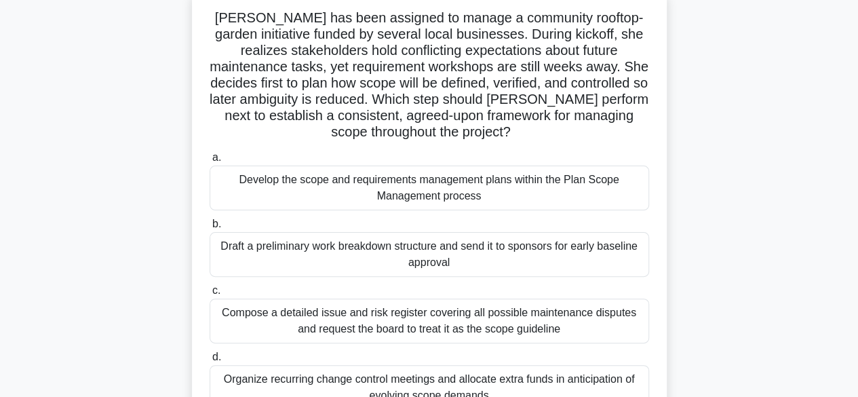
click at [513, 191] on div "Develop the scope and requirements management plans within the Plan Scope Manag…" at bounding box center [428, 187] width 439 height 45
click at [209, 162] on input "a. Develop the scope and requirements management plans within the Plan Scope Ma…" at bounding box center [209, 157] width 0 height 9
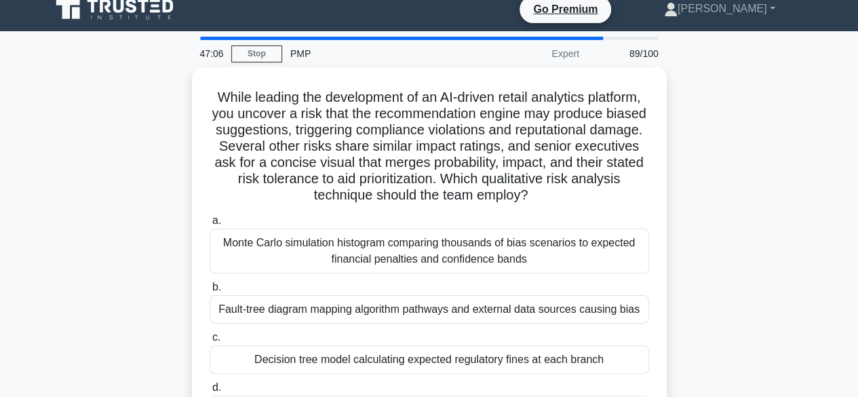
scroll to position [0, 0]
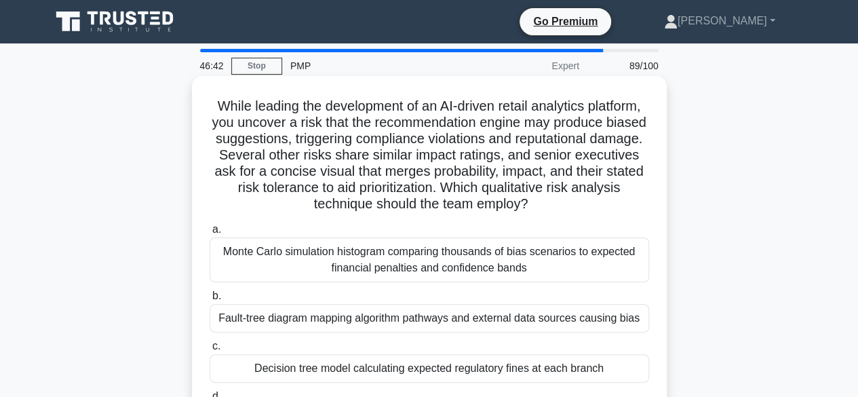
click at [540, 273] on div "Monte Carlo simulation histogram comparing thousands of bias scenarios to expec…" at bounding box center [428, 259] width 439 height 45
click at [209, 234] on input "a. Monte Carlo simulation histogram comparing thousands of bias scenarios to ex…" at bounding box center [209, 229] width 0 height 9
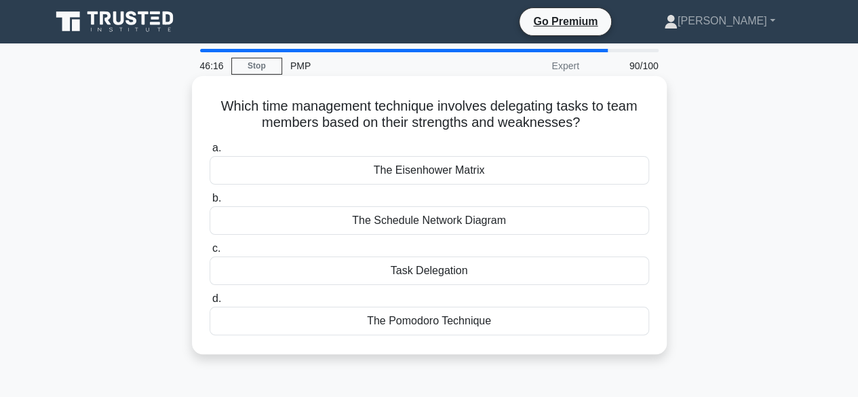
click at [477, 325] on div "The Pomodoro Technique" at bounding box center [428, 320] width 439 height 28
click at [209, 303] on input "d. The Pomodoro Technique" at bounding box center [209, 298] width 0 height 9
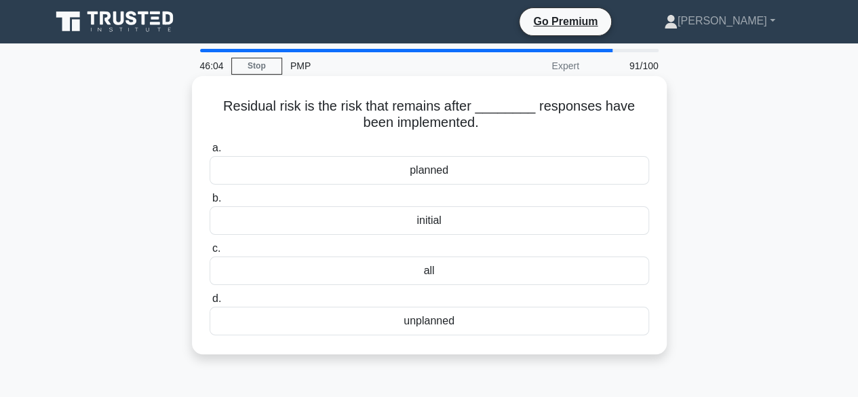
click at [517, 175] on div "planned" at bounding box center [428, 170] width 439 height 28
click at [209, 153] on input "a. planned" at bounding box center [209, 148] width 0 height 9
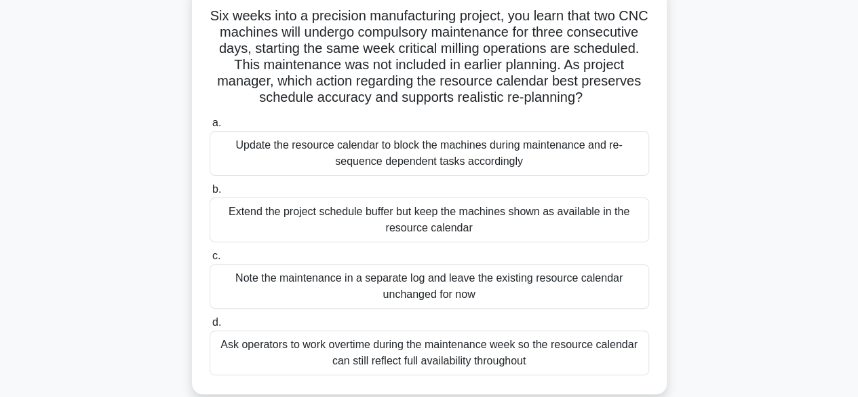
scroll to position [106, 0]
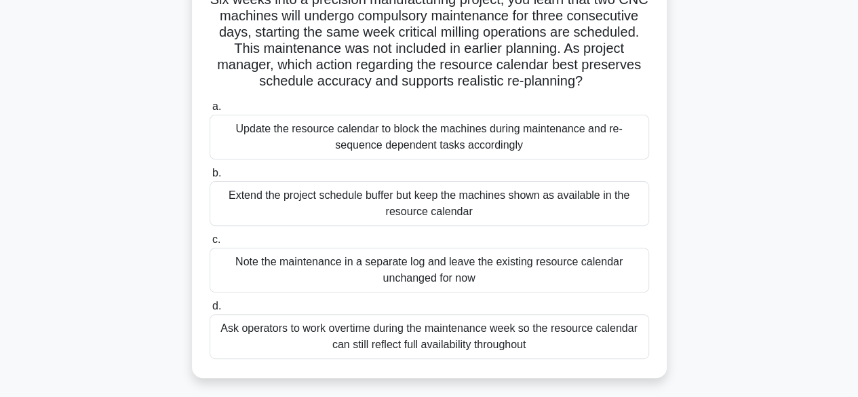
click at [532, 144] on div "Update the resource calendar to block the machines during maintenance and re-se…" at bounding box center [428, 137] width 439 height 45
click at [209, 111] on input "a. Update the resource calendar to block the machines during maintenance and re…" at bounding box center [209, 106] width 0 height 9
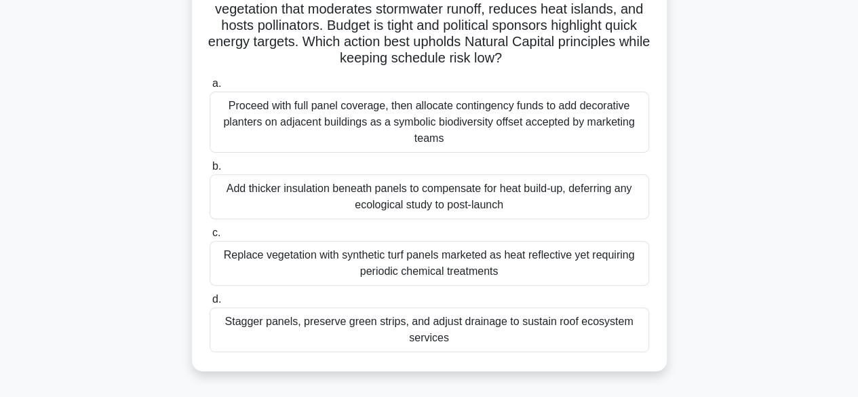
scroll to position [134, 0]
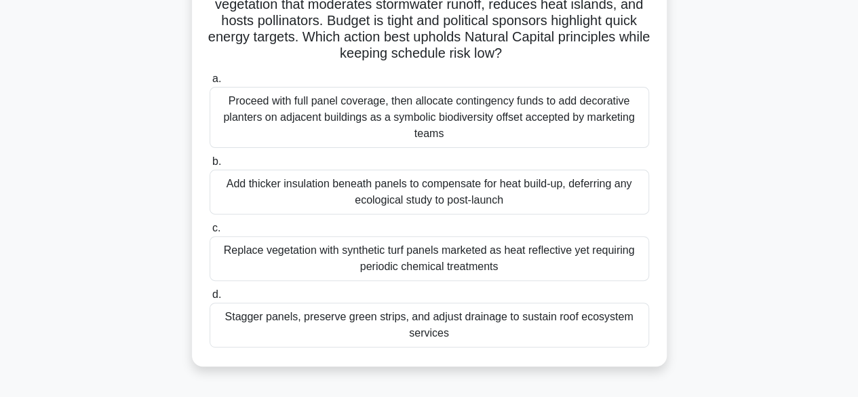
click at [580, 333] on div "Stagger panels, preserve green strips, and adjust drainage to sustain roof ecos…" at bounding box center [428, 324] width 439 height 45
click at [209, 299] on input "d. Stagger panels, preserve green strips, and adjust drainage to sustain roof e…" at bounding box center [209, 294] width 0 height 9
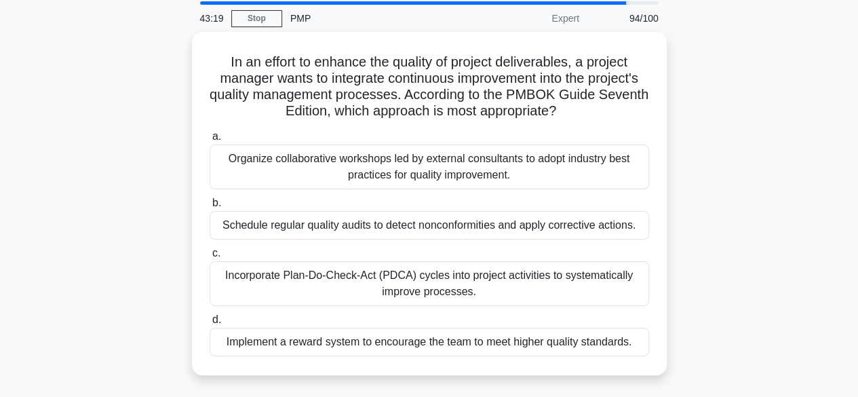
scroll to position [47, 0]
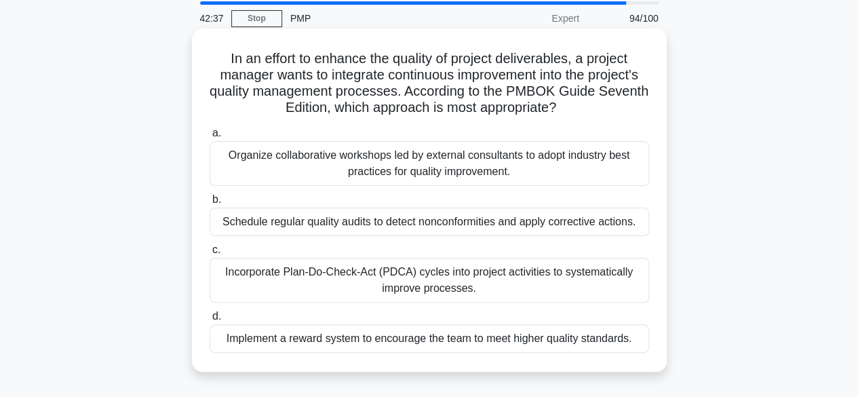
click at [559, 174] on div "Organize collaborative workshops led by external consultants to adopt industry …" at bounding box center [428, 163] width 439 height 45
click at [209, 138] on input "a. Organize collaborative workshops led by external consultants to adopt indust…" at bounding box center [209, 133] width 0 height 9
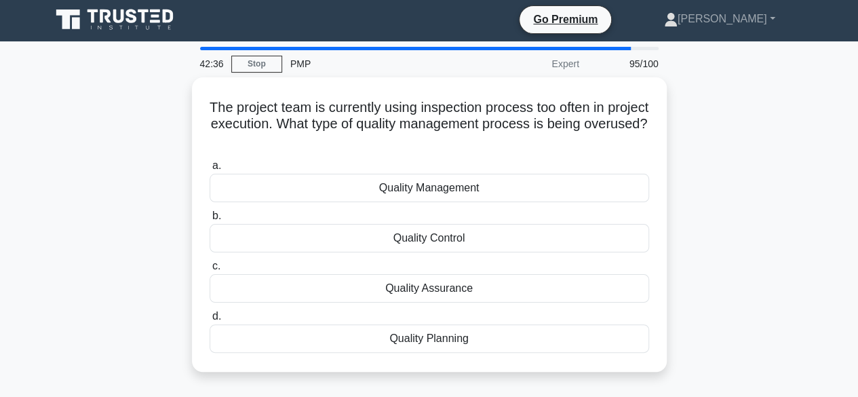
scroll to position [0, 0]
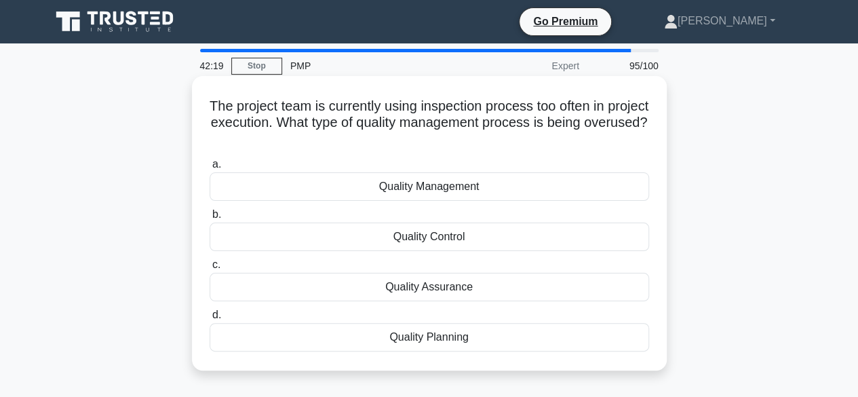
click at [492, 296] on div "Quality Assurance" at bounding box center [428, 287] width 439 height 28
click at [209, 269] on input "c. Quality Assurance" at bounding box center [209, 264] width 0 height 9
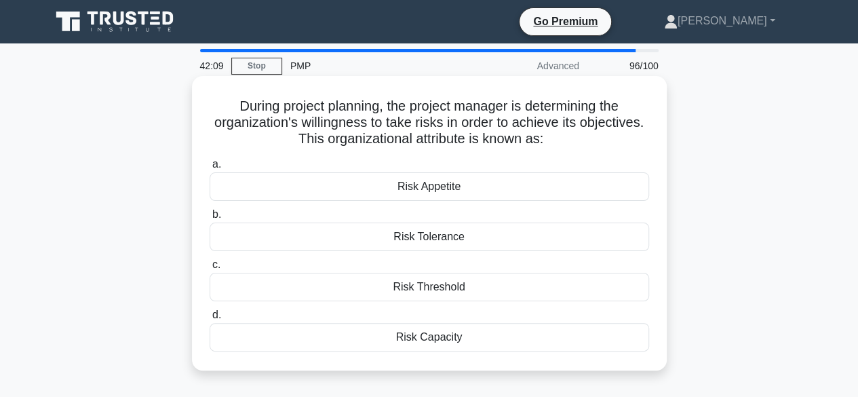
click at [496, 195] on div "Risk Appetite" at bounding box center [428, 186] width 439 height 28
click at [209, 169] on input "a. Risk Appetite" at bounding box center [209, 164] width 0 height 9
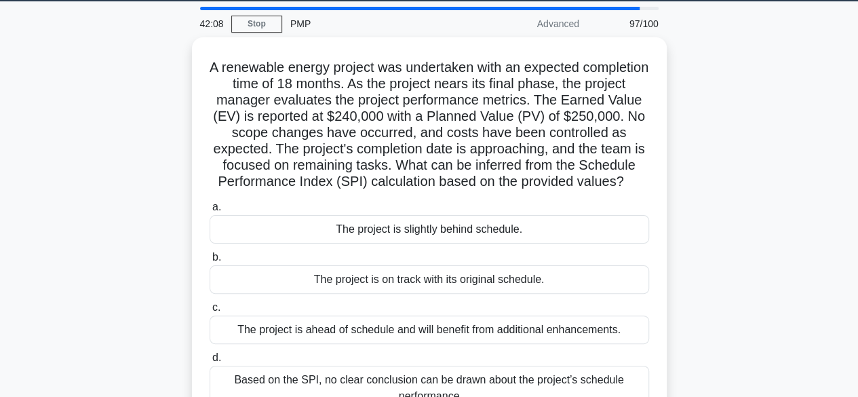
scroll to position [50, 0]
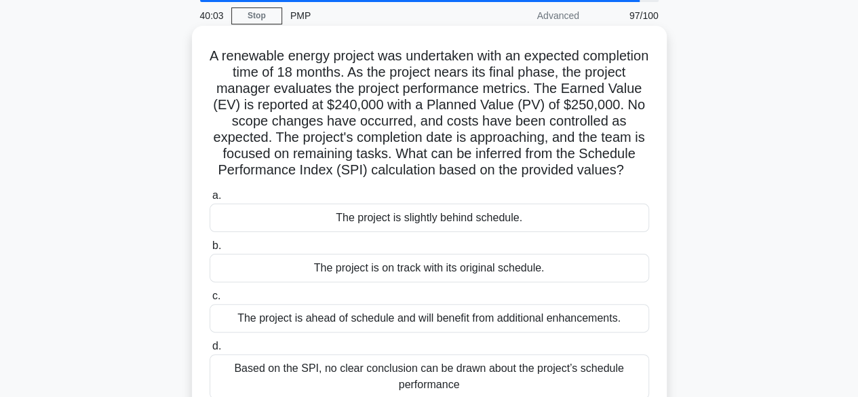
click at [522, 282] on div "The project is on track with its original schedule." at bounding box center [428, 268] width 439 height 28
click at [209, 250] on input "b. The project is on track with its original schedule." at bounding box center [209, 245] width 0 height 9
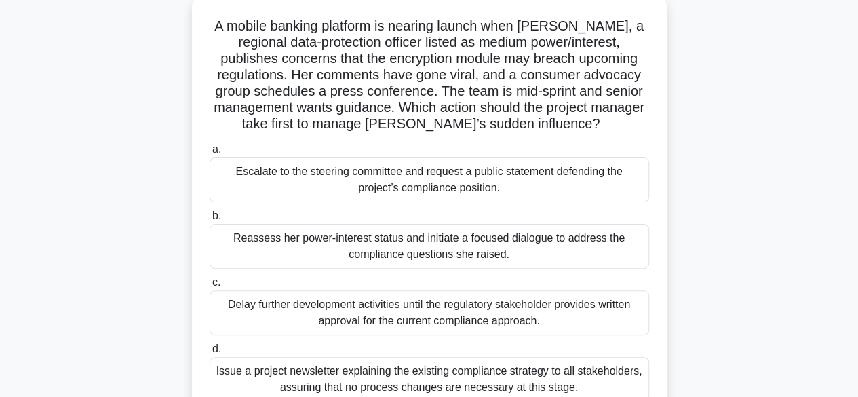
scroll to position [85, 0]
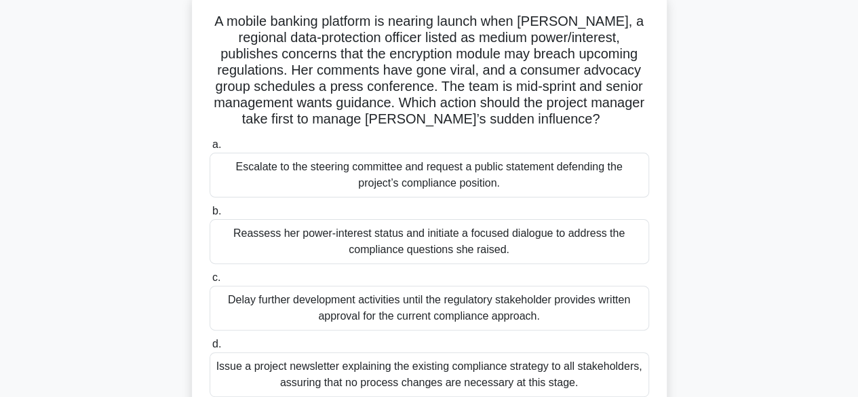
click at [510, 250] on div "Reassess her power-interest status and initiate a focused dialogue to address t…" at bounding box center [428, 241] width 439 height 45
click at [209, 216] on input "b. Reassess her power-interest status and initiate a focused dialogue to addres…" at bounding box center [209, 211] width 0 height 9
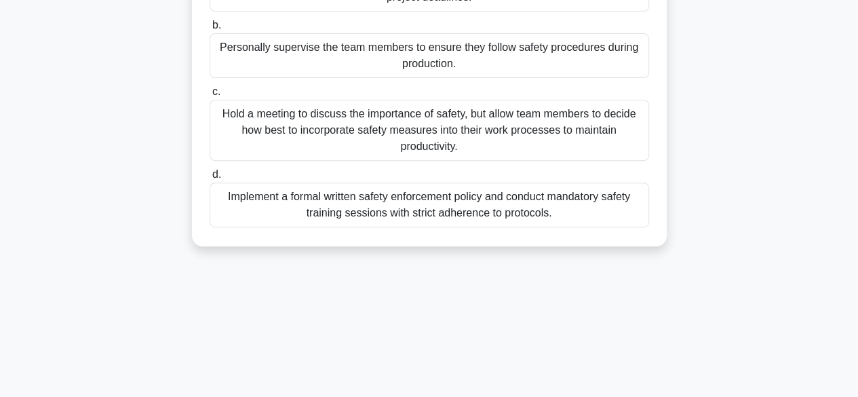
scroll to position [245, 0]
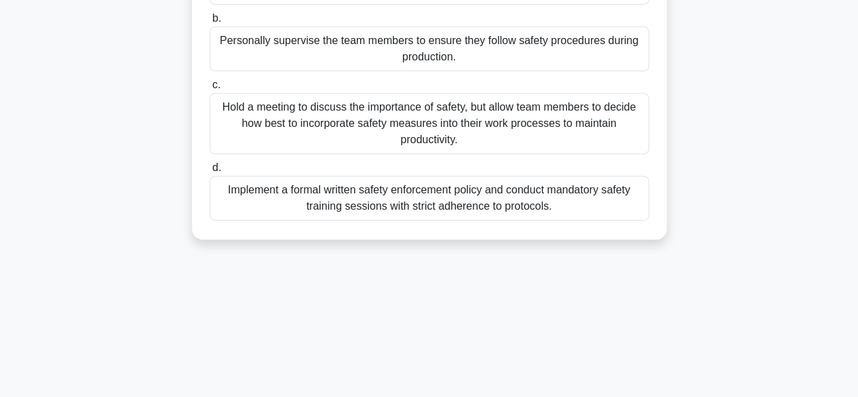
click at [252, 200] on div "Implement a formal written safety enforcement policy and conduct mandatory safe…" at bounding box center [428, 198] width 439 height 45
click at [209, 172] on input "d. Implement a formal written safety enforcement policy and conduct mandatory s…" at bounding box center [209, 167] width 0 height 9
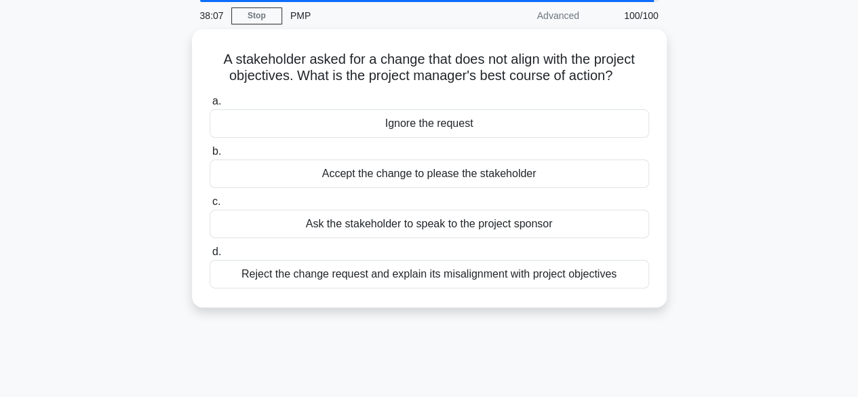
scroll to position [41, 0]
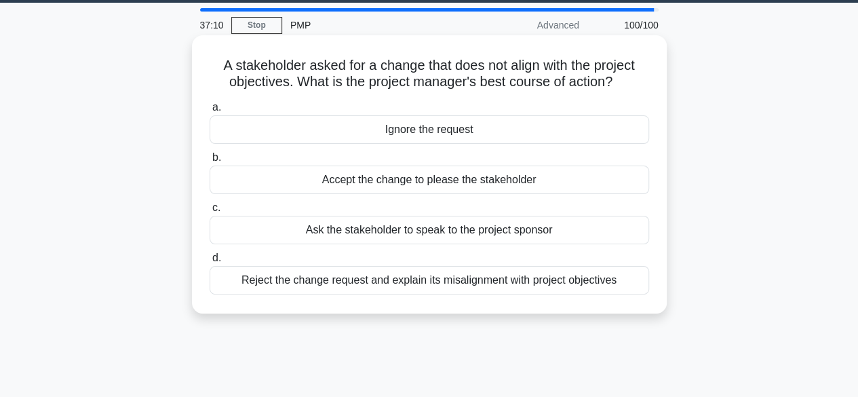
click at [305, 284] on div "Reject the change request and explain its misalignment with project objectives" at bounding box center [428, 280] width 439 height 28
click at [209, 262] on input "d. Reject the change request and explain its misalignment with project objectiv…" at bounding box center [209, 258] width 0 height 9
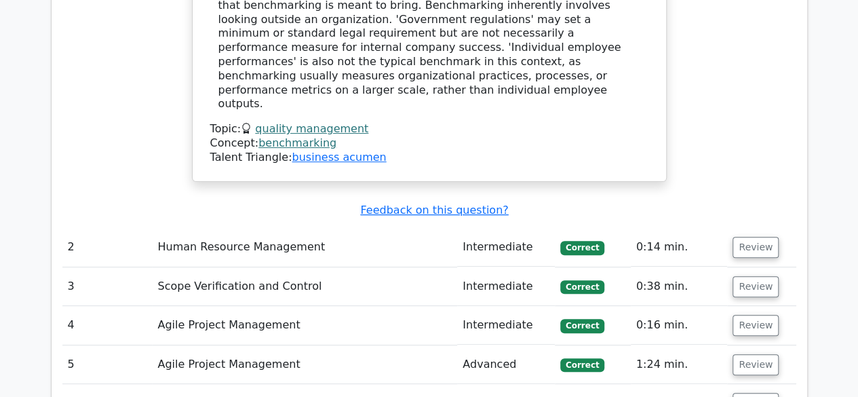
scroll to position [2704, 0]
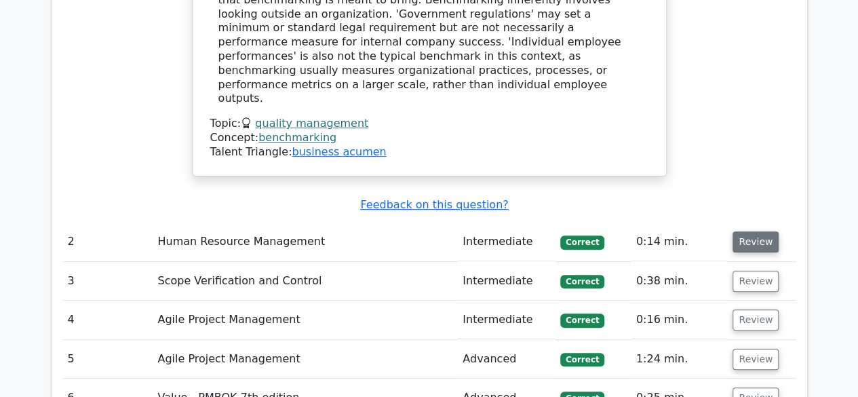
click at [751, 231] on button "Review" at bounding box center [755, 241] width 46 height 21
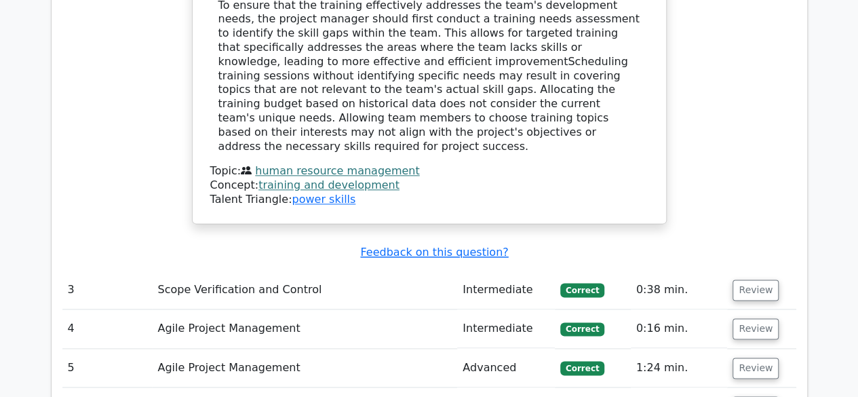
scroll to position [3327, 0]
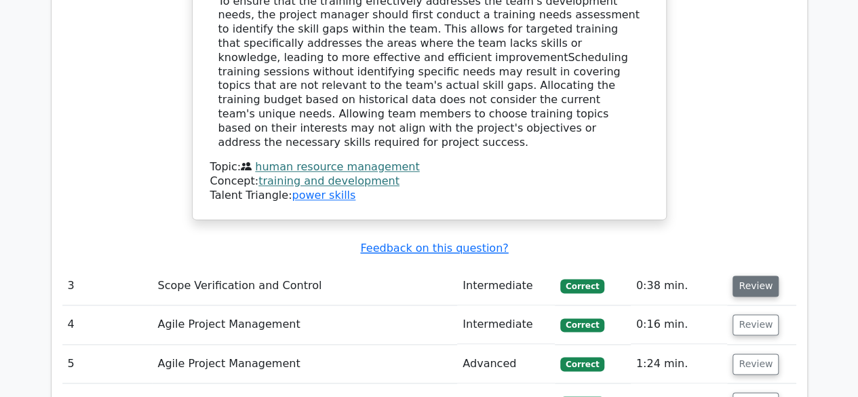
click at [744, 275] on button "Review" at bounding box center [755, 285] width 46 height 21
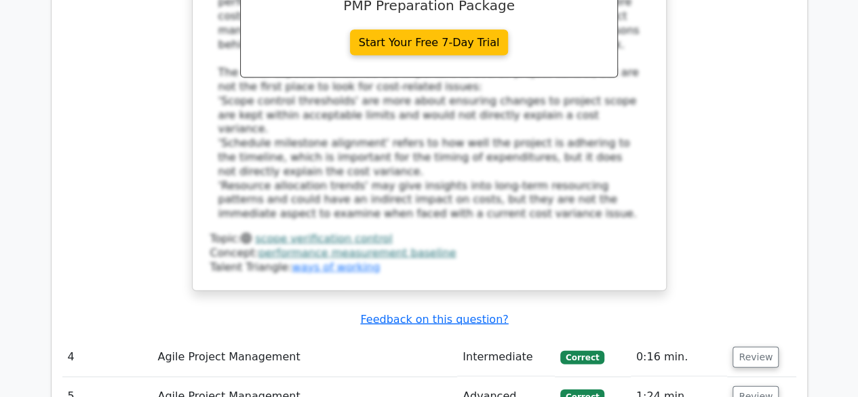
scroll to position [4038, 0]
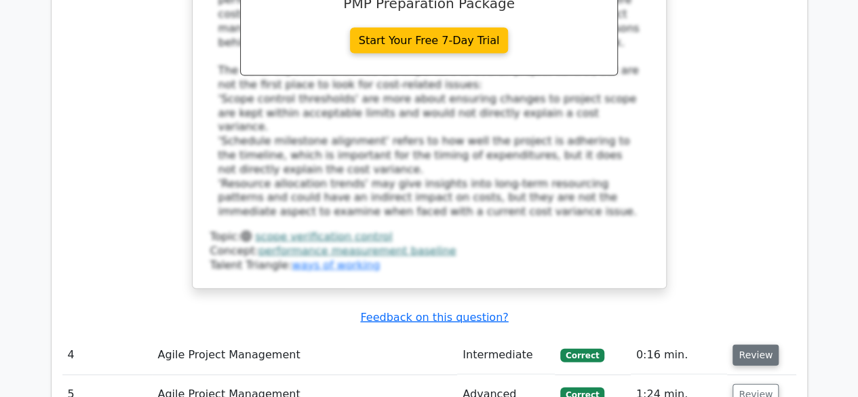
click at [751, 344] on button "Review" at bounding box center [755, 354] width 46 height 21
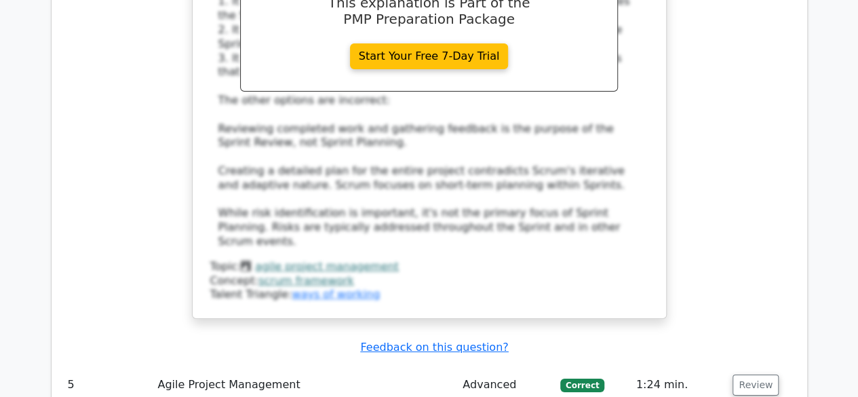
scroll to position [4797, 0]
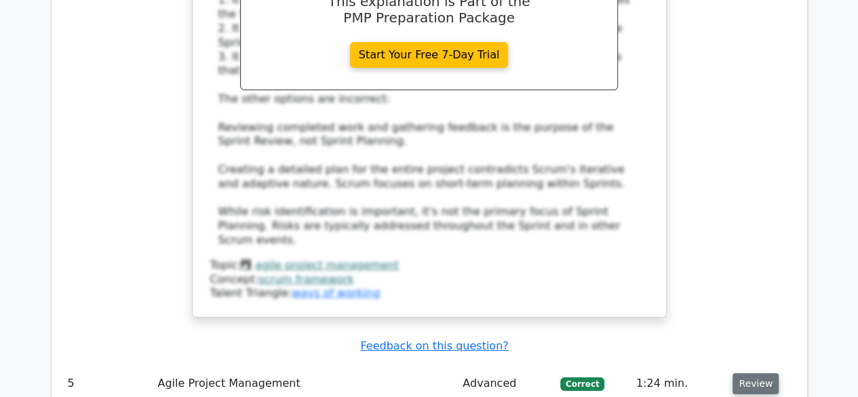
click at [751, 373] on button "Review" at bounding box center [755, 383] width 46 height 21
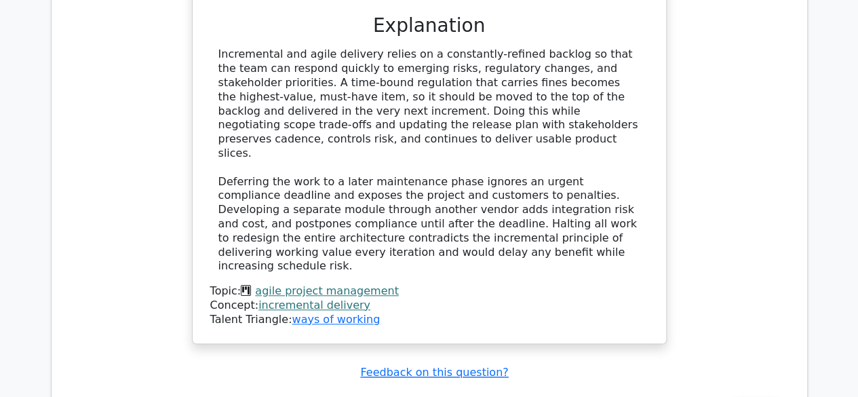
scroll to position [5601, 0]
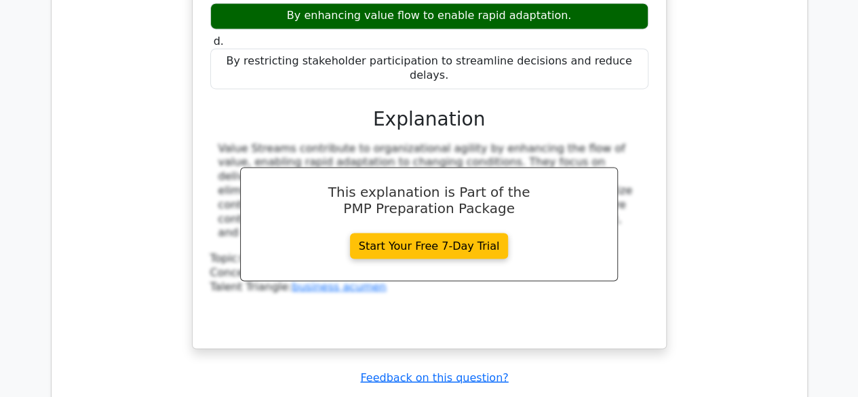
scroll to position [6195, 0]
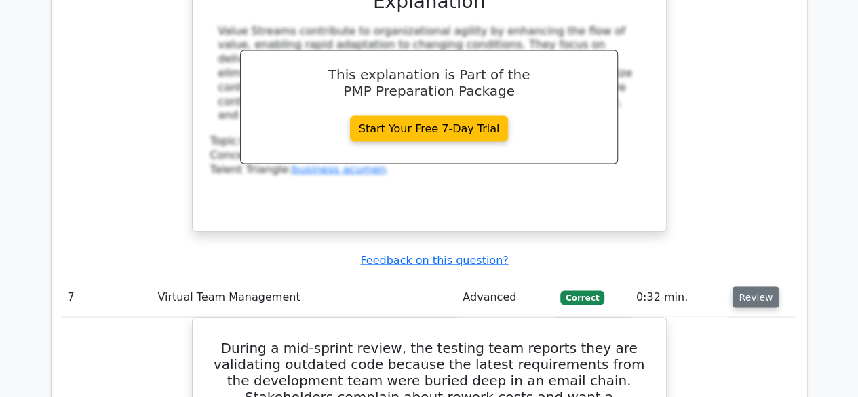
scroll to position [6306, 0]
